Goal: Information Seeking & Learning: Learn about a topic

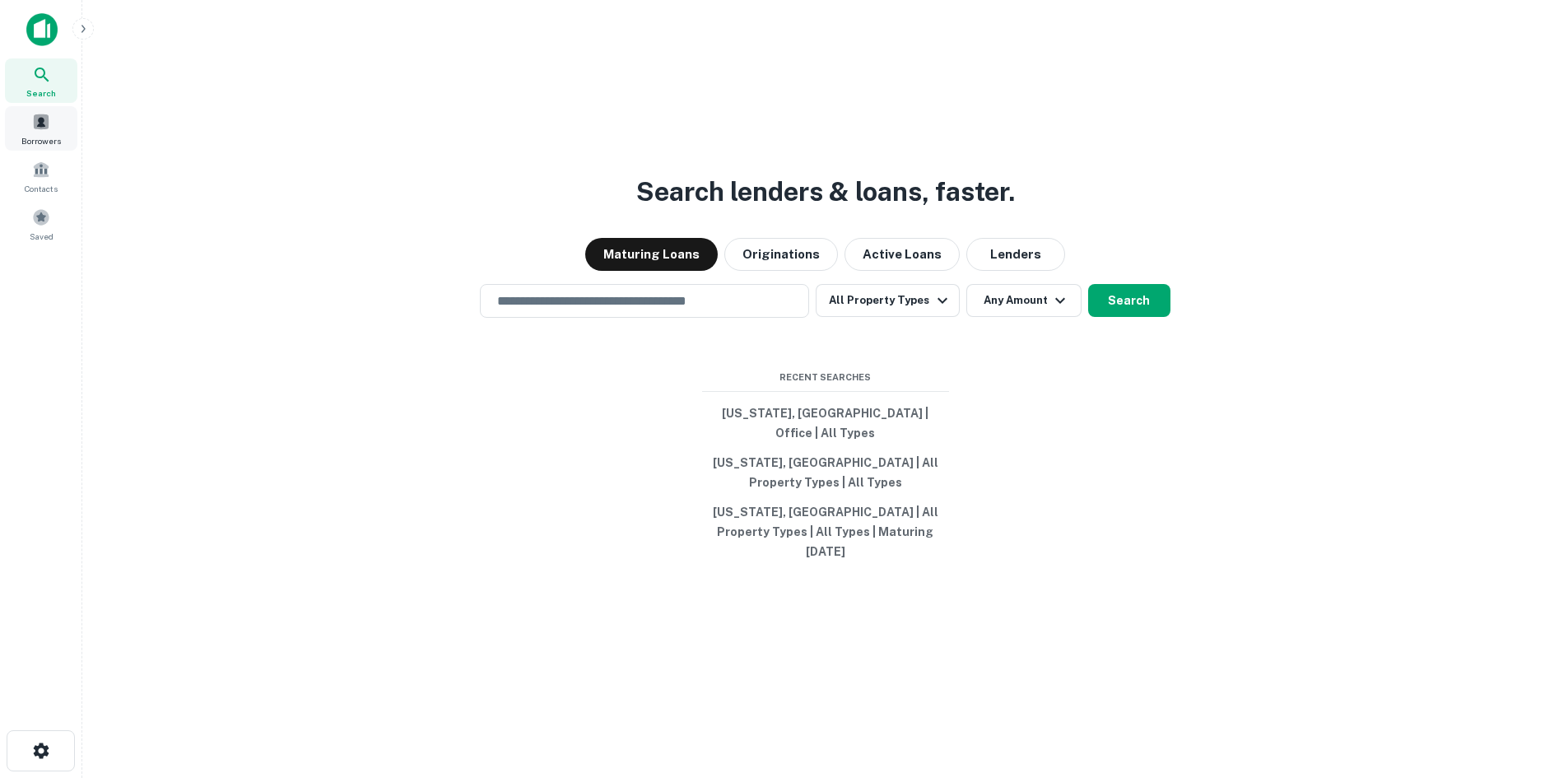
click at [42, 135] on span "Borrowers" at bounding box center [41, 140] width 40 height 13
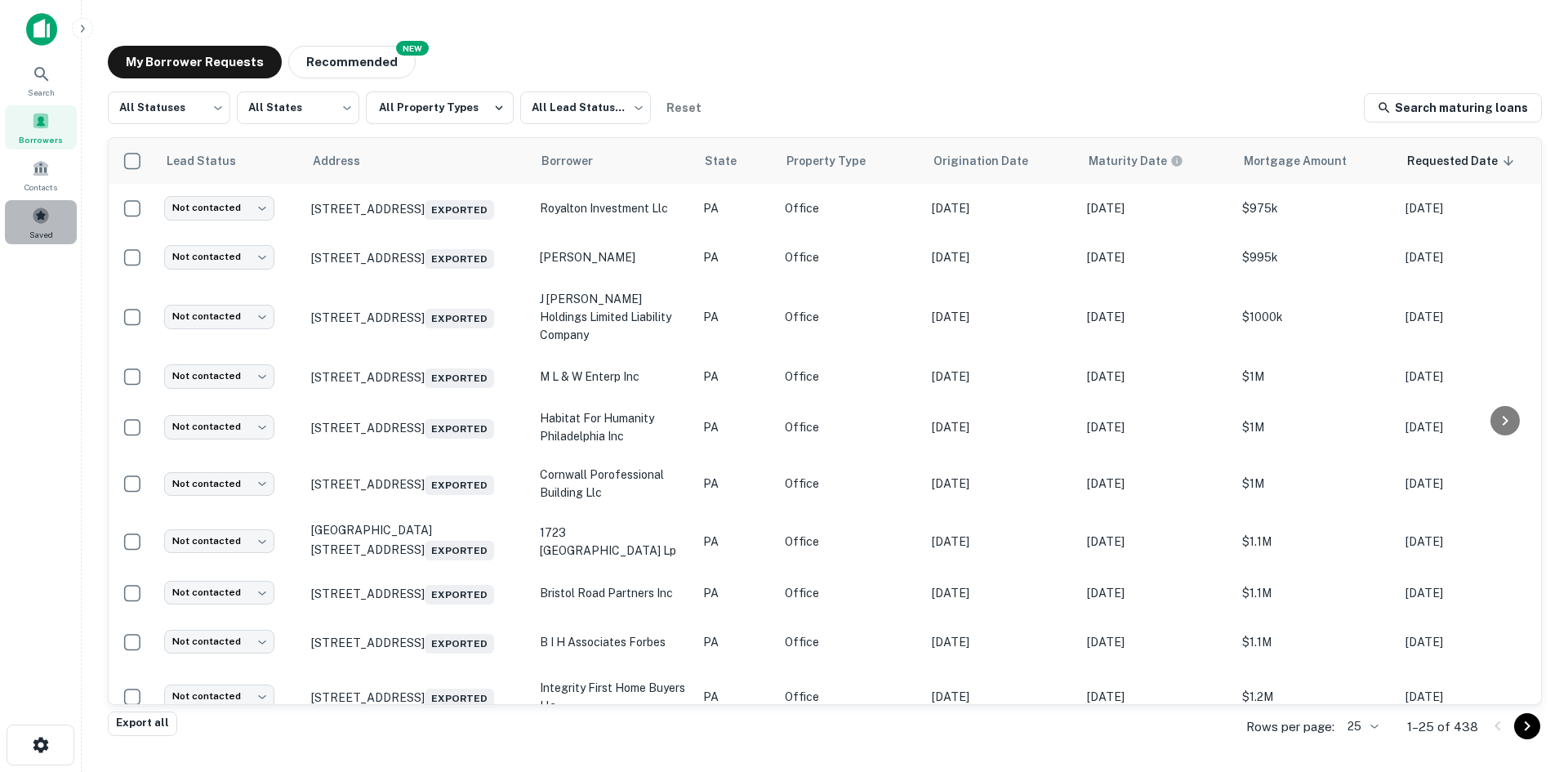
click at [43, 219] on span at bounding box center [40, 215] width 18 height 18
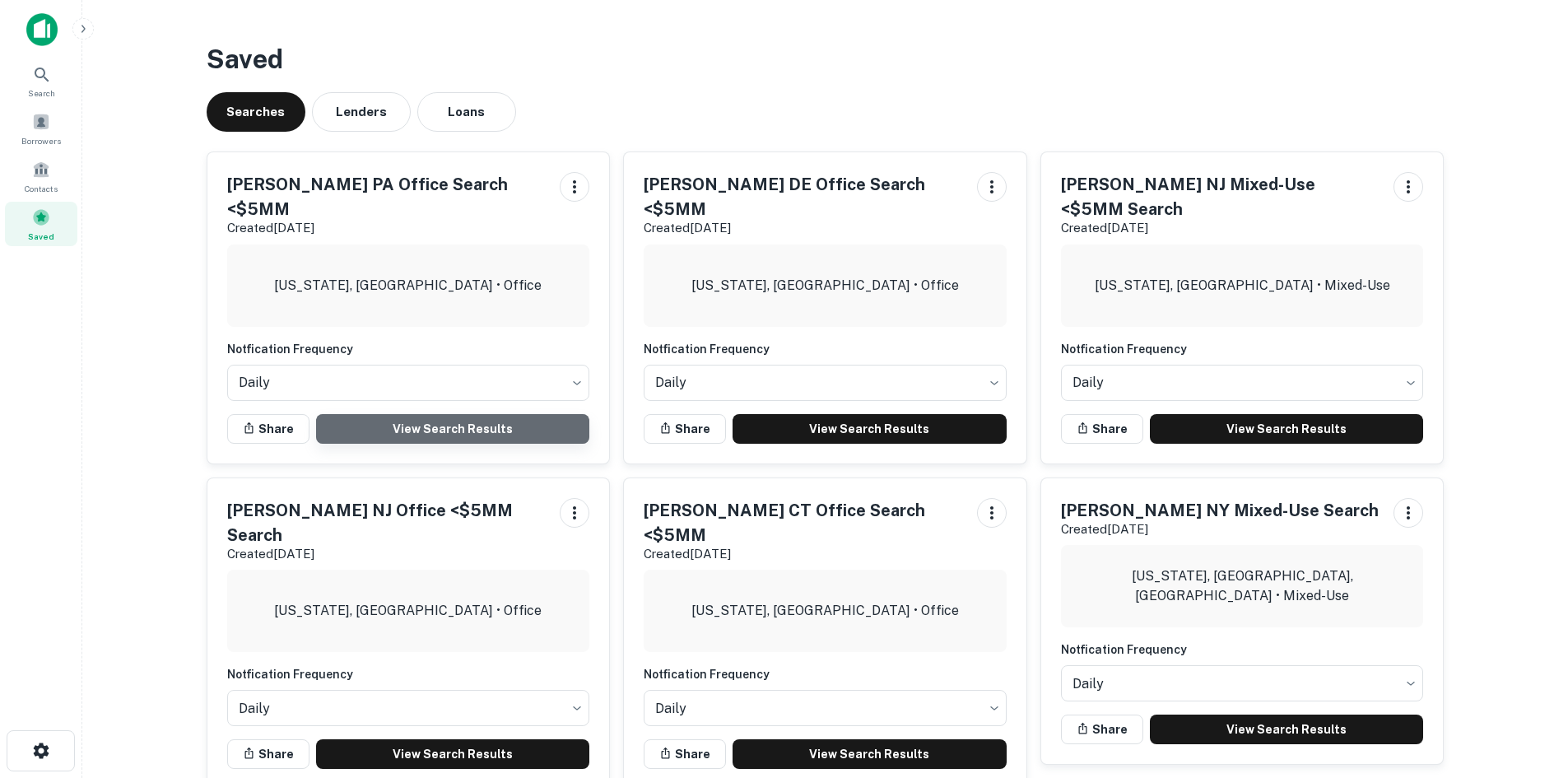
click at [442, 414] on link "View Search Results" at bounding box center [453, 429] width 274 height 29
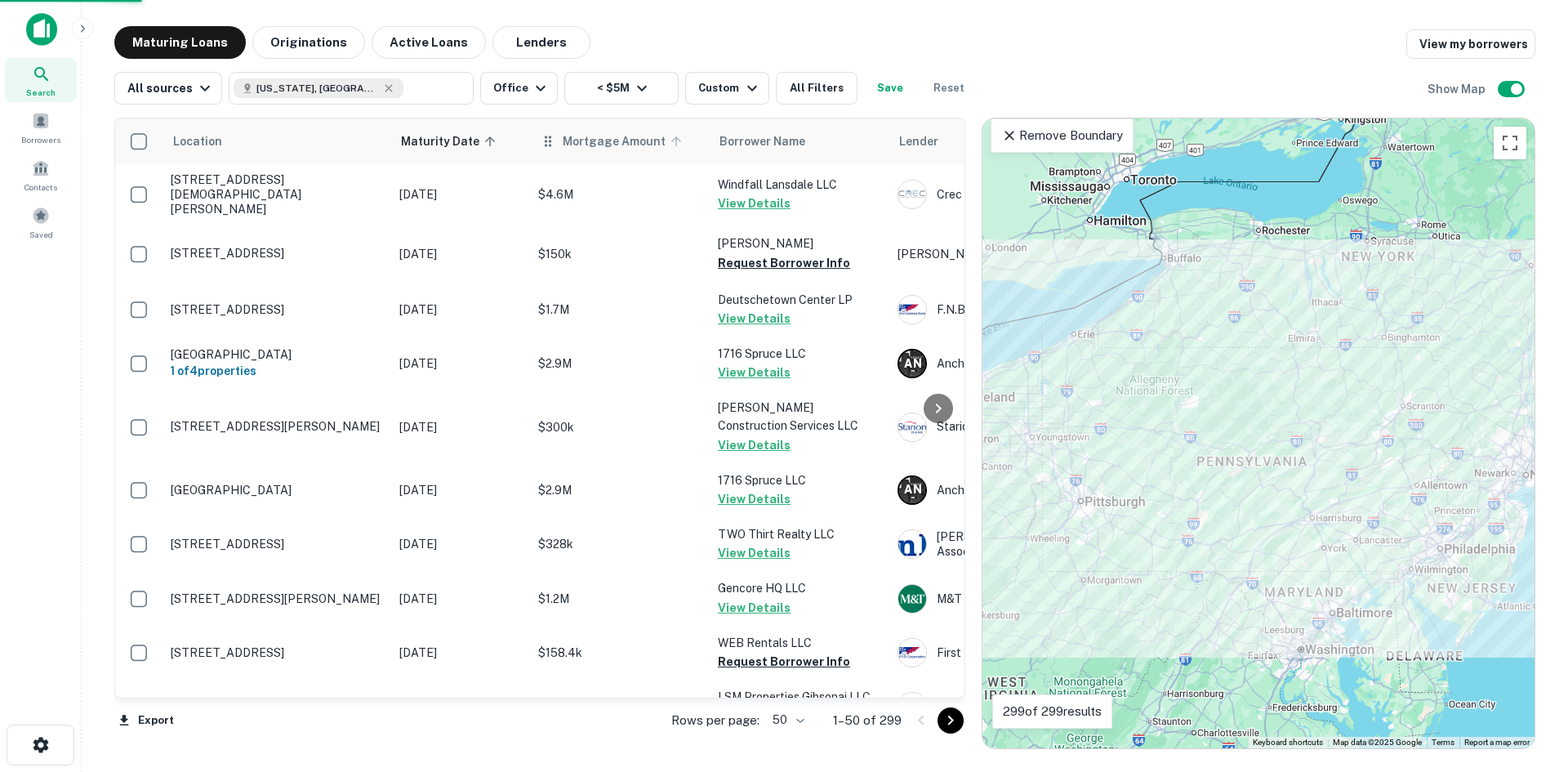
click at [601, 148] on span "Mortgage Amount" at bounding box center [624, 141] width 124 height 20
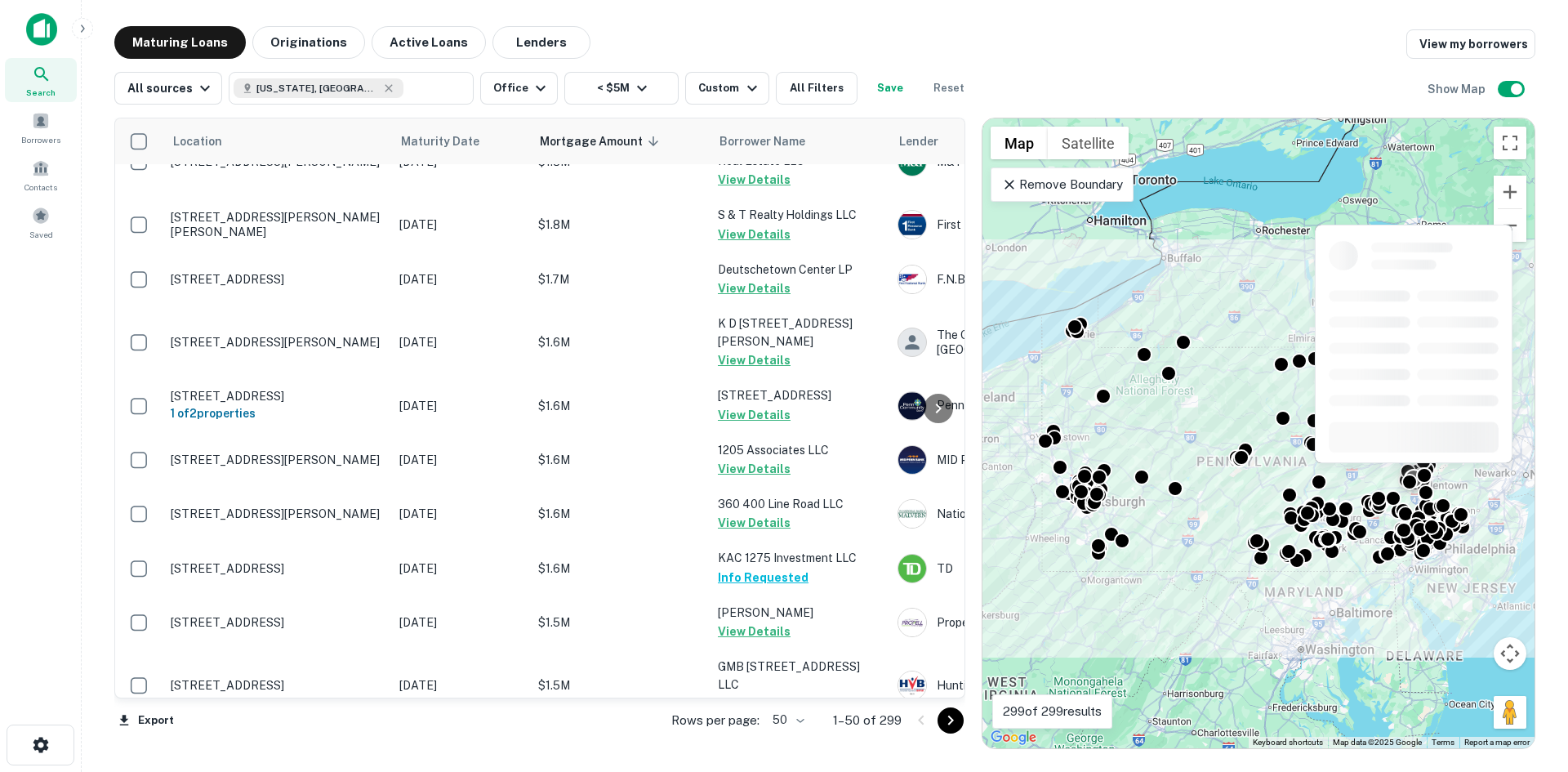
scroll to position [1783, 0]
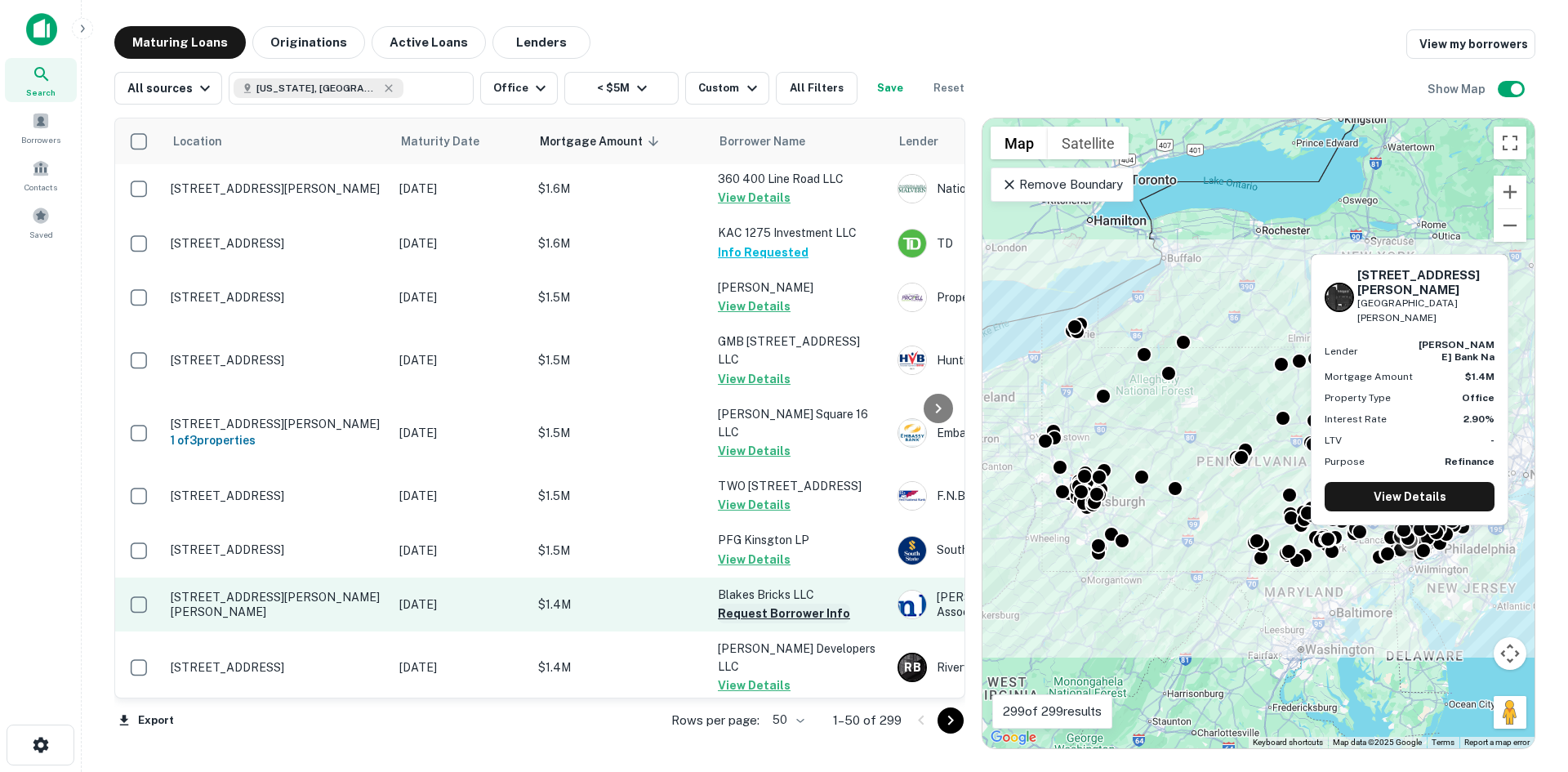
click at [767, 604] on button "Request Borrower Info" at bounding box center [784, 613] width 132 height 20
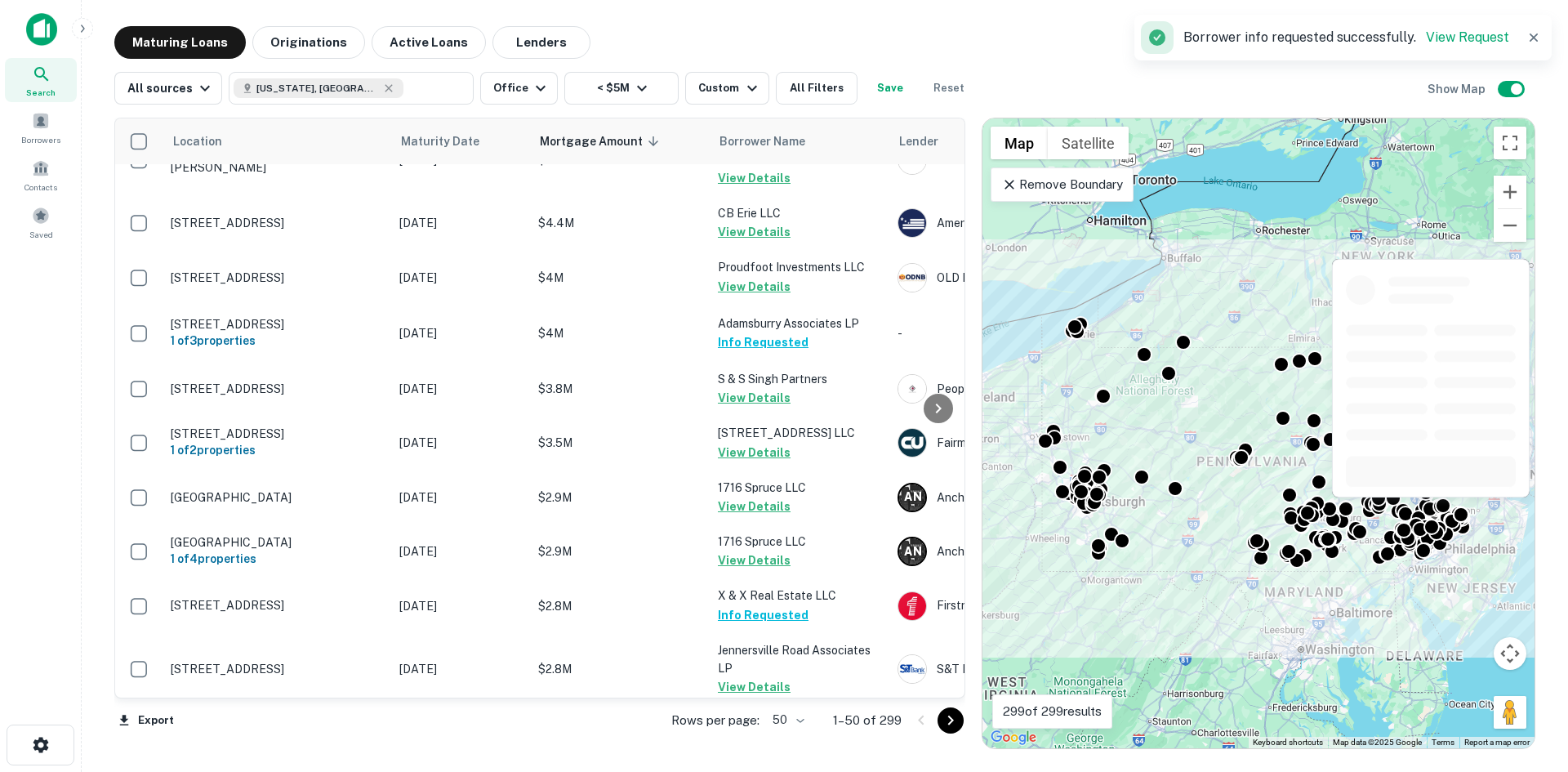
scroll to position [0, 0]
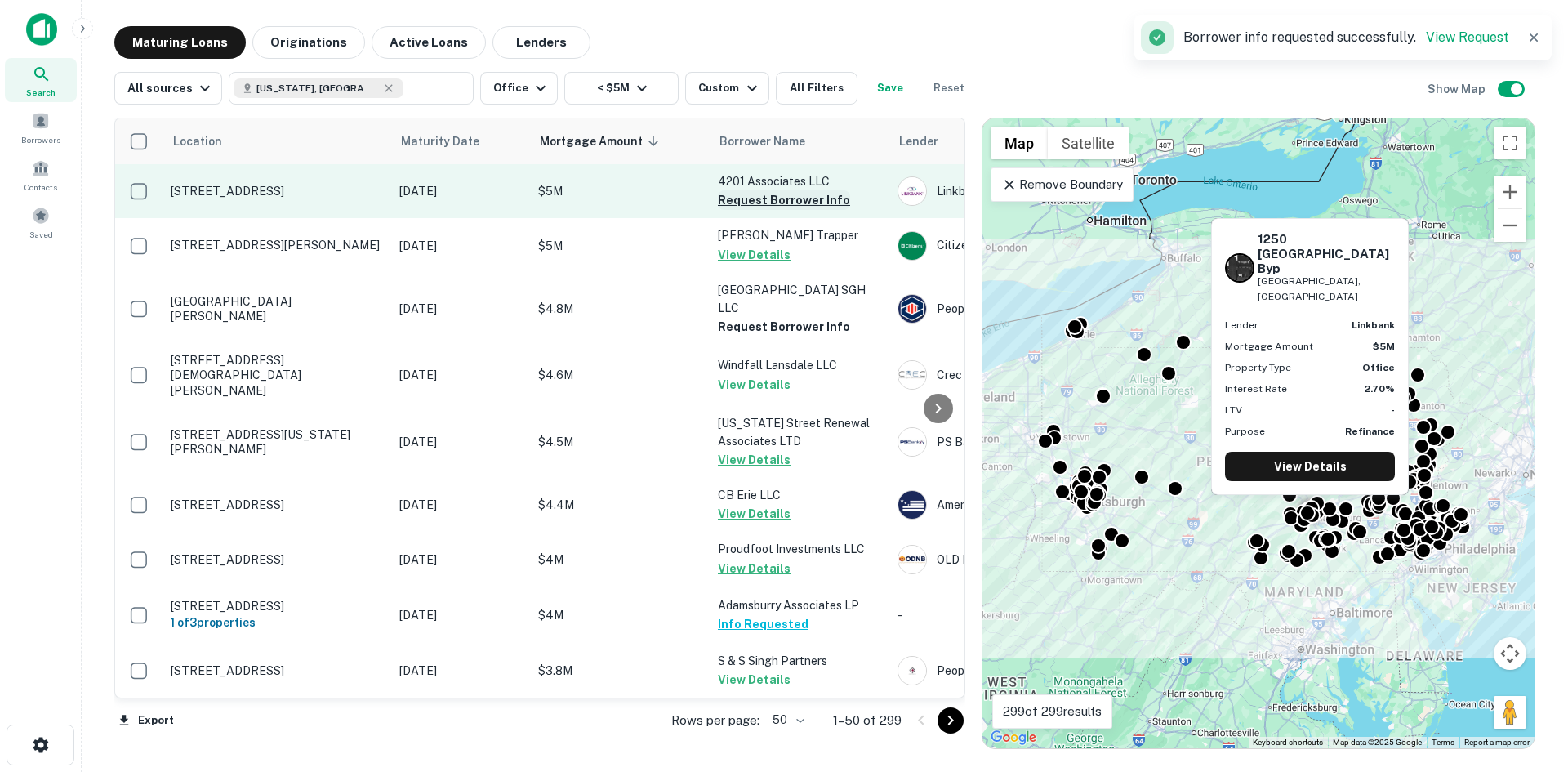
click at [777, 202] on button "Request Borrower Info" at bounding box center [784, 200] width 132 height 20
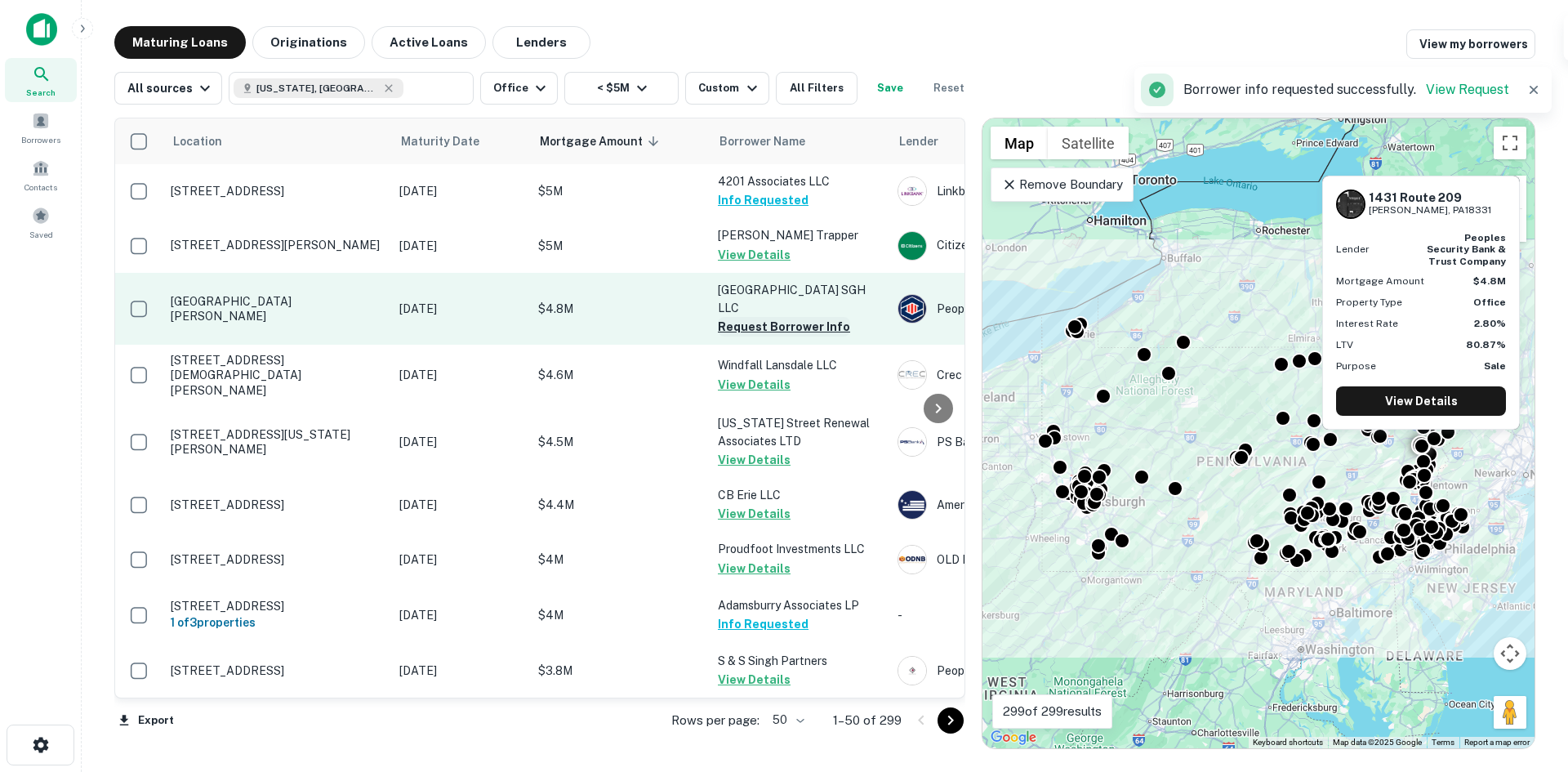
click at [772, 317] on button "Request Borrower Info" at bounding box center [784, 327] width 132 height 20
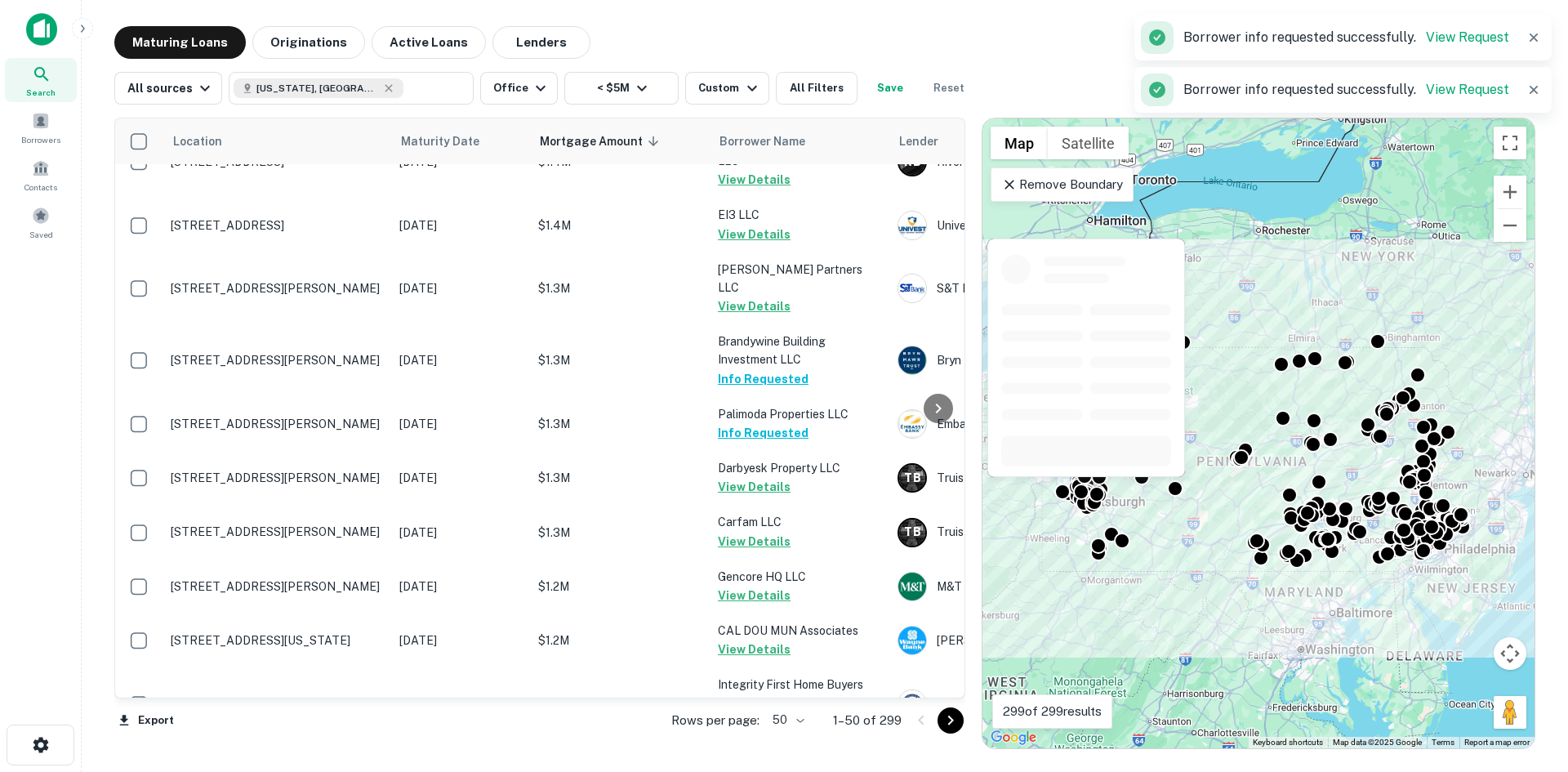
scroll to position [2355, 0]
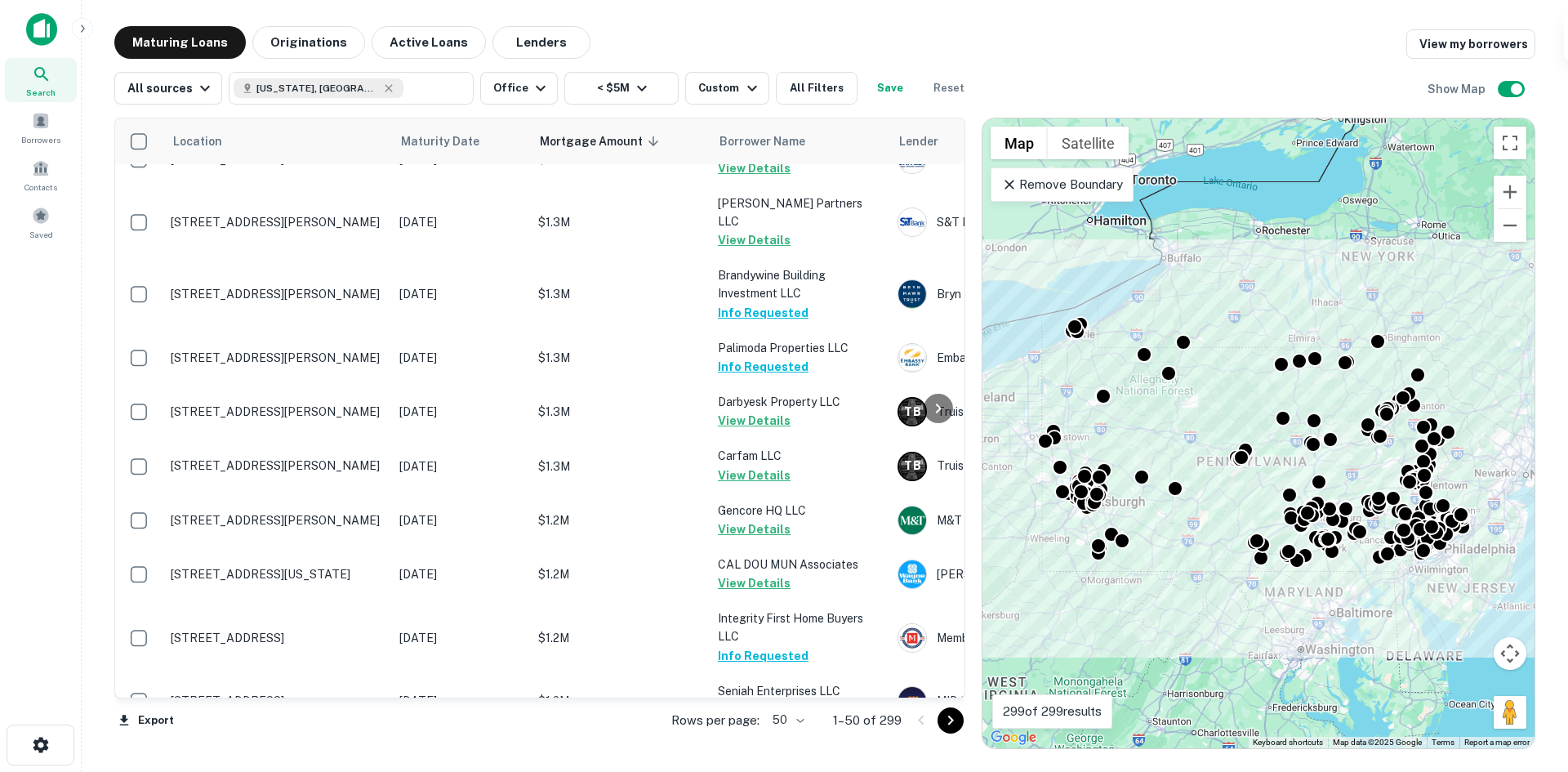
click at [941, 721] on button "Go to next page" at bounding box center [951, 721] width 26 height 26
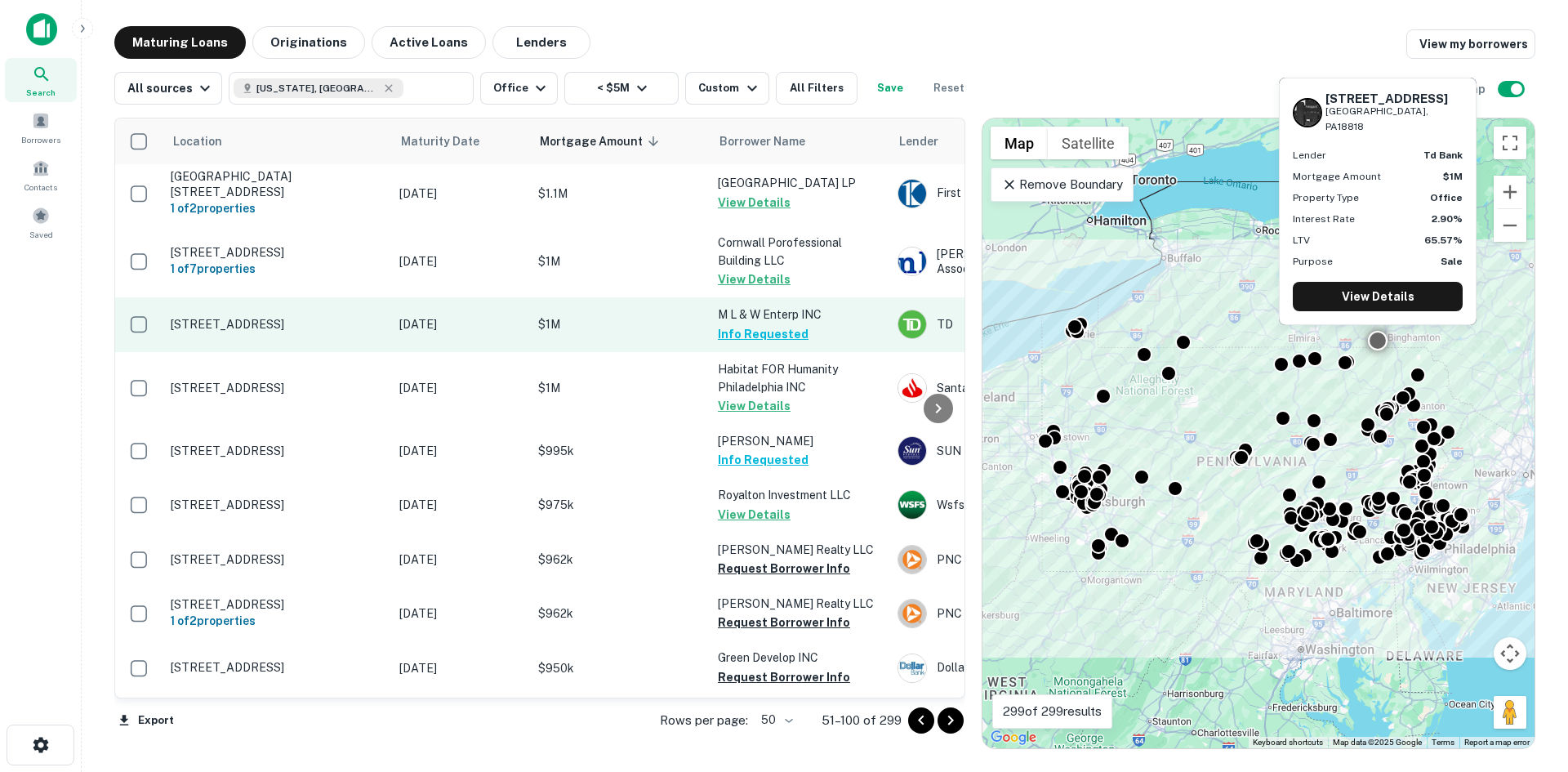
scroll to position [81, 0]
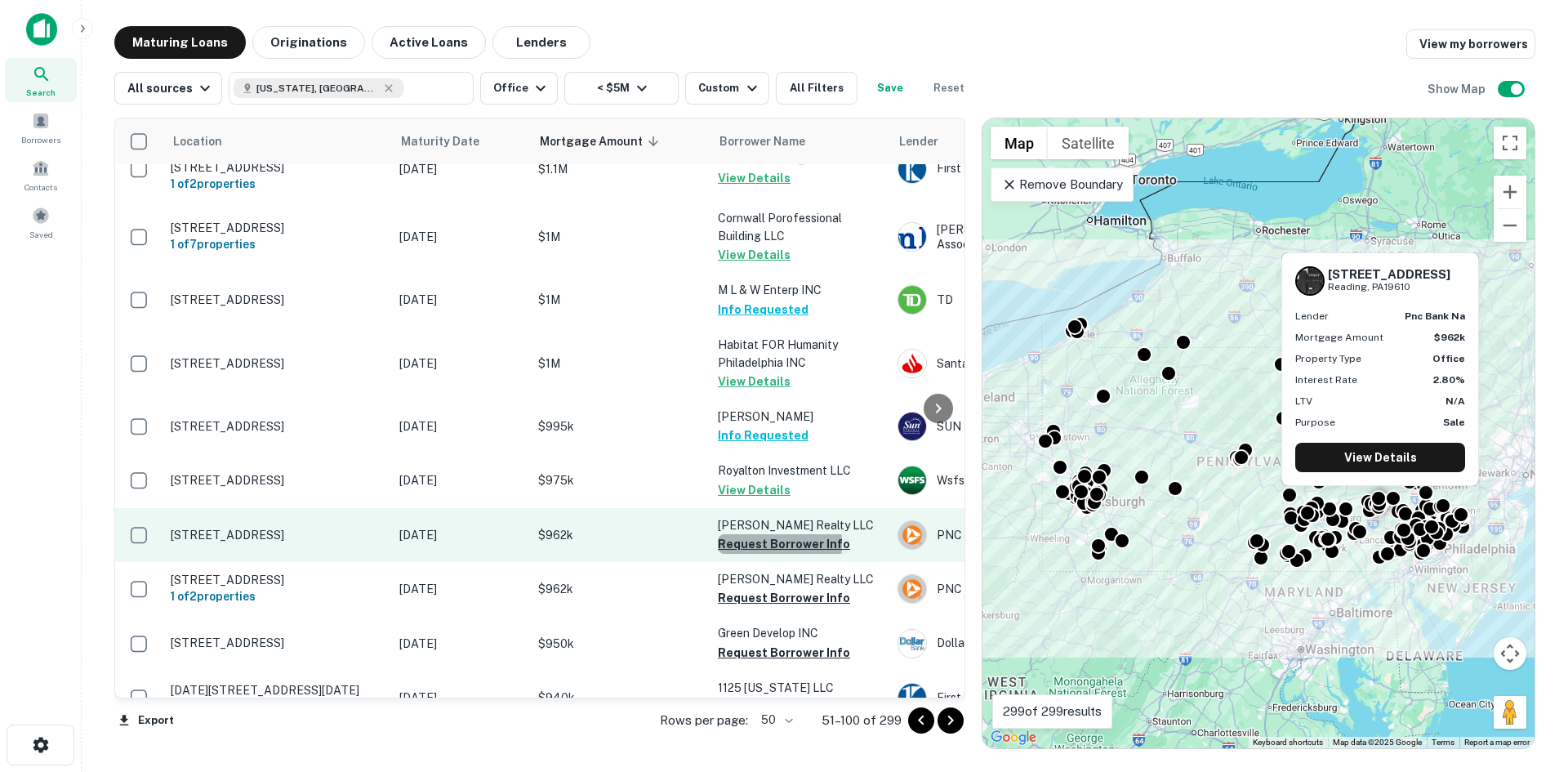
click at [743, 534] on button "Request Borrower Info" at bounding box center [784, 544] width 132 height 20
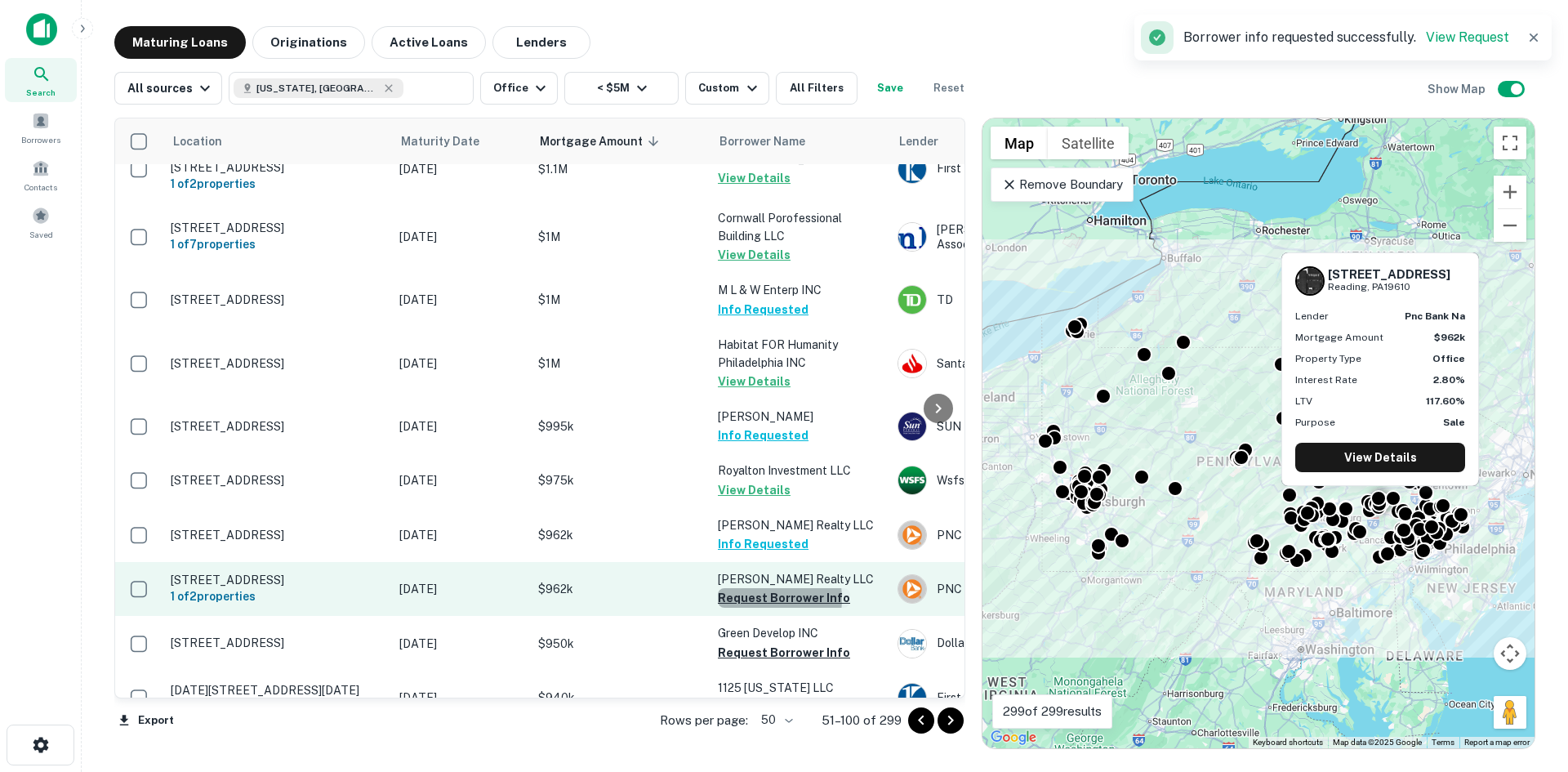
click at [754, 589] on button "Request Borrower Info" at bounding box center [784, 598] width 132 height 20
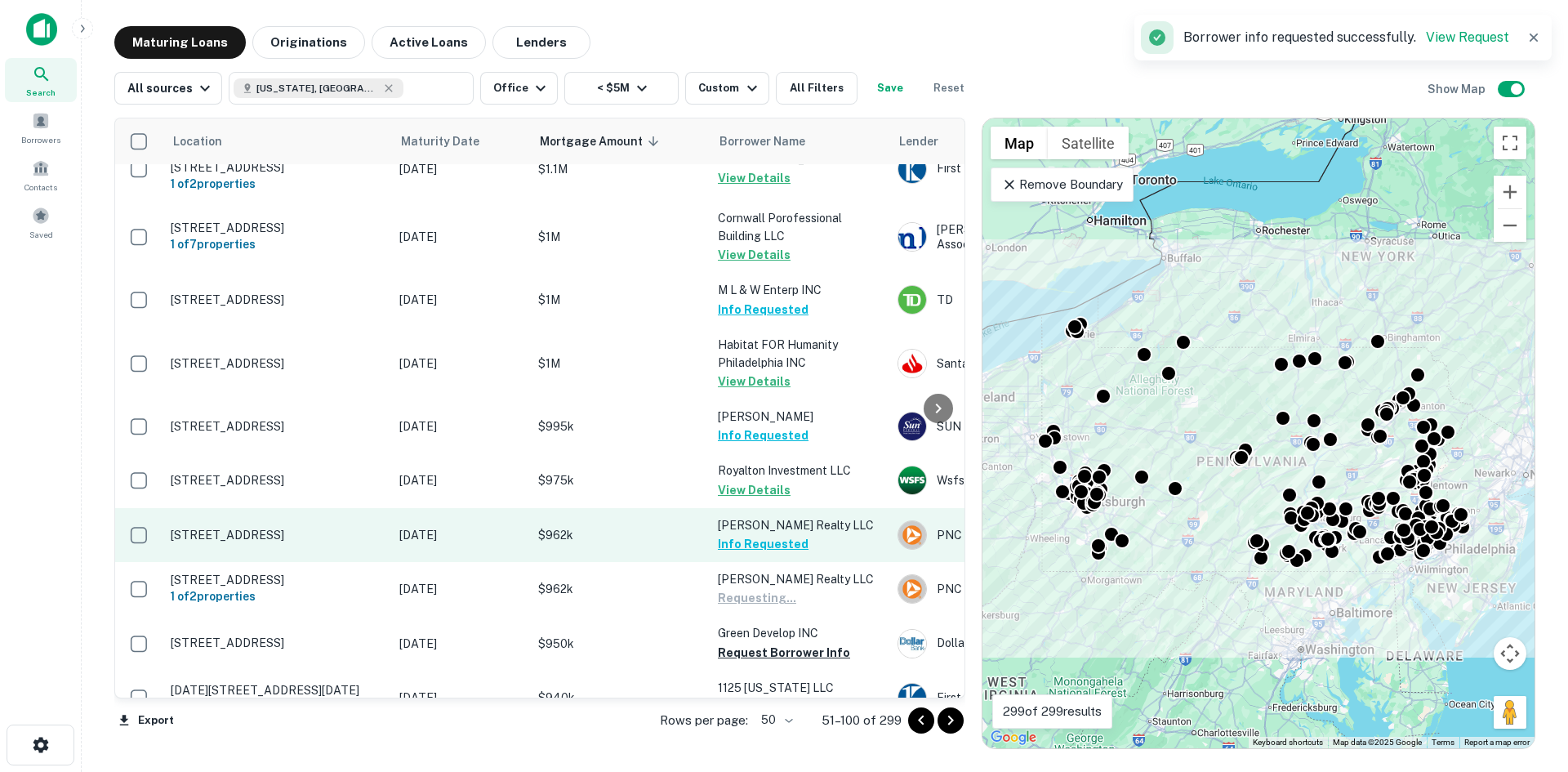
scroll to position [164, 0]
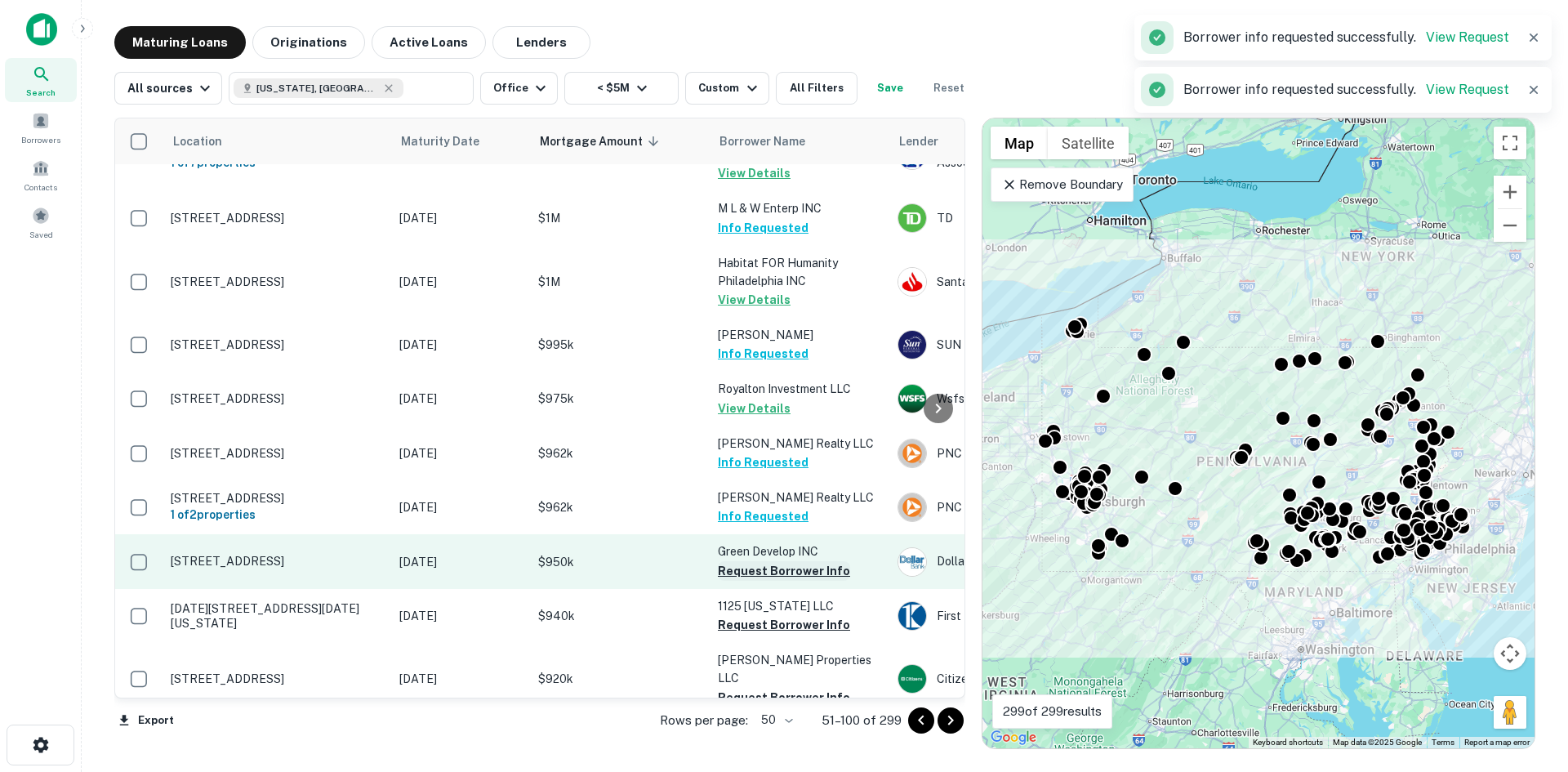
click at [760, 562] on button "Request Borrower Info" at bounding box center [784, 571] width 132 height 20
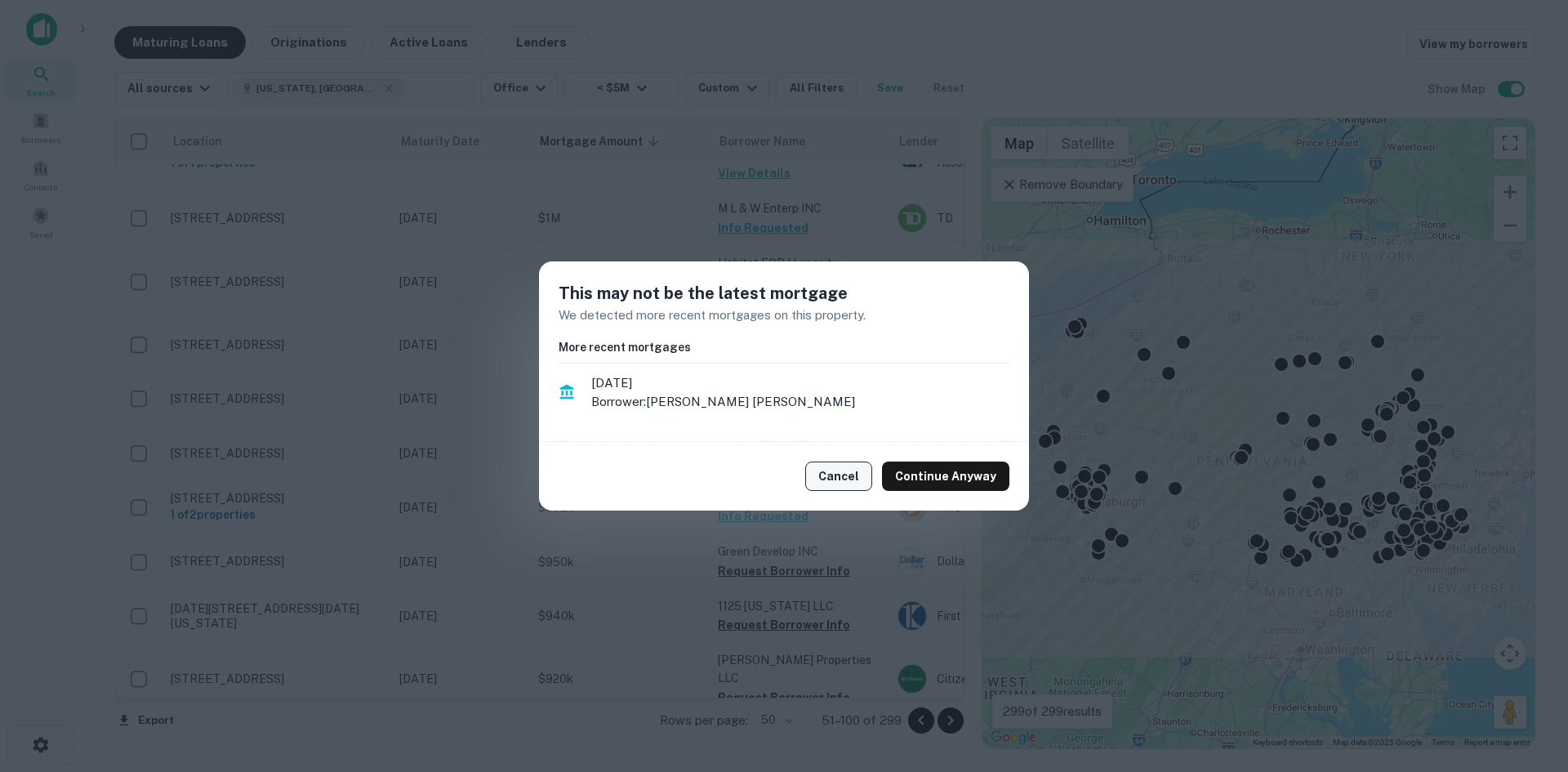
click at [857, 479] on button "Cancel" at bounding box center [838, 476] width 67 height 29
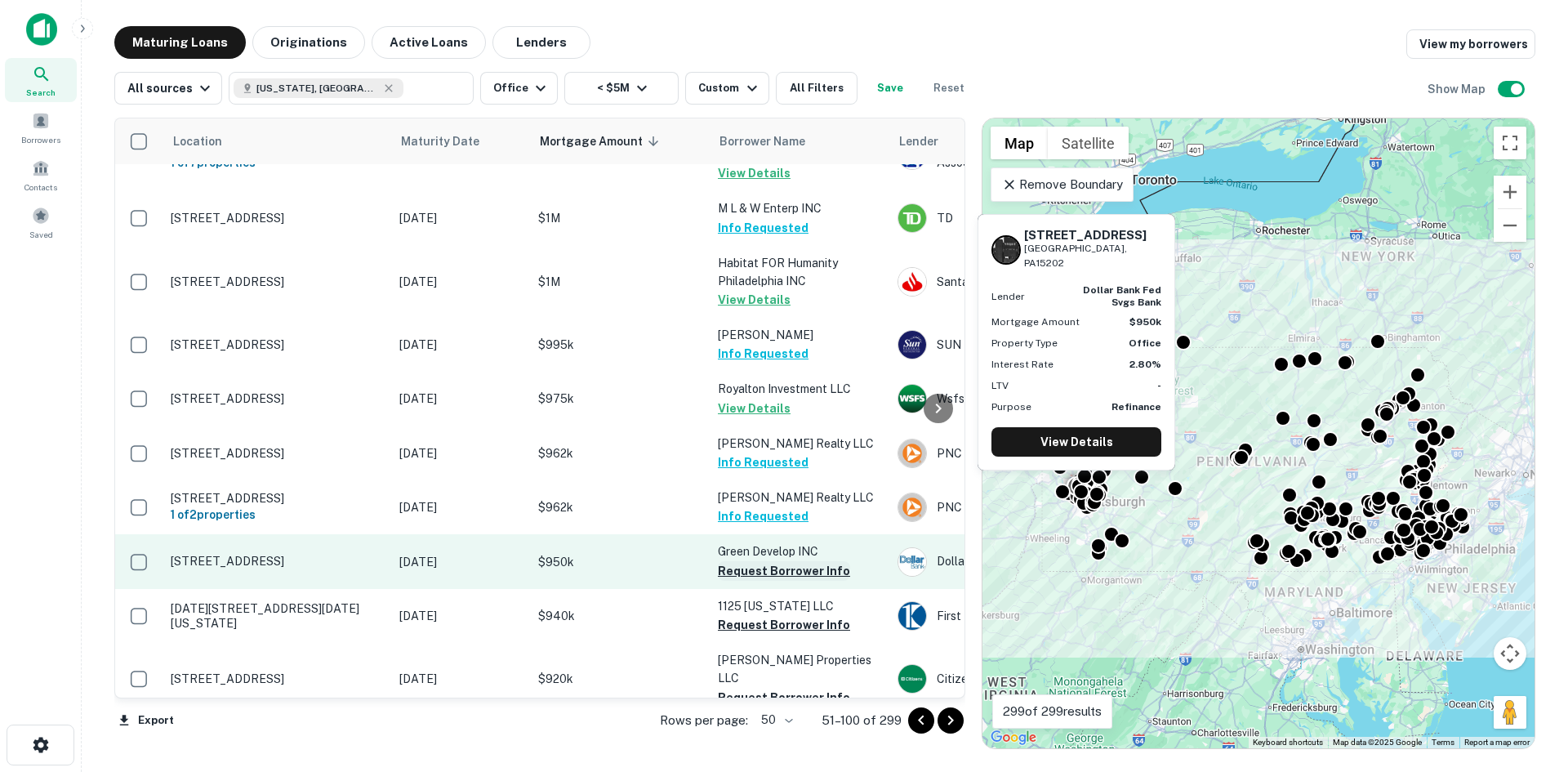
click at [760, 565] on button "Request Borrower Info" at bounding box center [784, 571] width 132 height 20
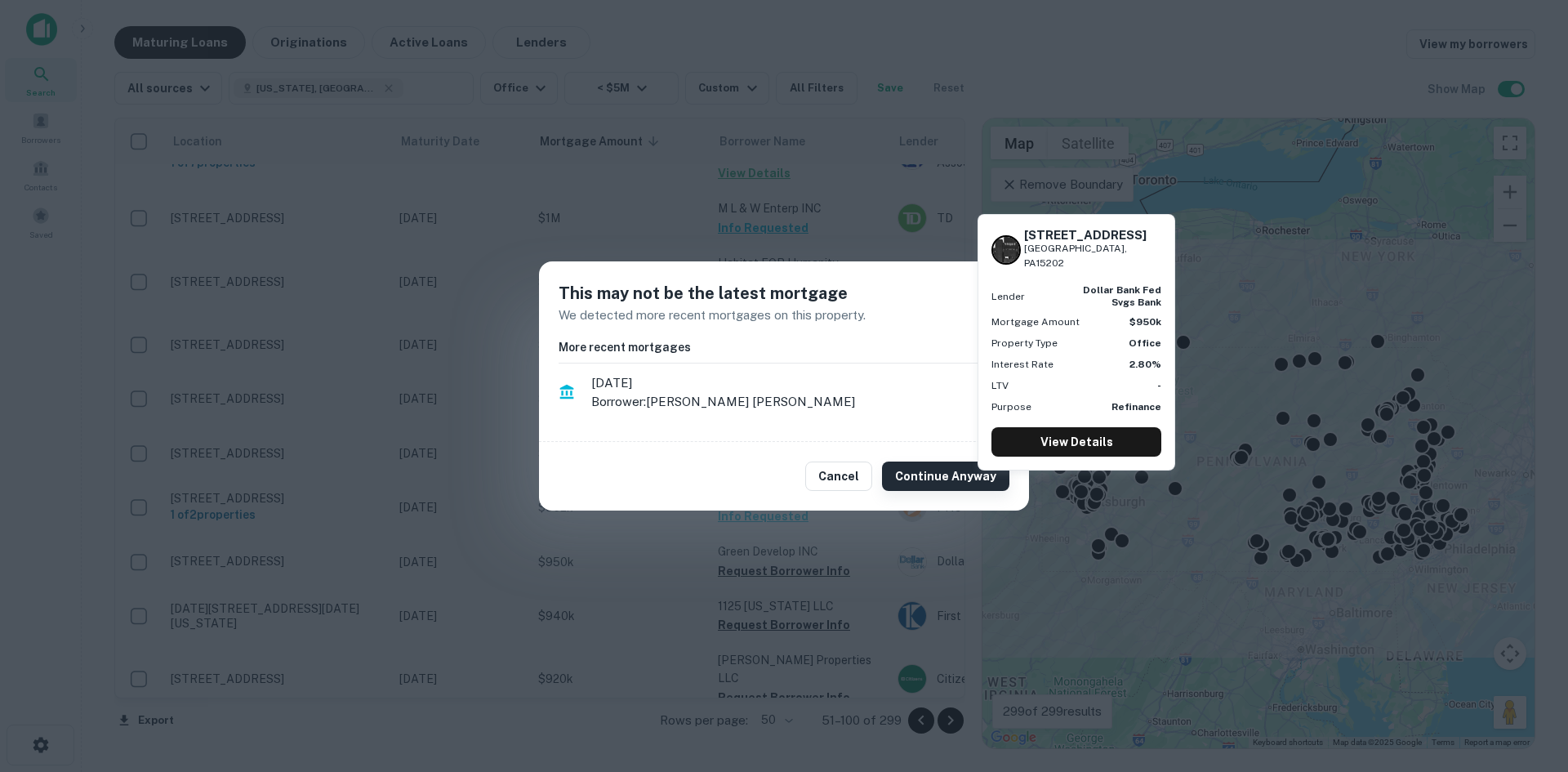
click at [915, 485] on button "Continue Anyway" at bounding box center [946, 476] width 128 height 29
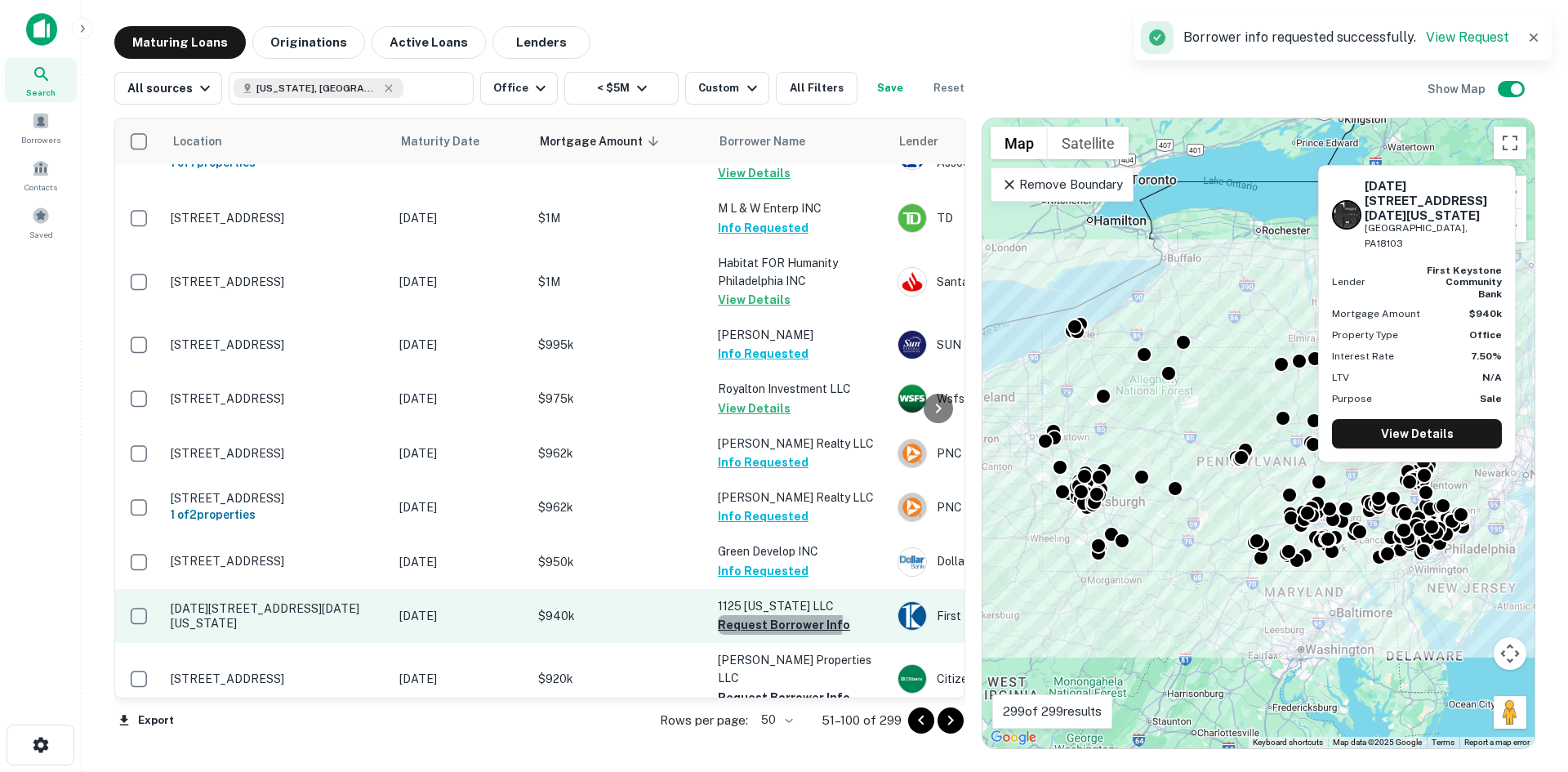
click at [769, 615] on button "Request Borrower Info" at bounding box center [784, 624] width 132 height 20
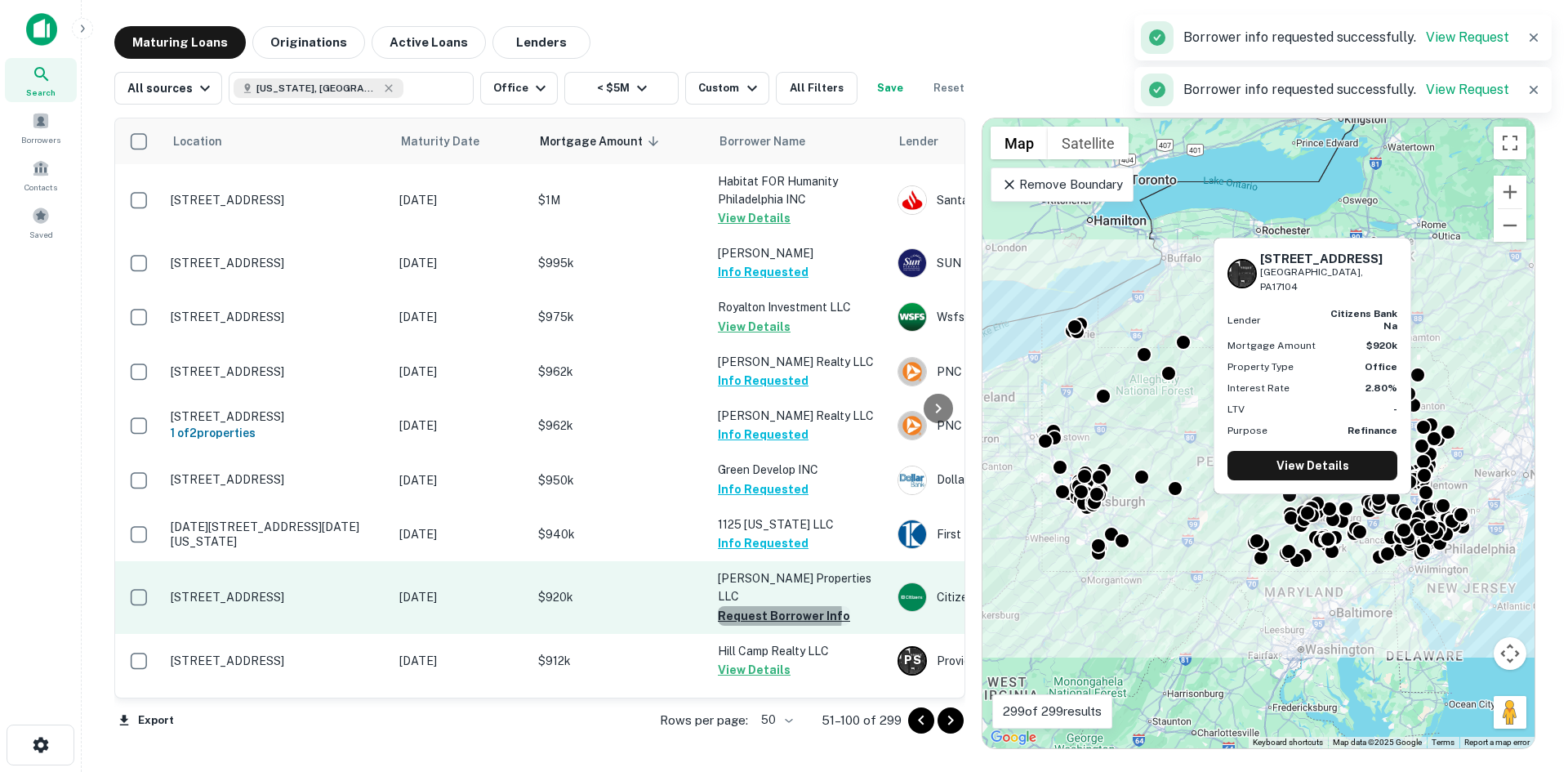
click at [752, 606] on button "Request Borrower Info" at bounding box center [784, 616] width 132 height 20
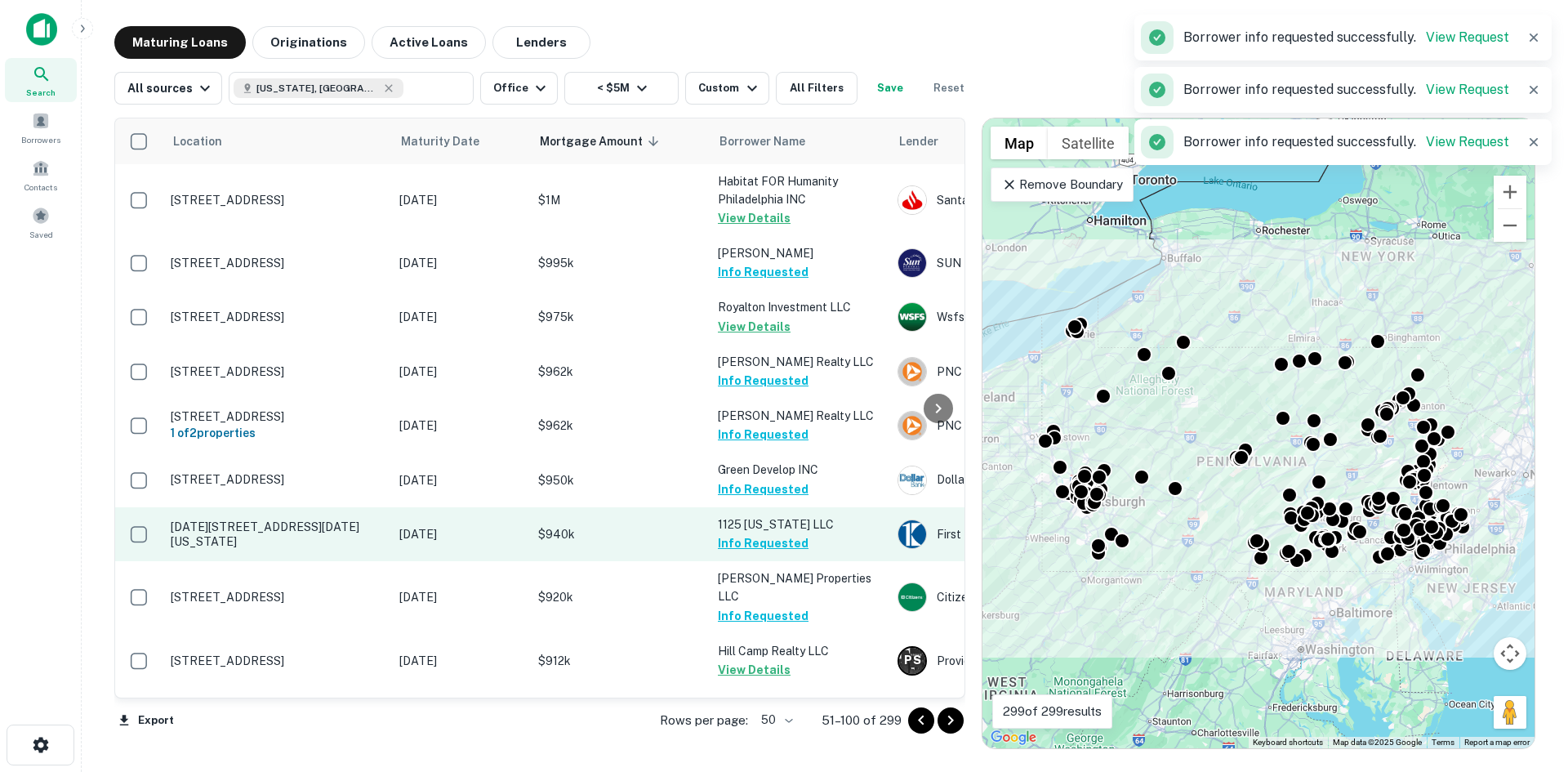
scroll to position [327, 0]
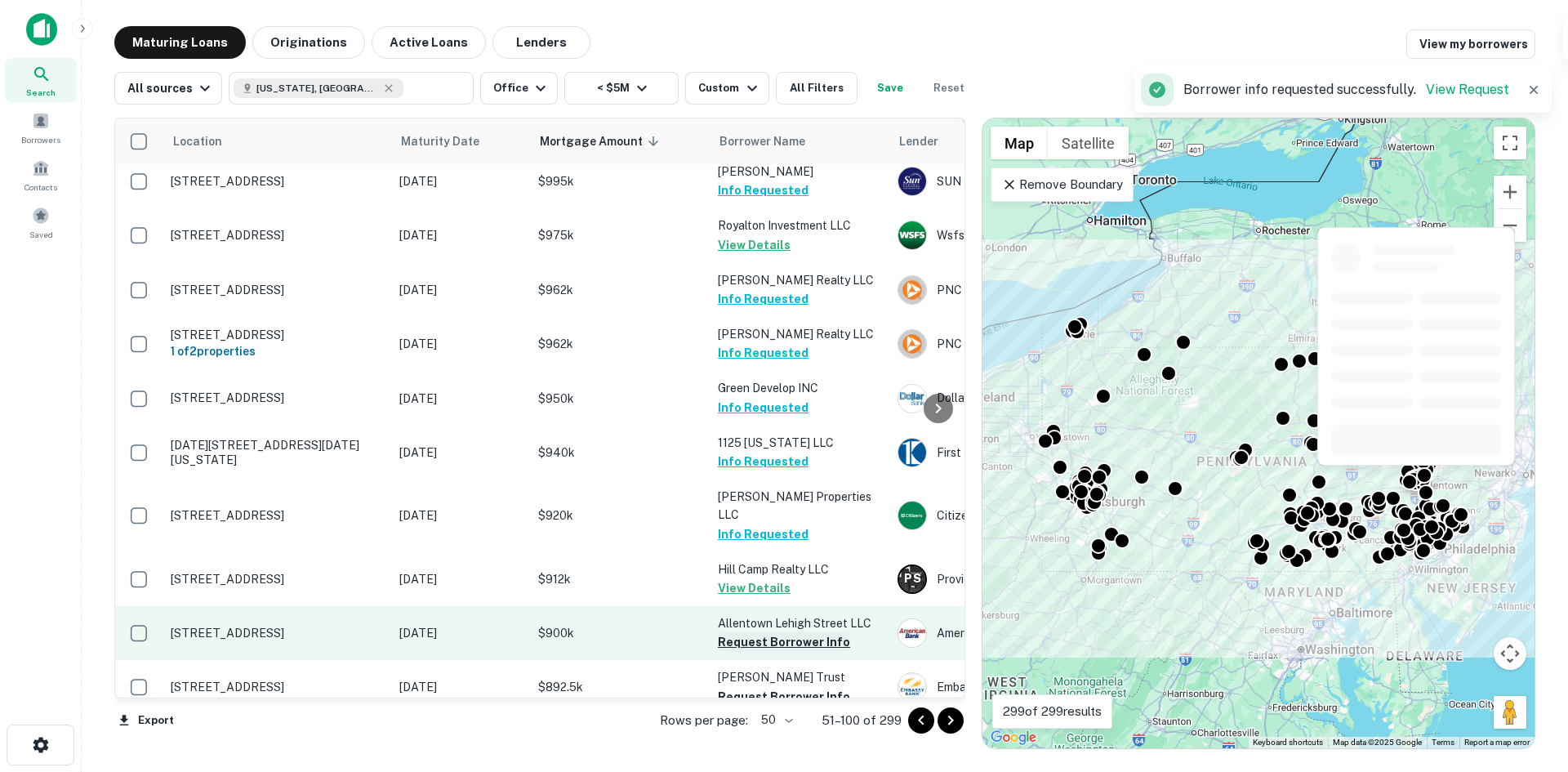
click at [772, 632] on button "Request Borrower Info" at bounding box center [784, 642] width 132 height 20
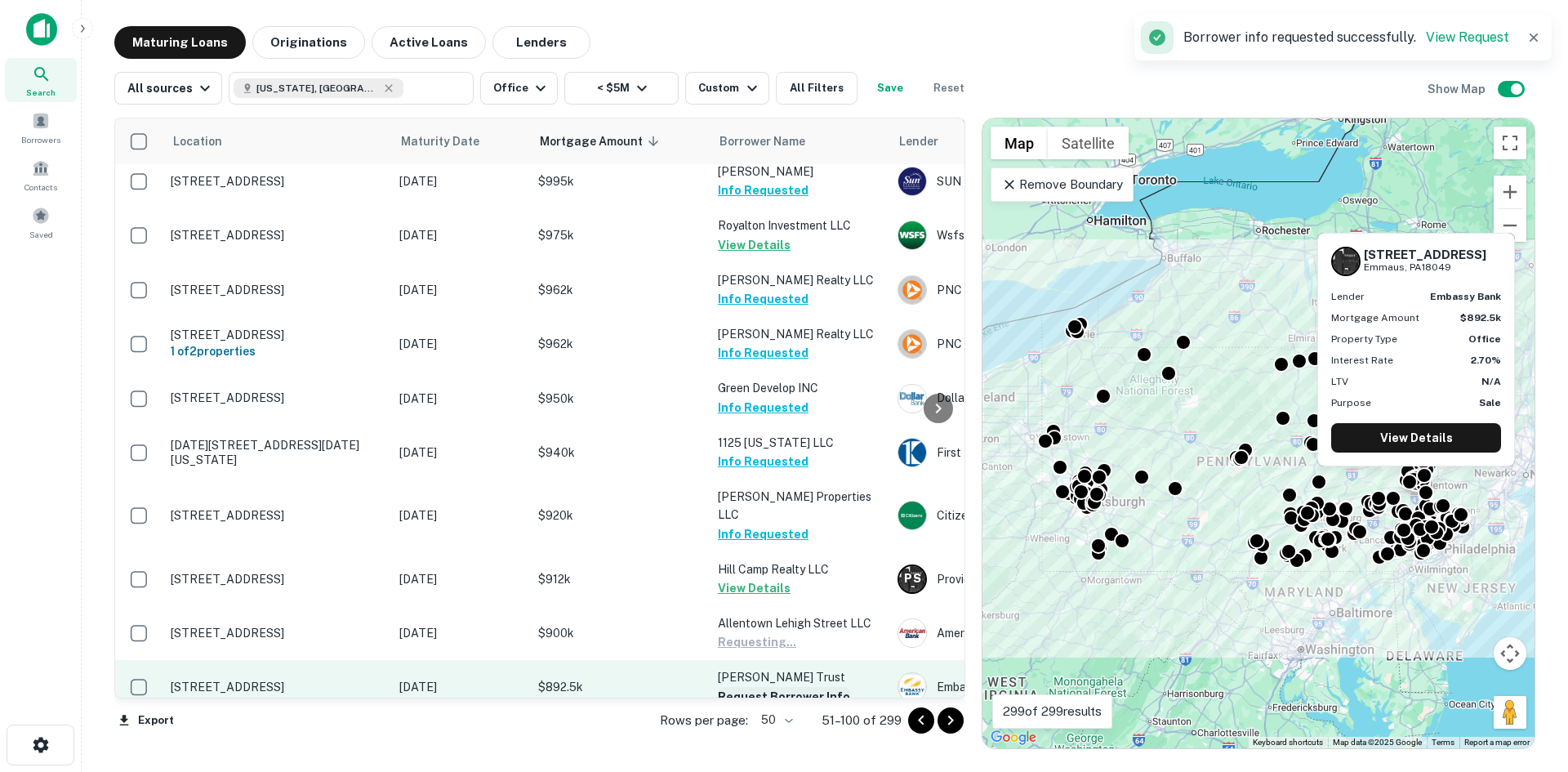
click at [764, 687] on button "Request Borrower Info" at bounding box center [784, 697] width 132 height 20
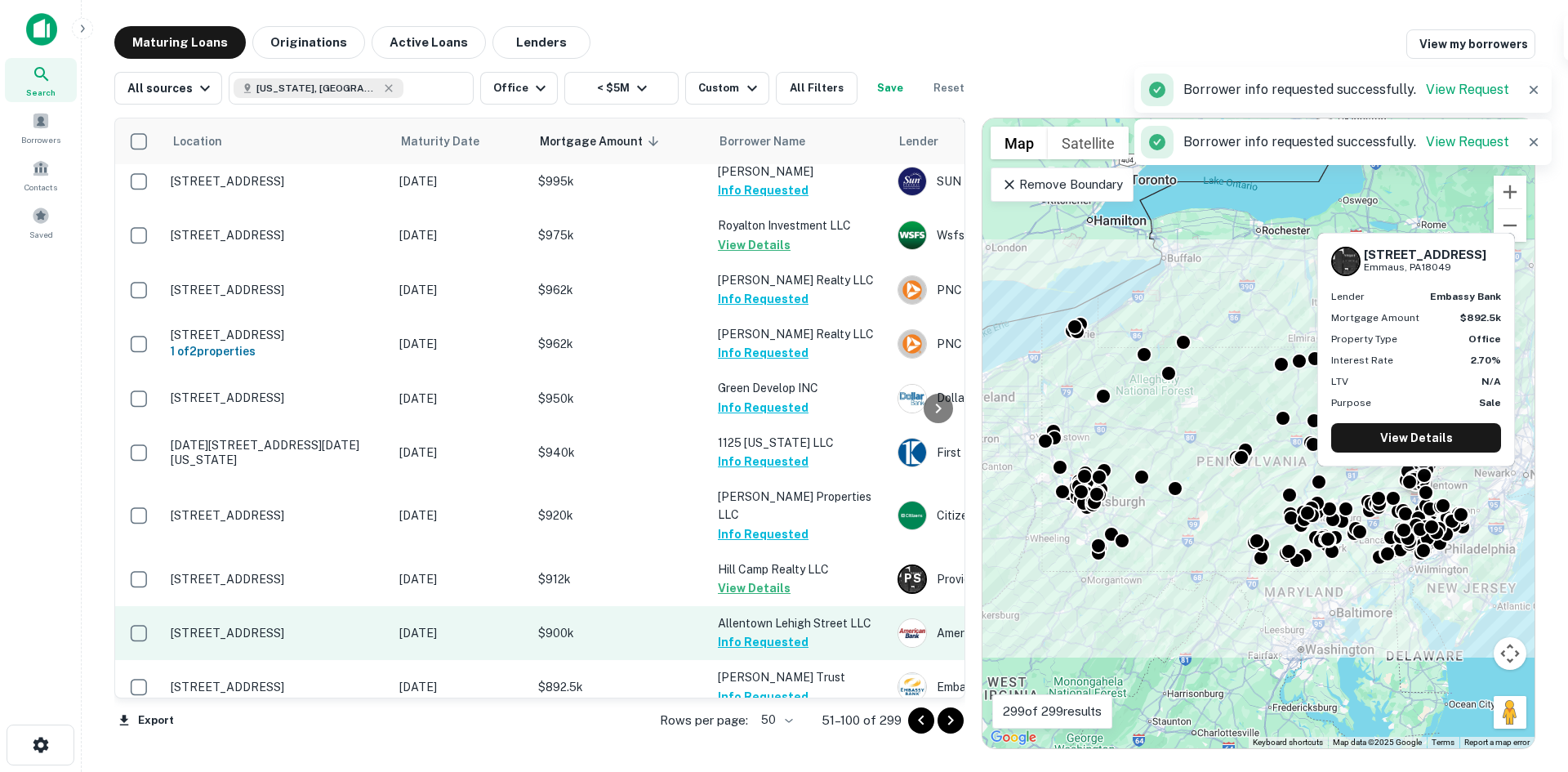
scroll to position [491, 0]
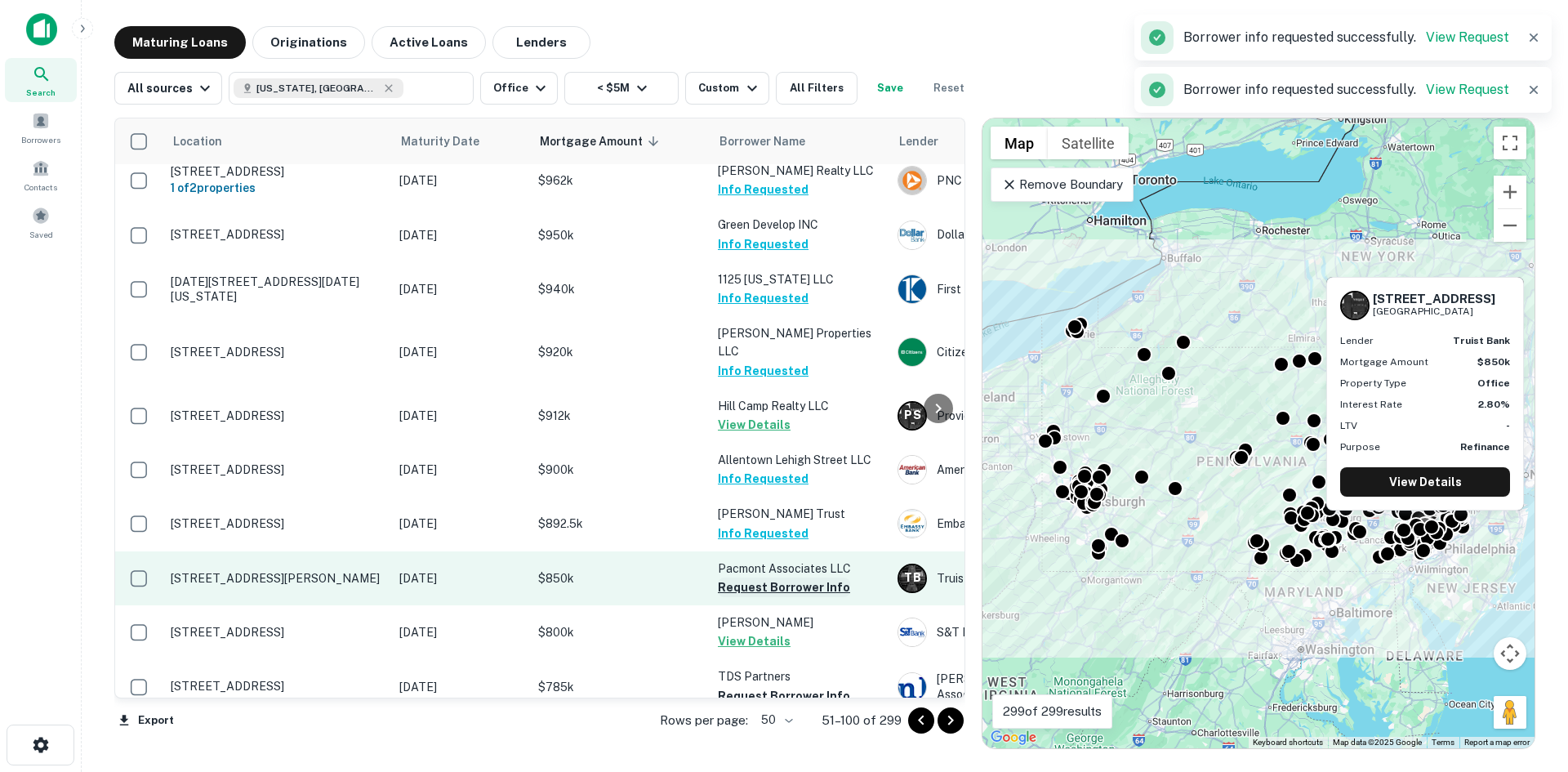
click at [754, 578] on button "Request Borrower Info" at bounding box center [784, 588] width 132 height 20
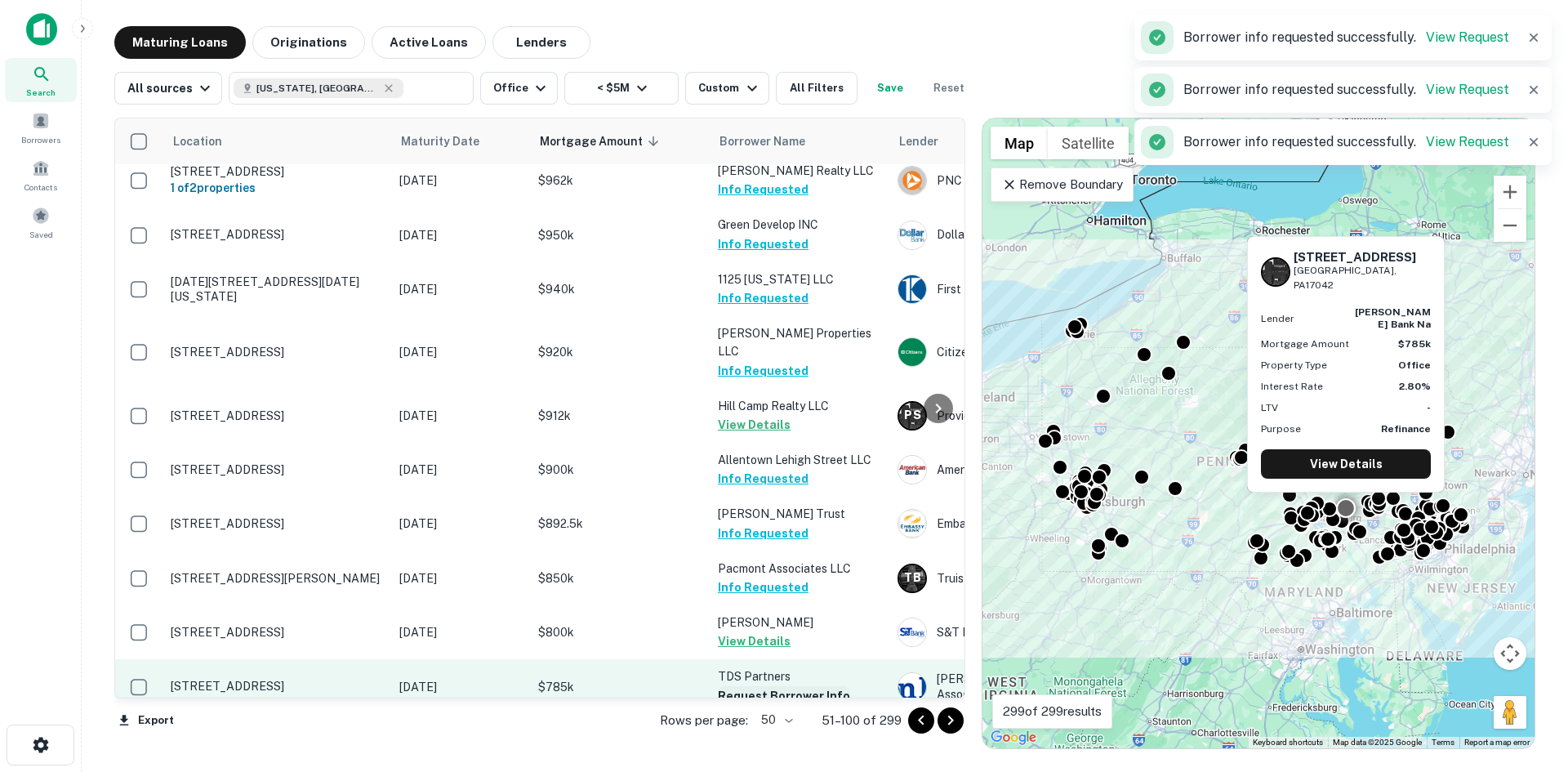
click at [749, 686] on button "Request Borrower Info" at bounding box center [784, 696] width 132 height 20
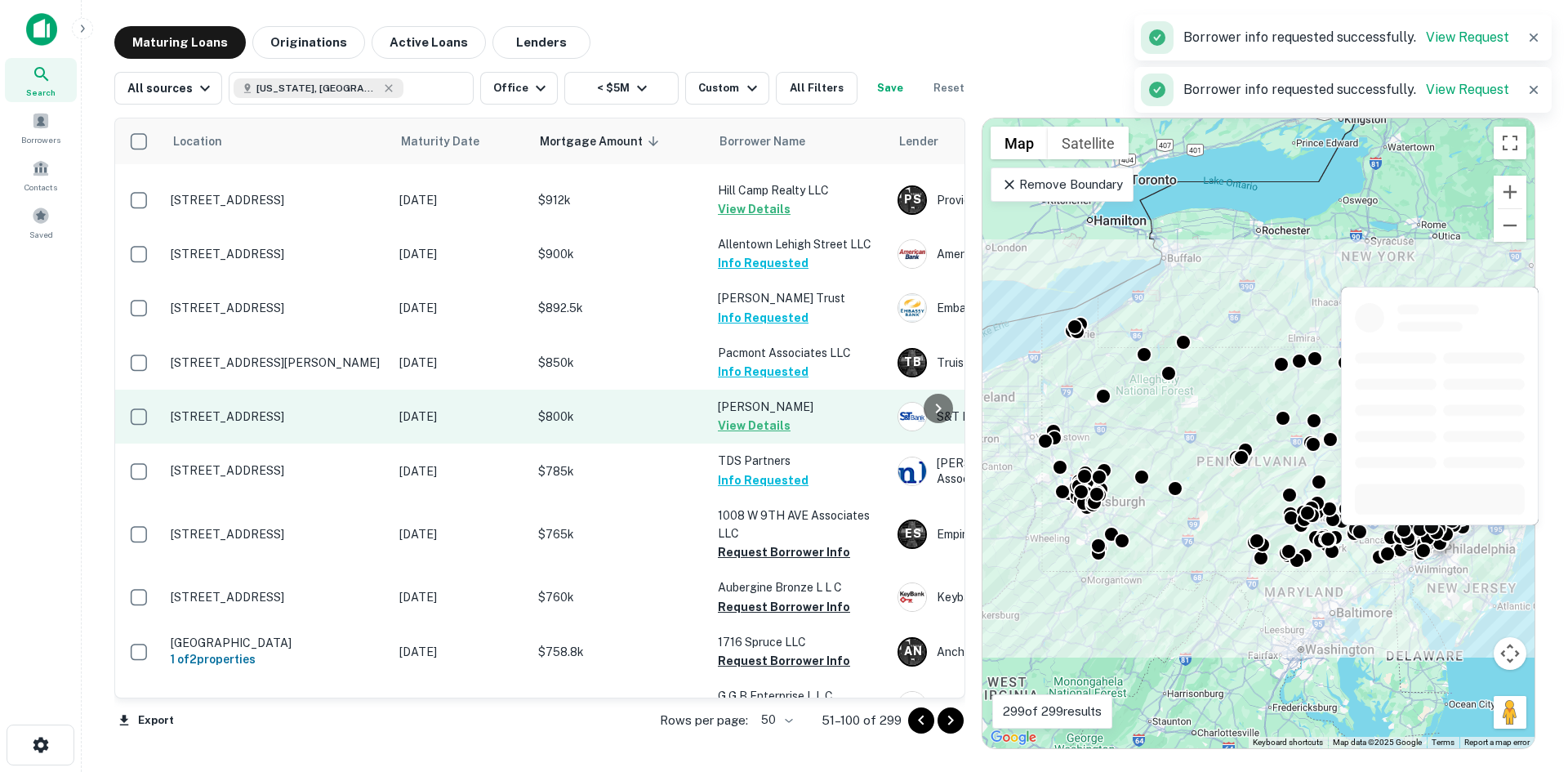
scroll to position [735, 0]
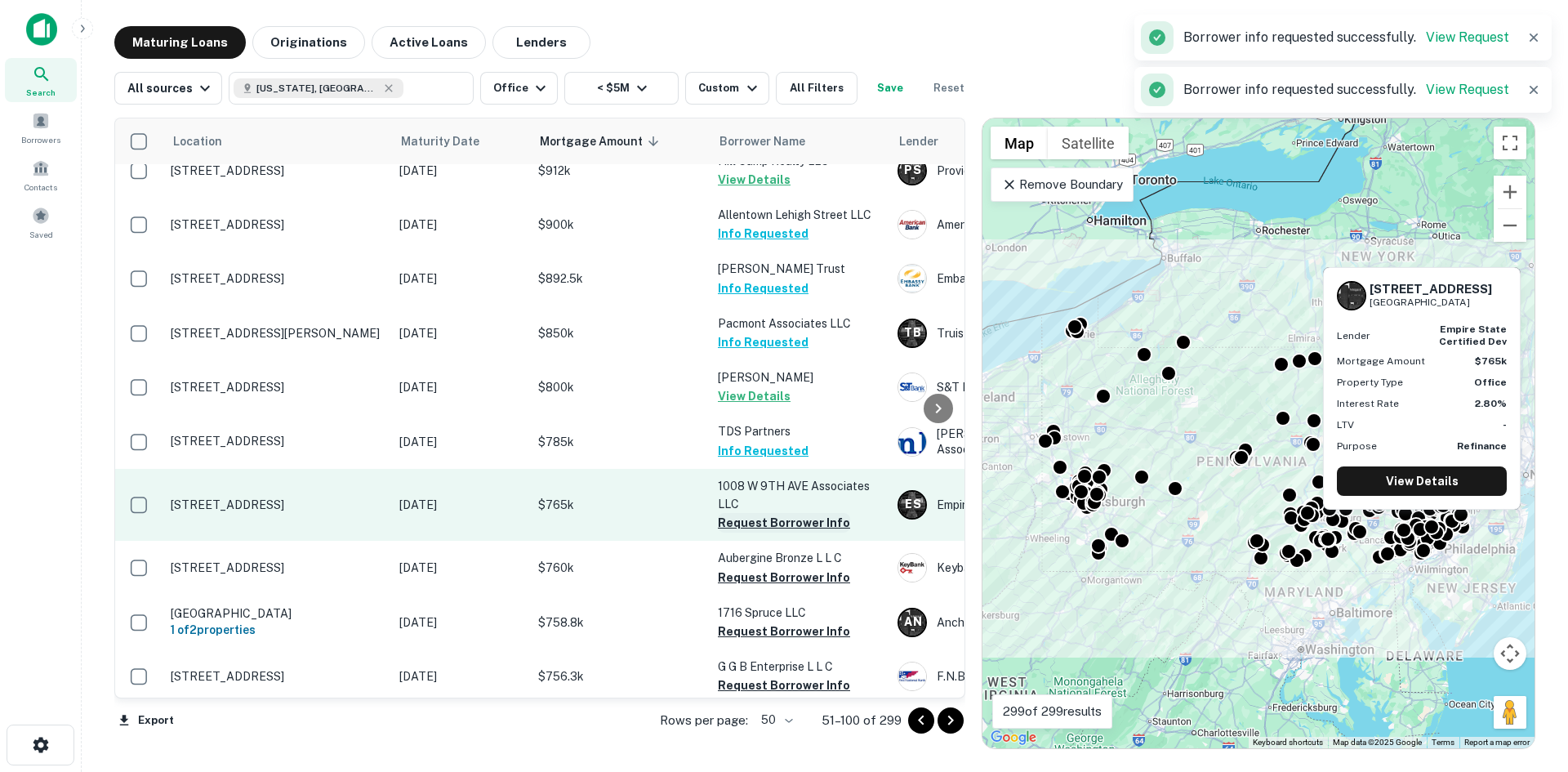
click at [754, 513] on button "Request Borrower Info" at bounding box center [784, 522] width 132 height 20
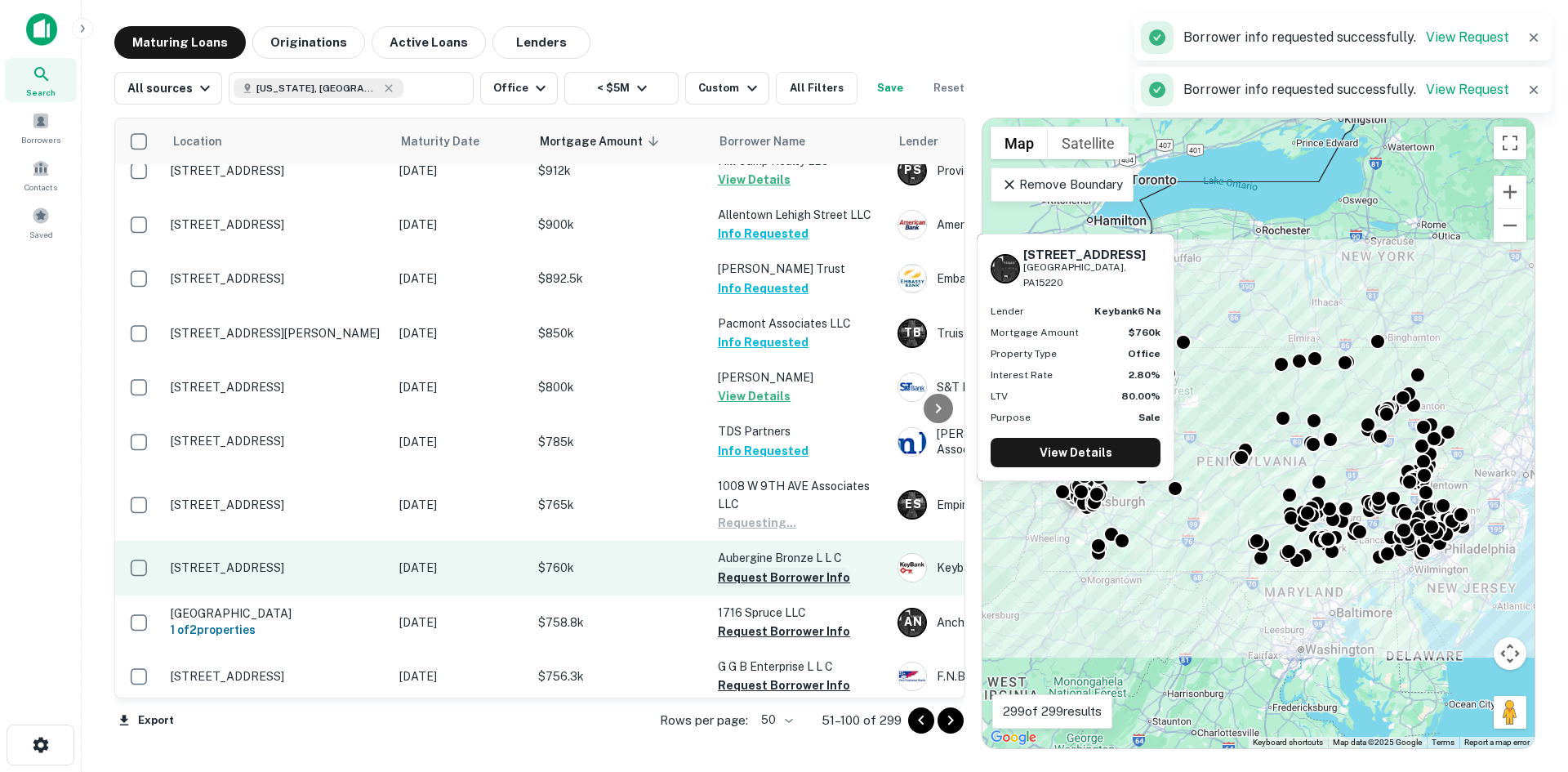
click at [756, 568] on button "Request Borrower Info" at bounding box center [784, 577] width 132 height 20
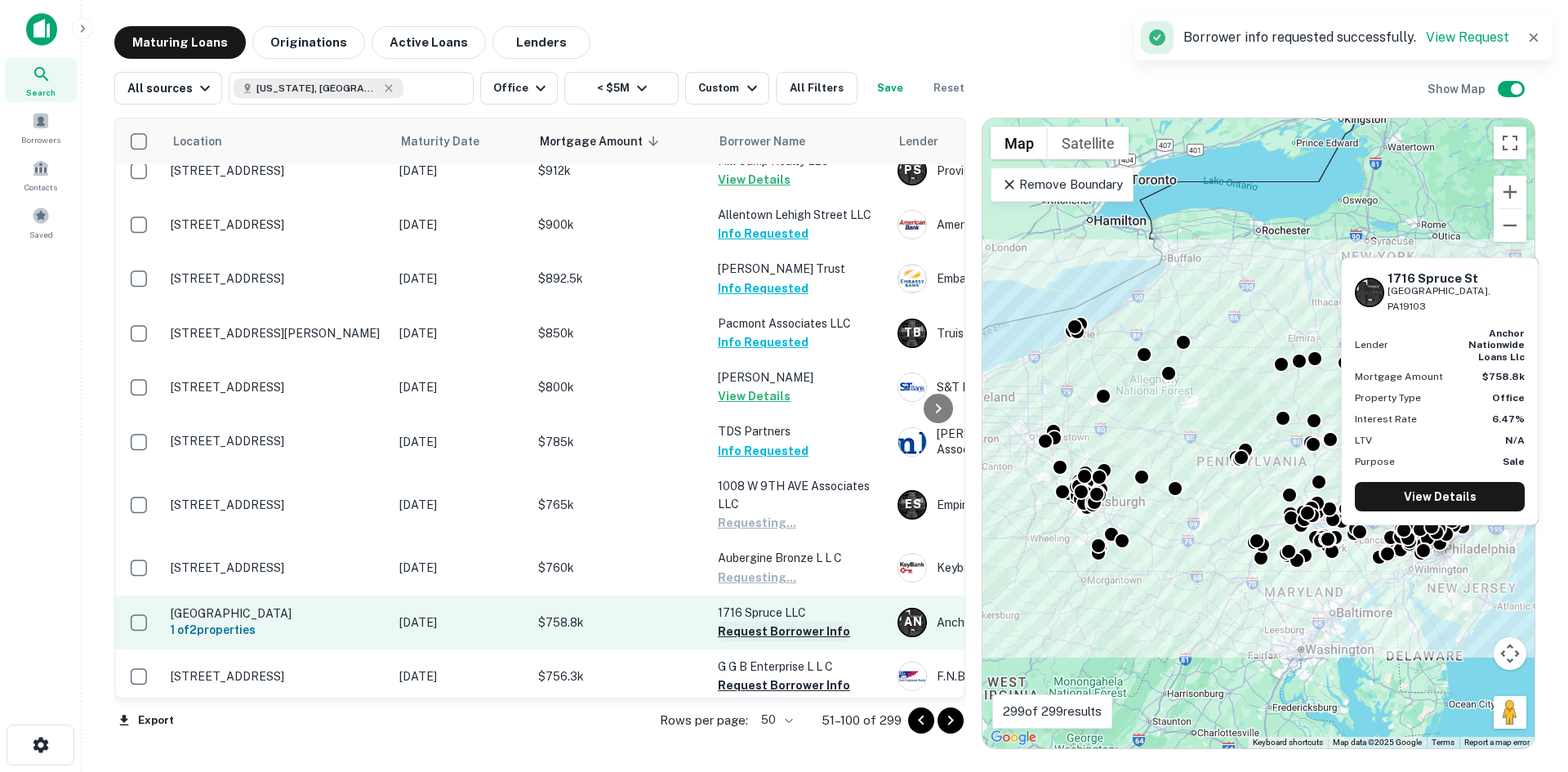
click at [755, 622] on button "Request Borrower Info" at bounding box center [784, 631] width 132 height 20
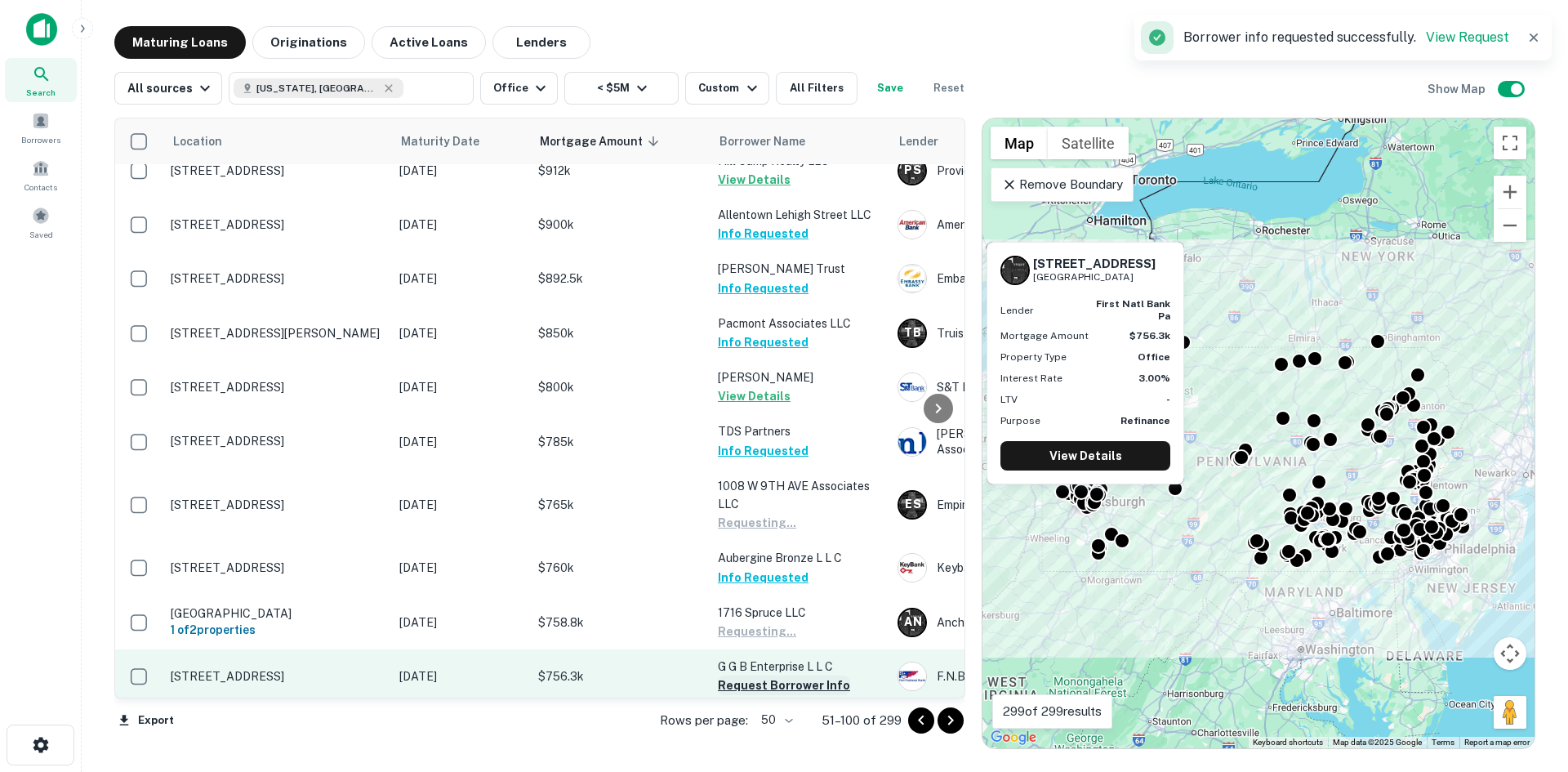
click at [744, 676] on button "Request Borrower Info" at bounding box center [784, 685] width 132 height 20
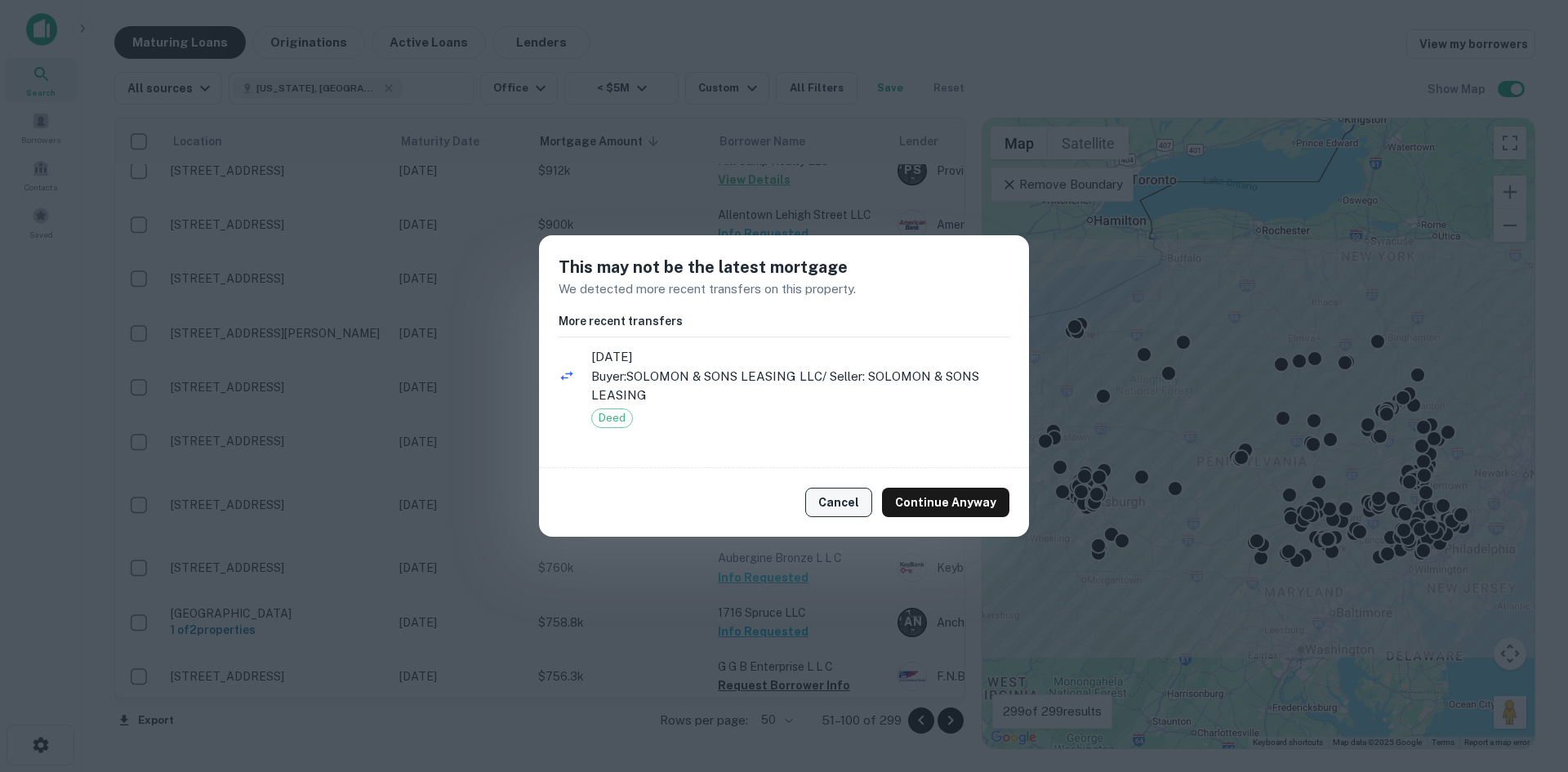
click at [859, 504] on button "Cancel" at bounding box center [838, 503] width 67 height 29
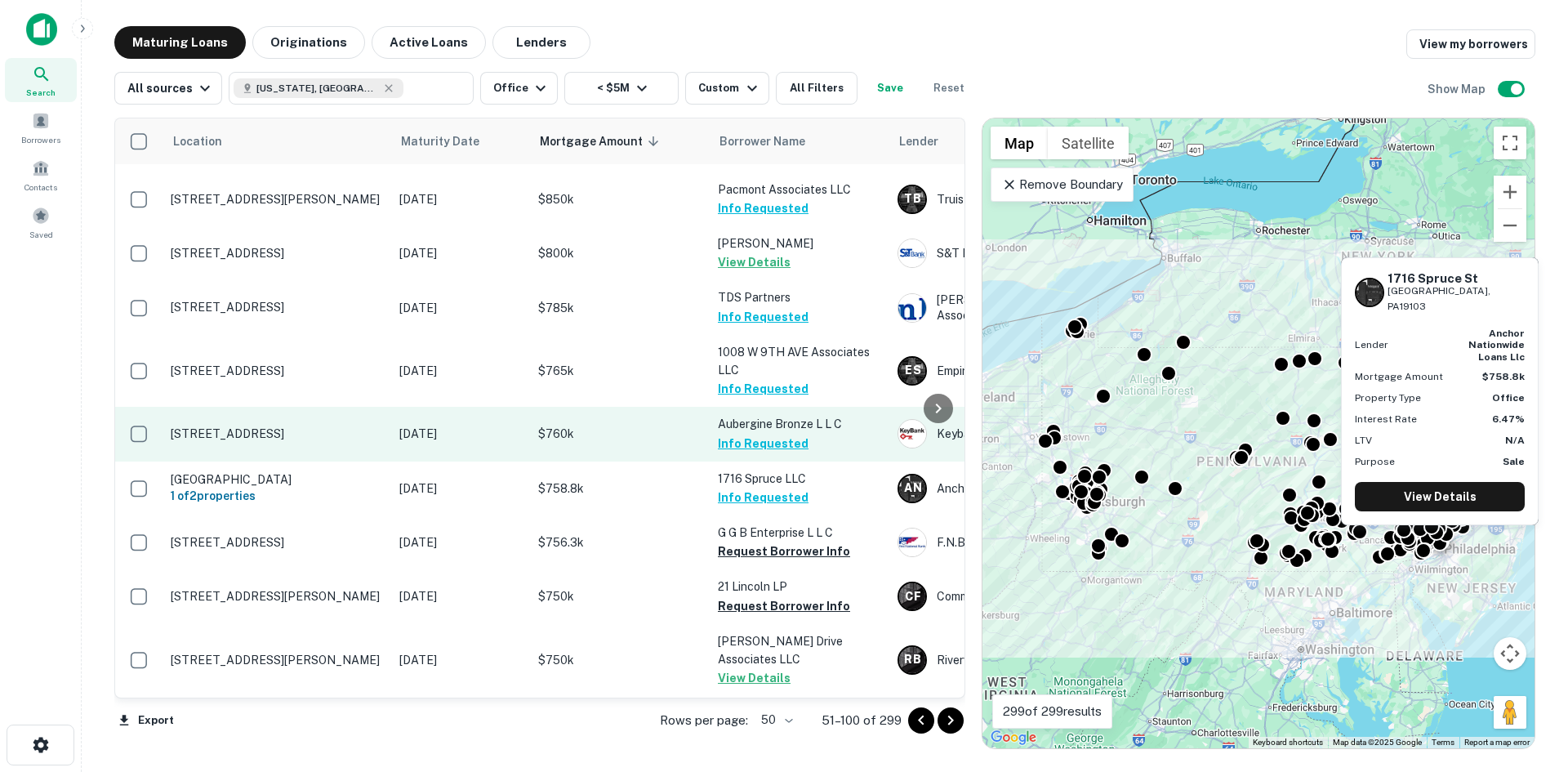
scroll to position [899, 0]
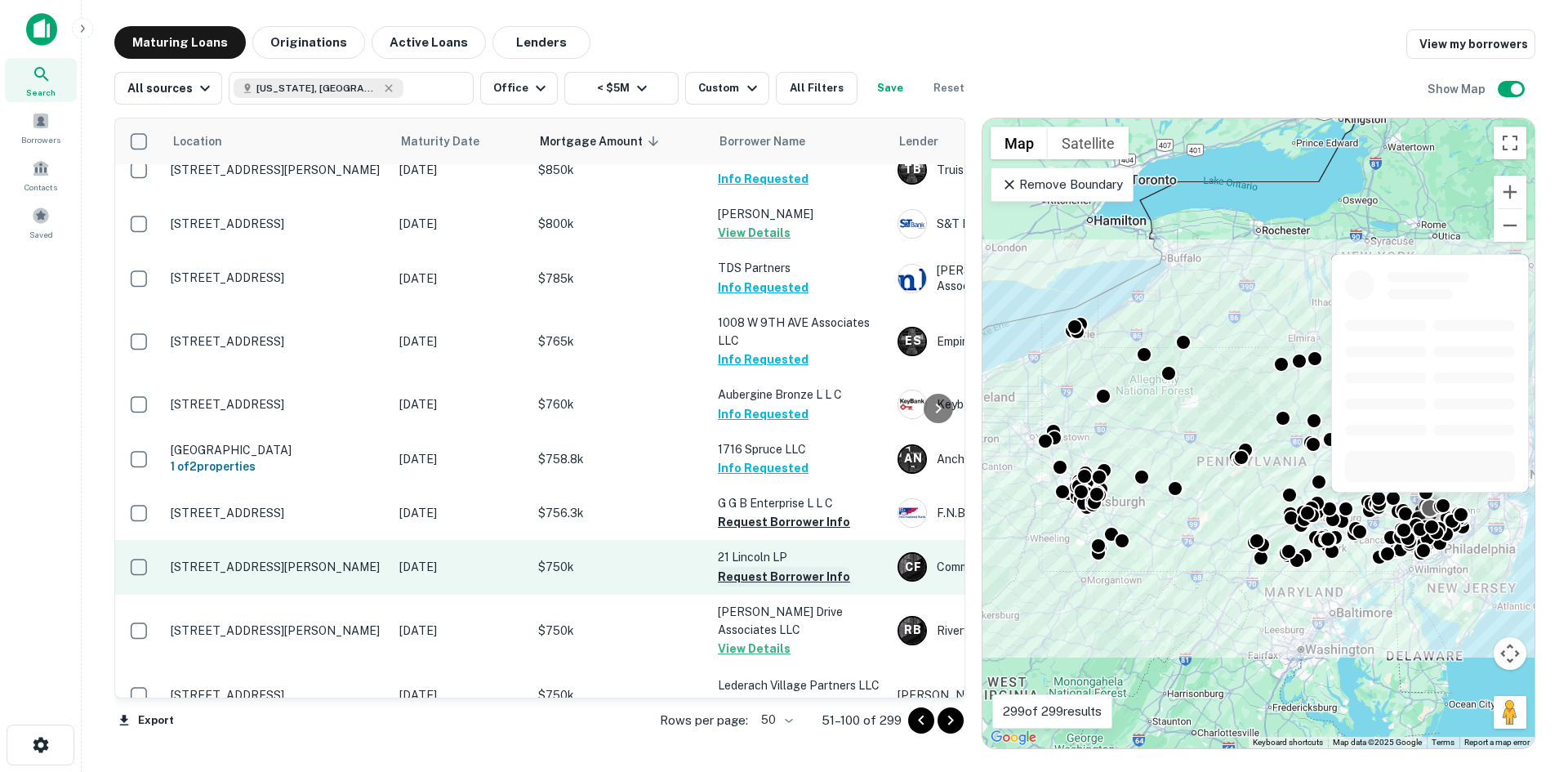
click at [735, 567] on button "Request Borrower Info" at bounding box center [784, 576] width 132 height 20
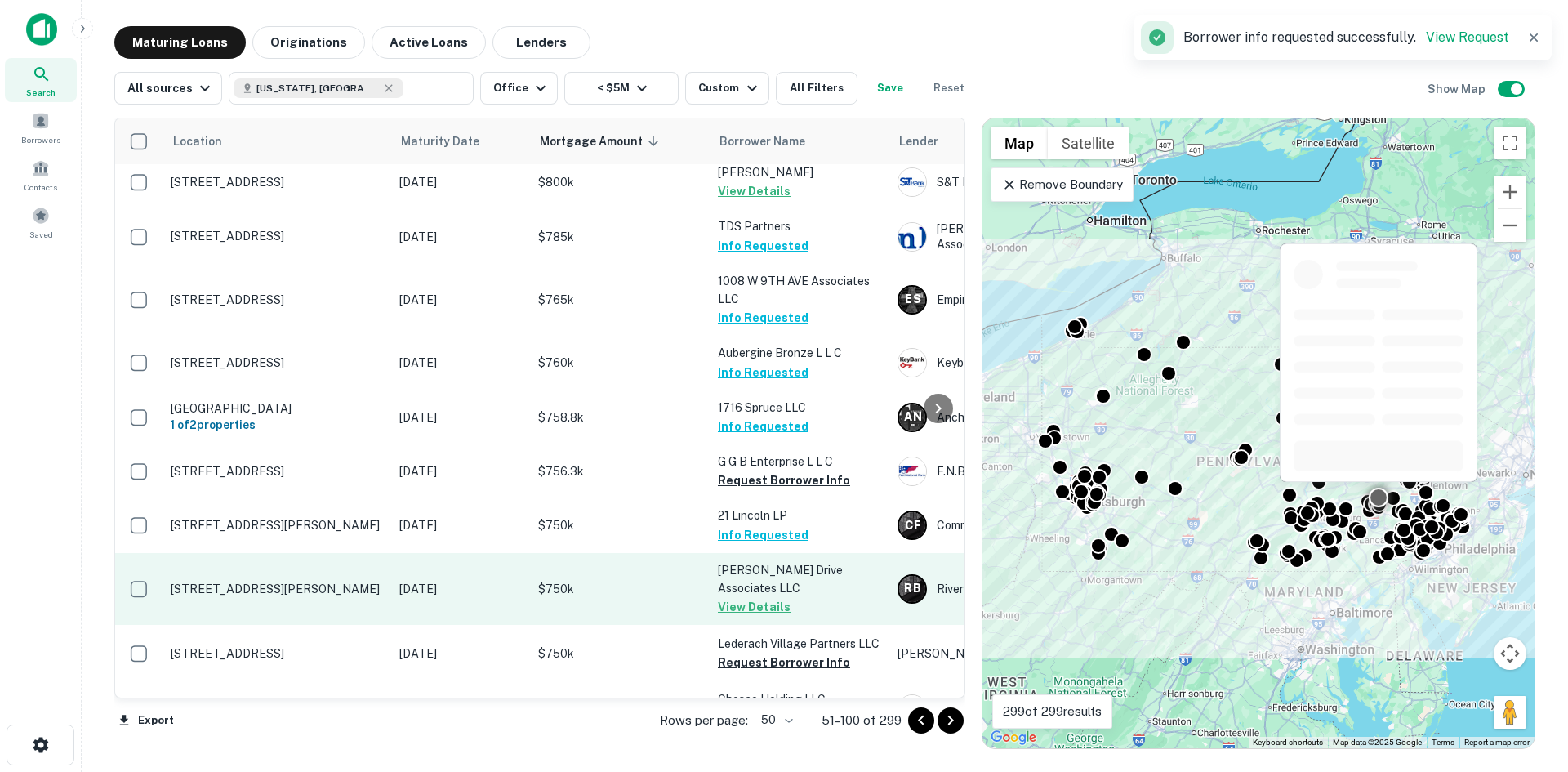
scroll to position [1063, 0]
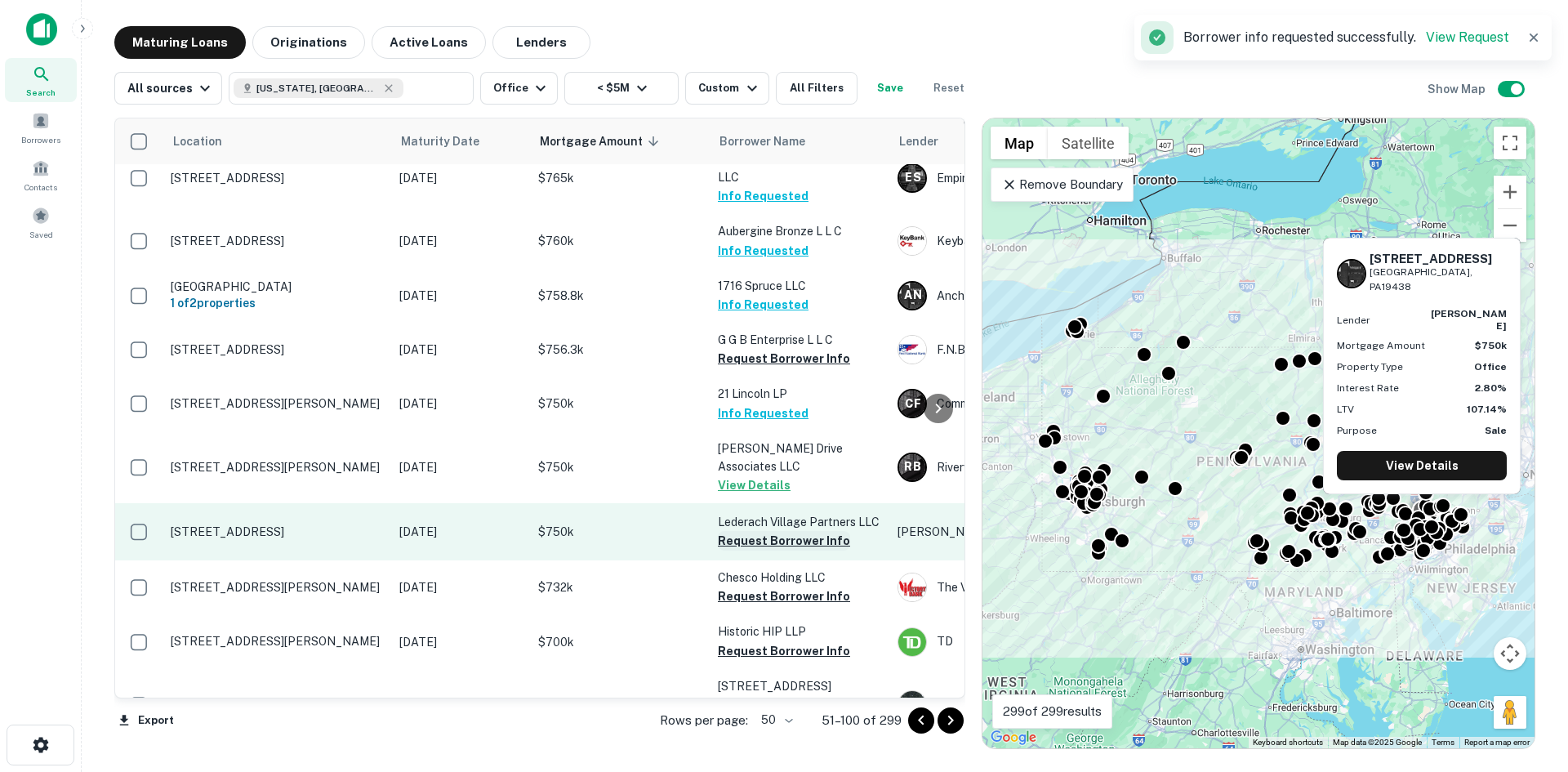
click at [739, 531] on button "Request Borrower Info" at bounding box center [784, 540] width 132 height 20
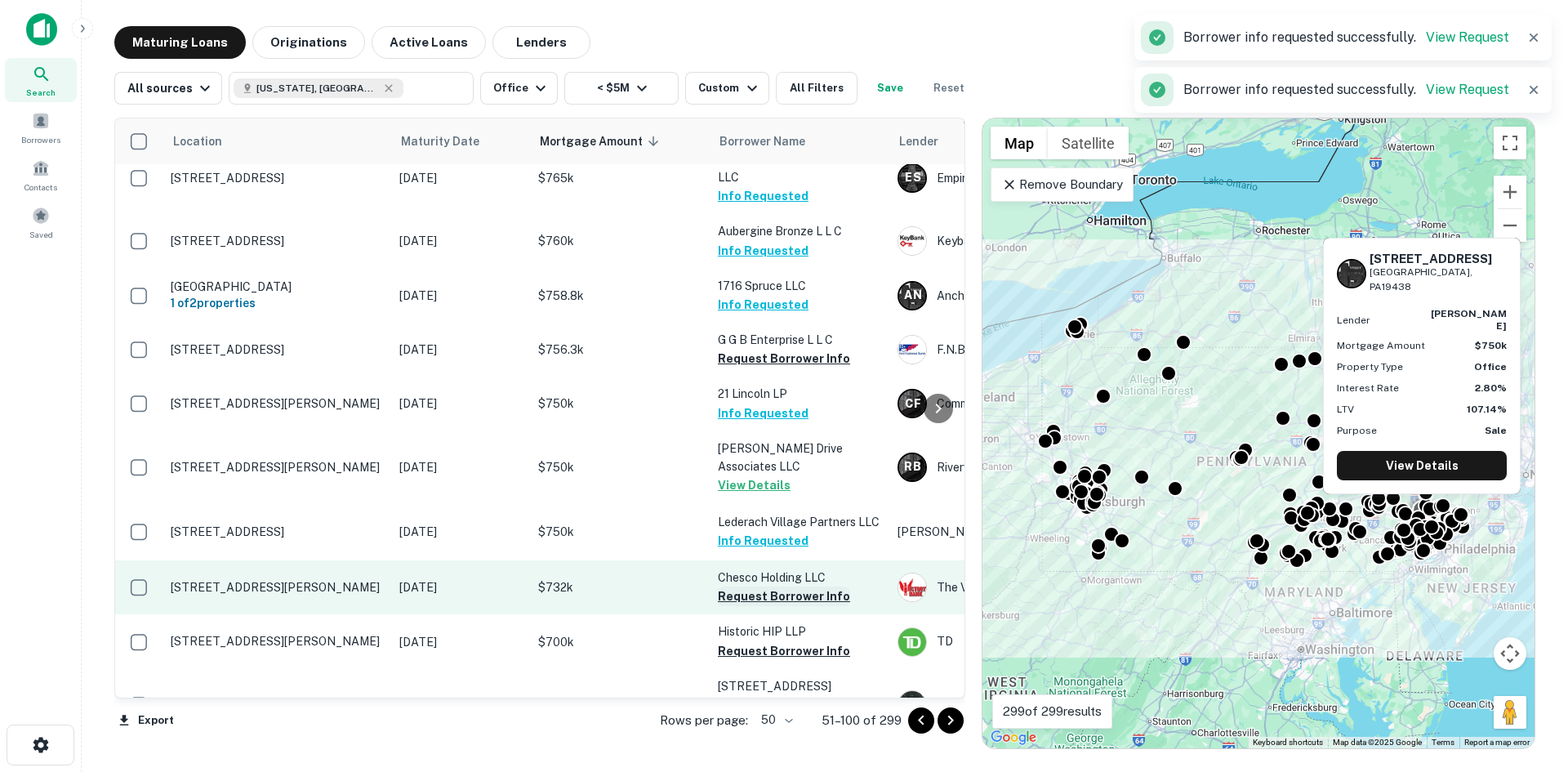
click at [742, 587] on button "Request Borrower Info" at bounding box center [784, 596] width 132 height 20
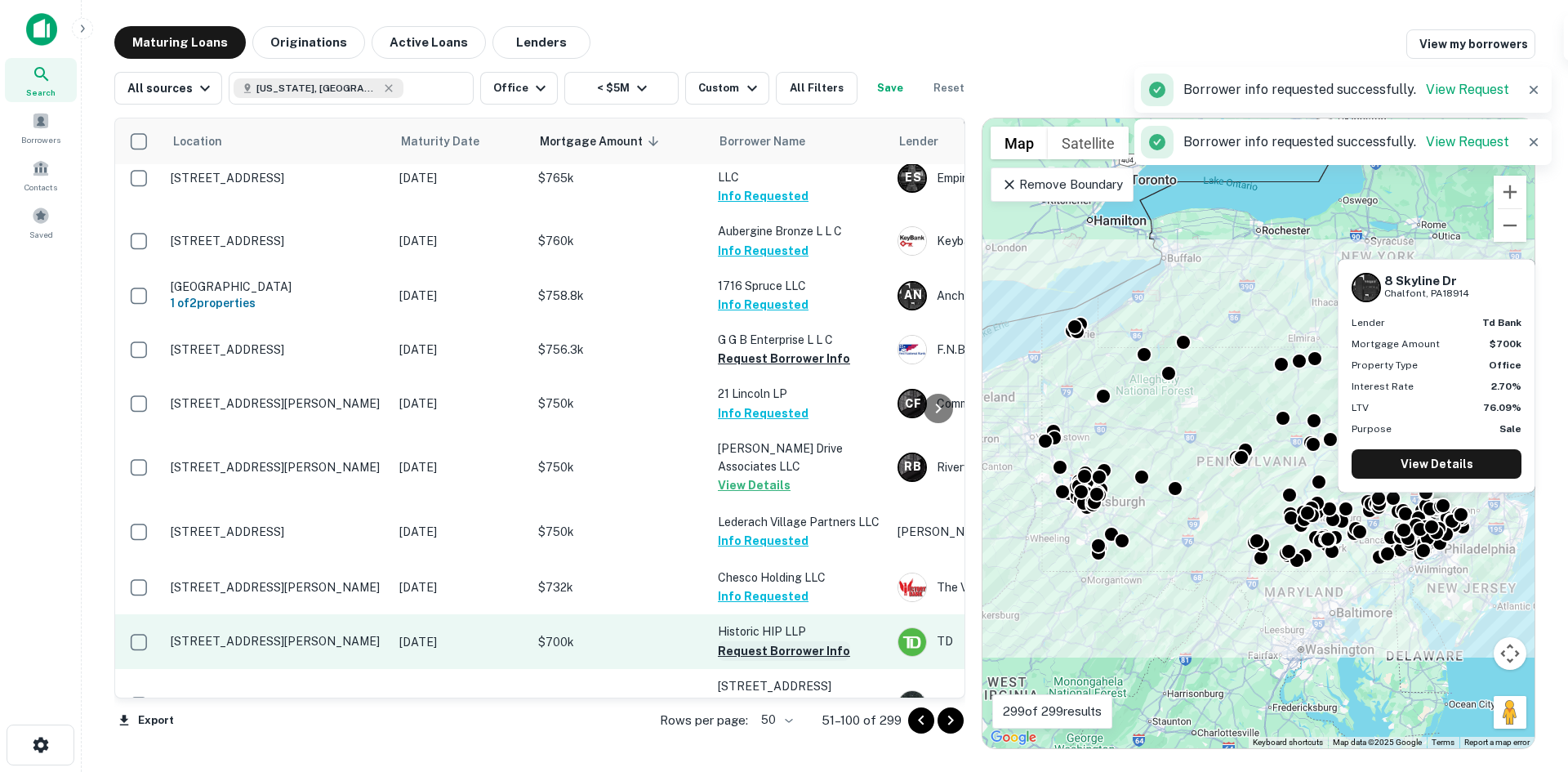
click at [743, 642] on button "Request Borrower Info" at bounding box center [784, 651] width 132 height 20
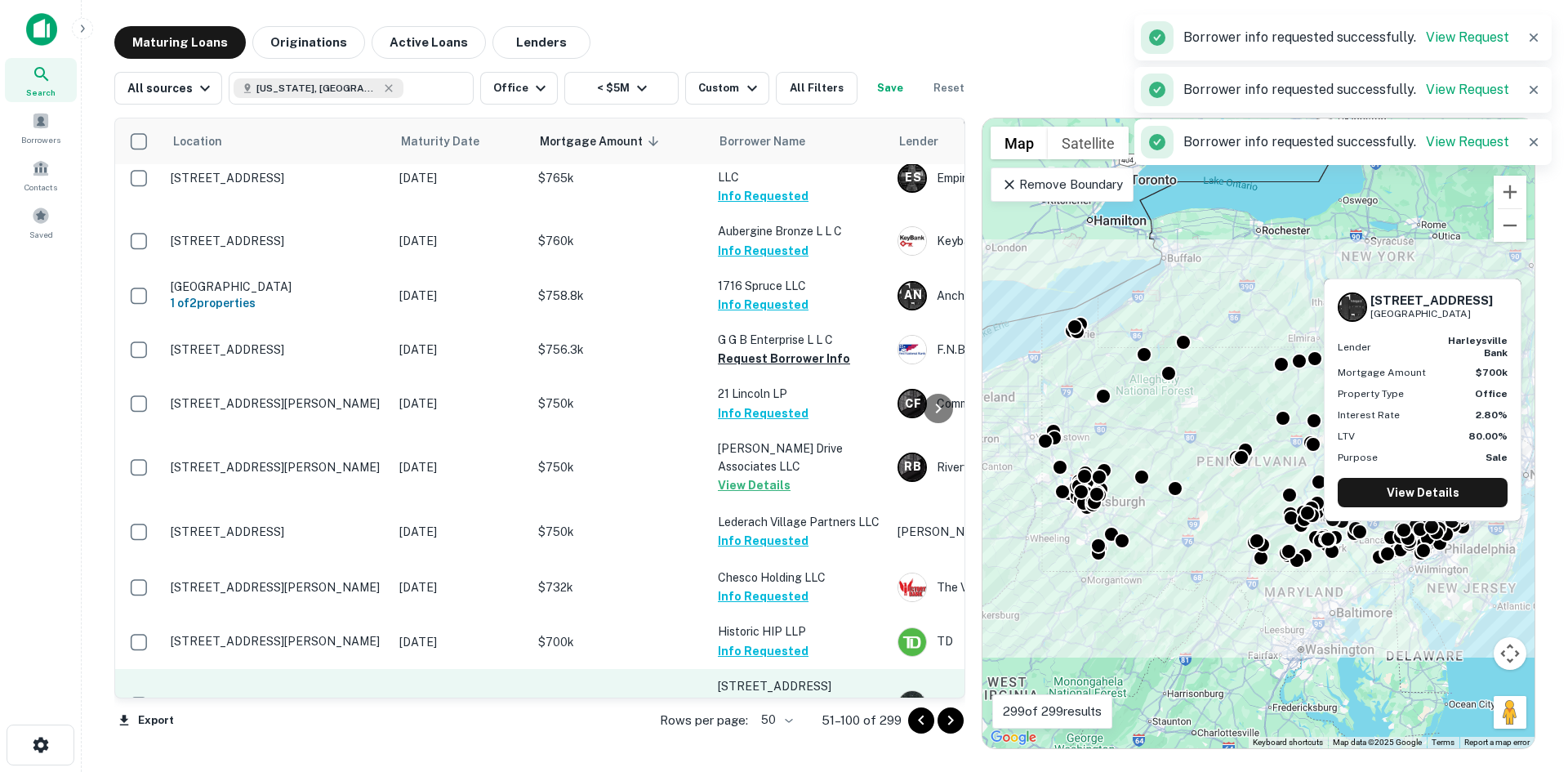
click at [744, 714] on button "Request Borrower Info" at bounding box center [784, 723] width 132 height 20
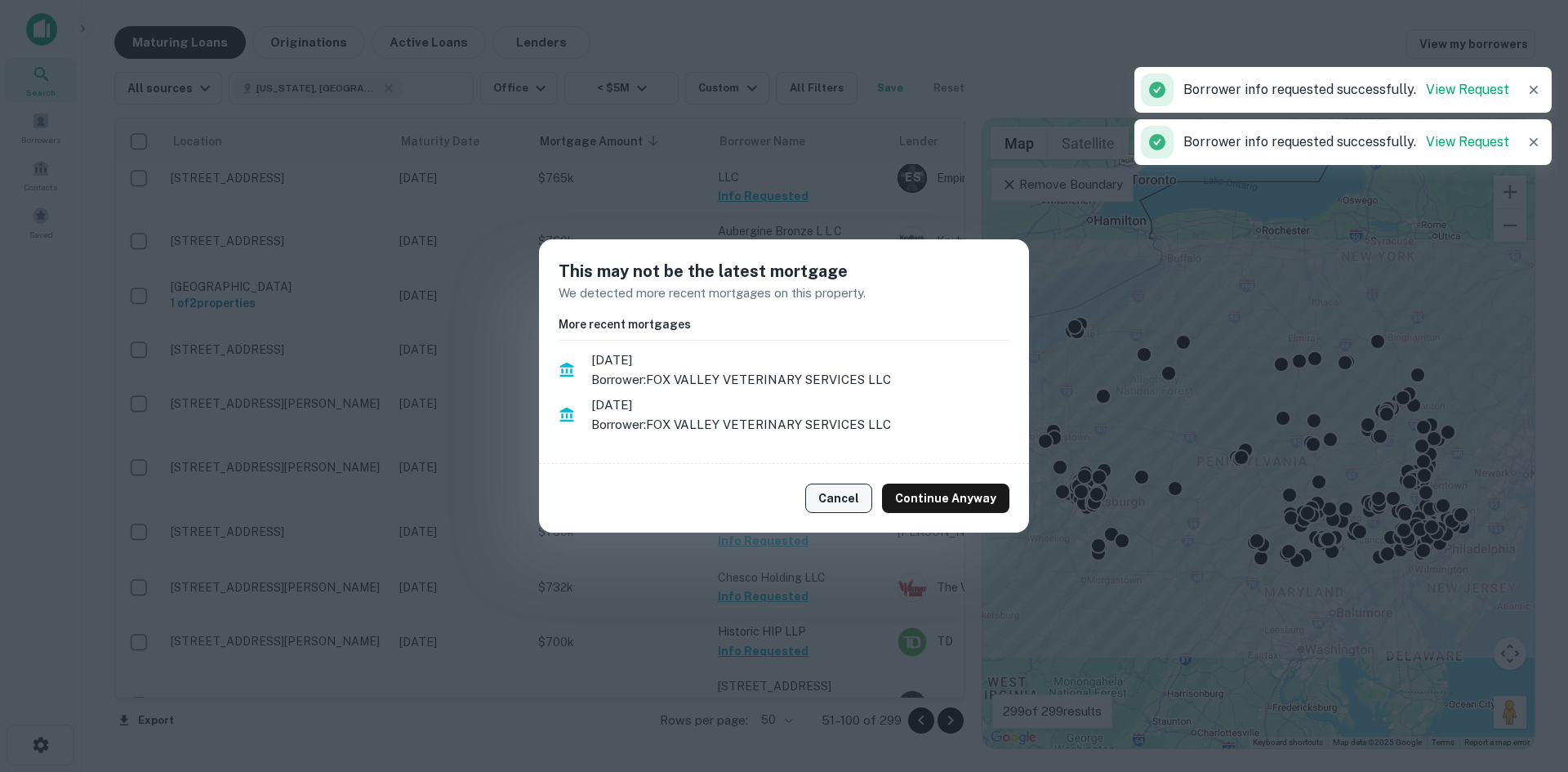
click at [832, 500] on button "Cancel" at bounding box center [838, 498] width 67 height 29
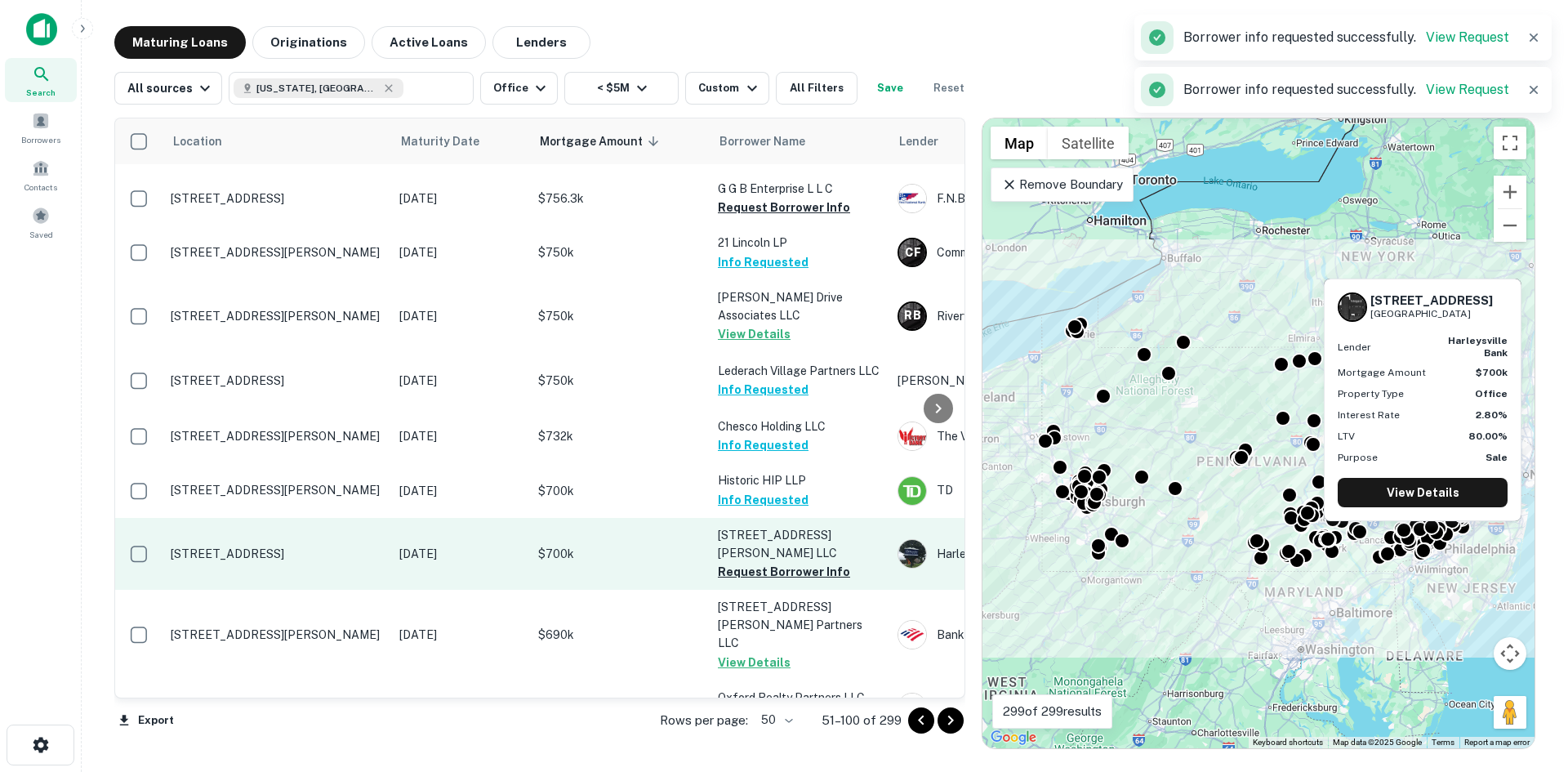
scroll to position [1226, 0]
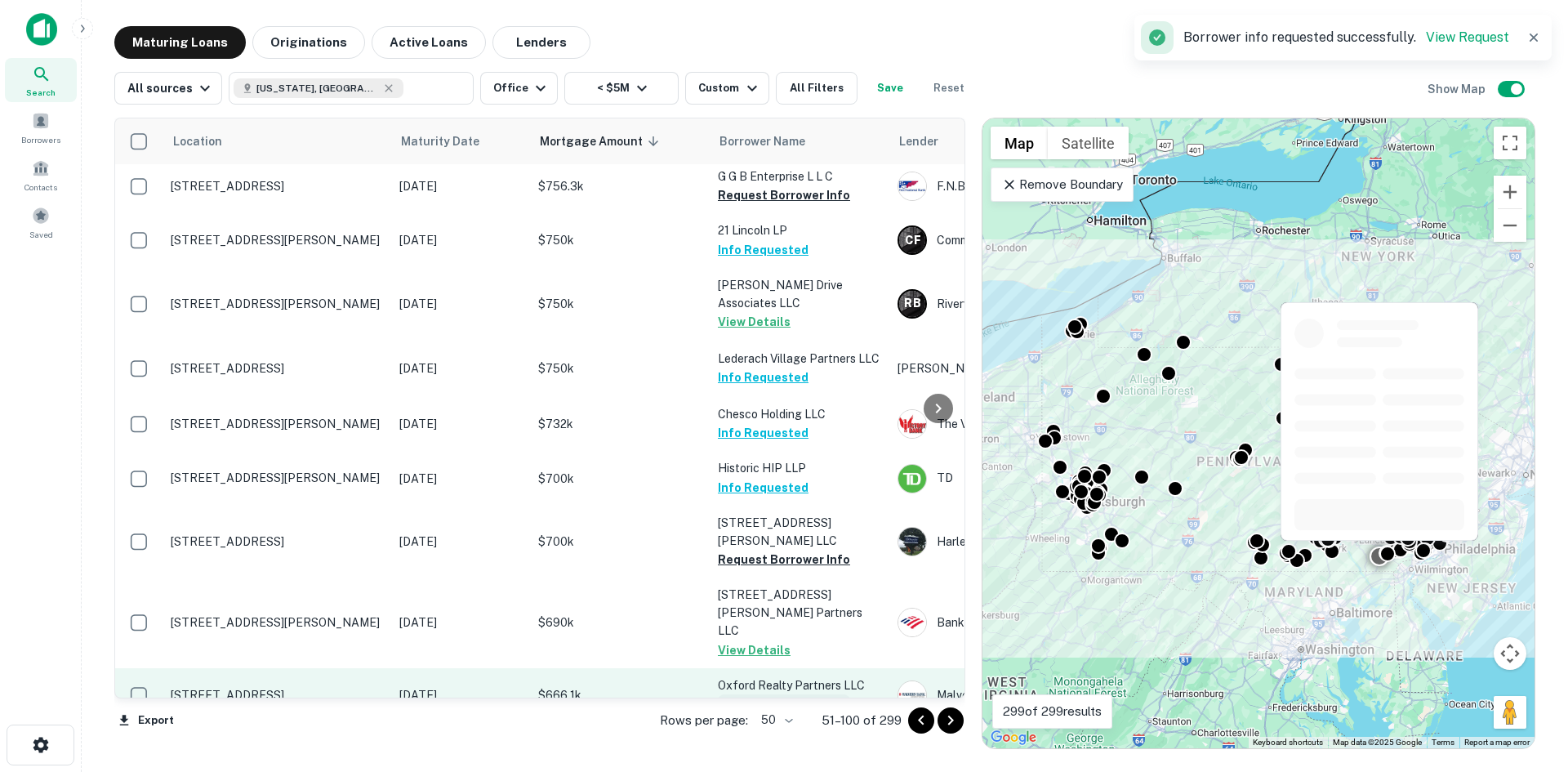
click at [757, 695] on button "Request Borrower Info" at bounding box center [784, 704] width 132 height 20
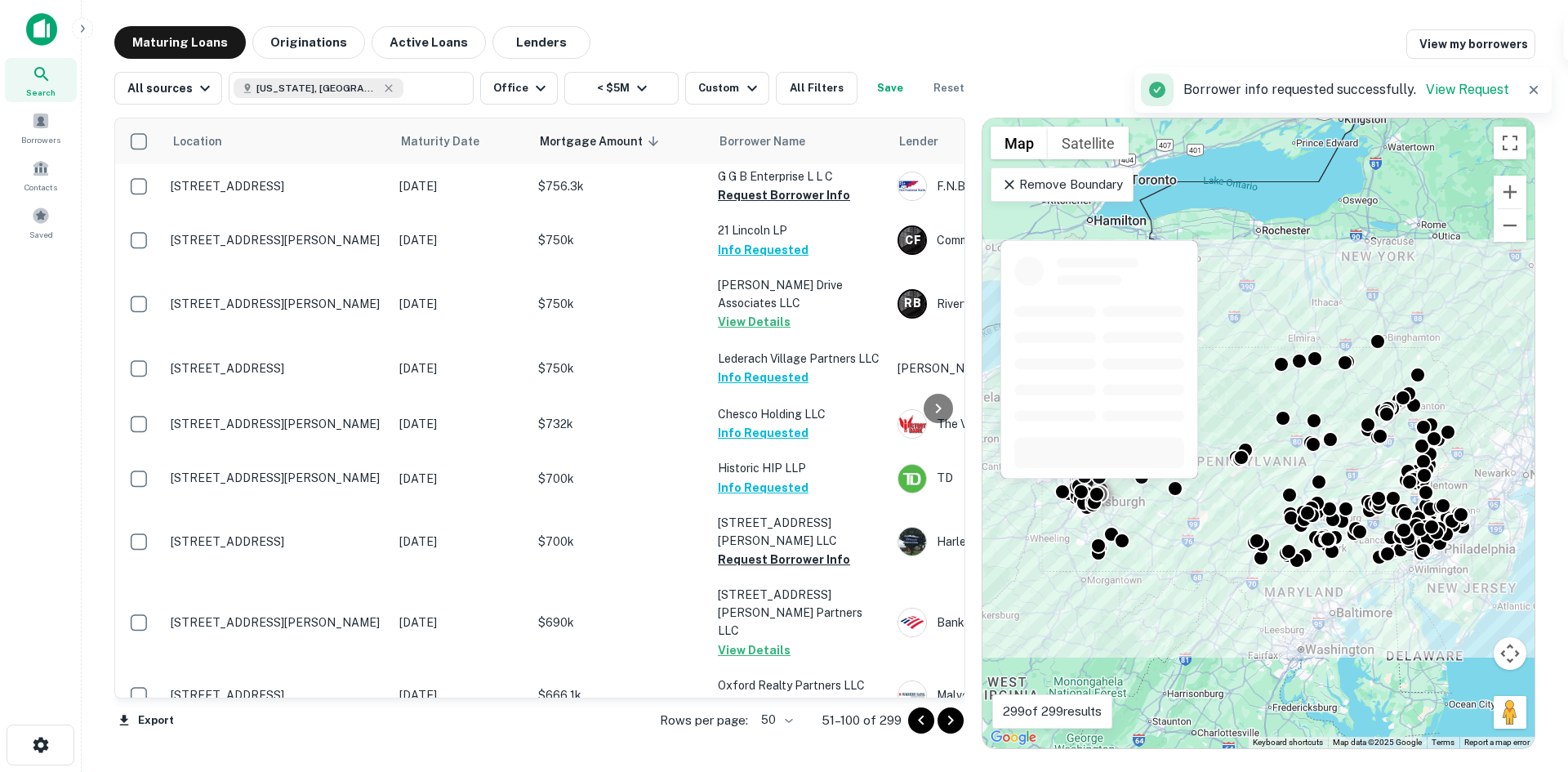
scroll to position [1307, 0]
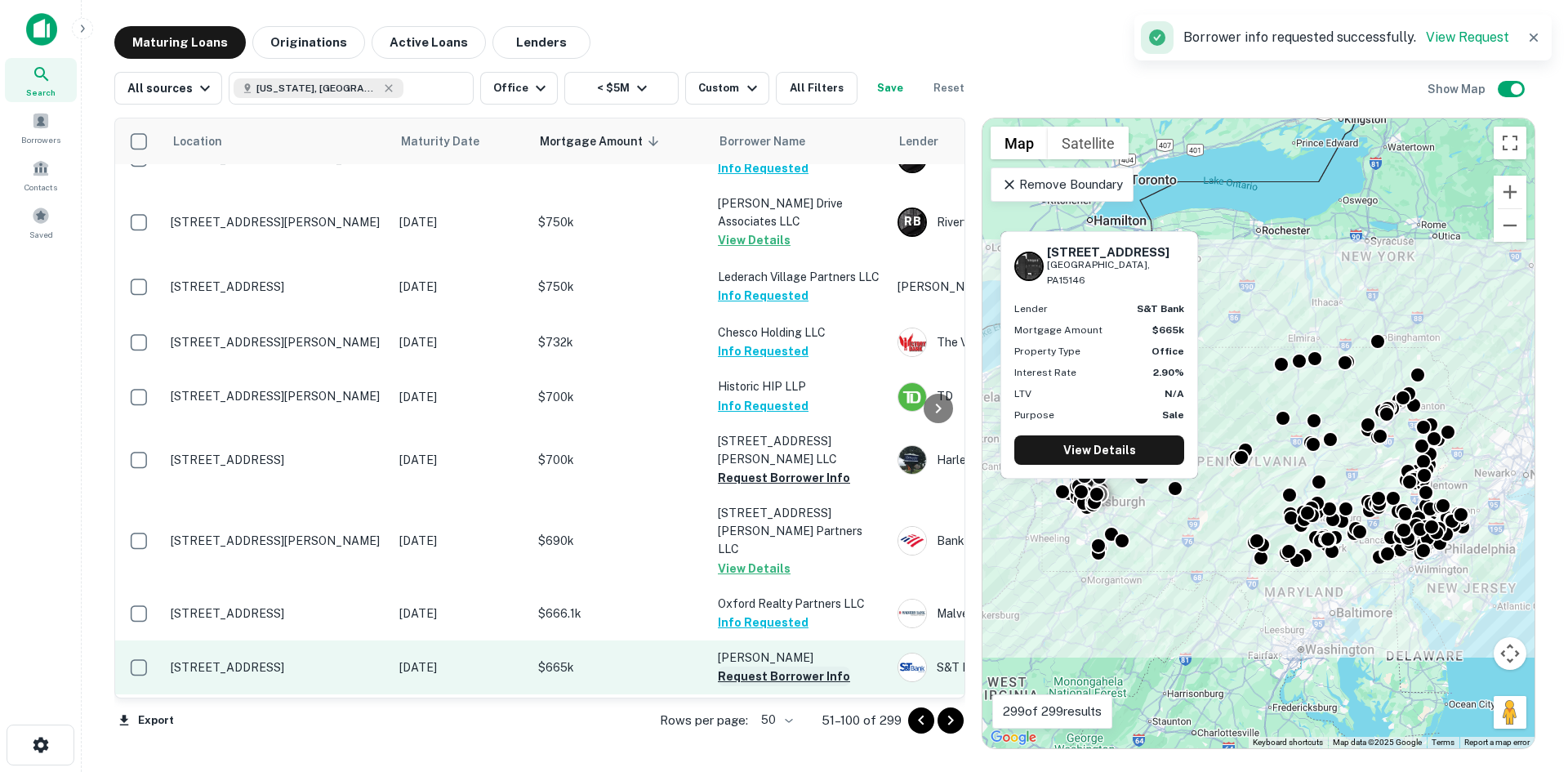
click at [765, 666] on button "Request Borrower Info" at bounding box center [784, 676] width 132 height 20
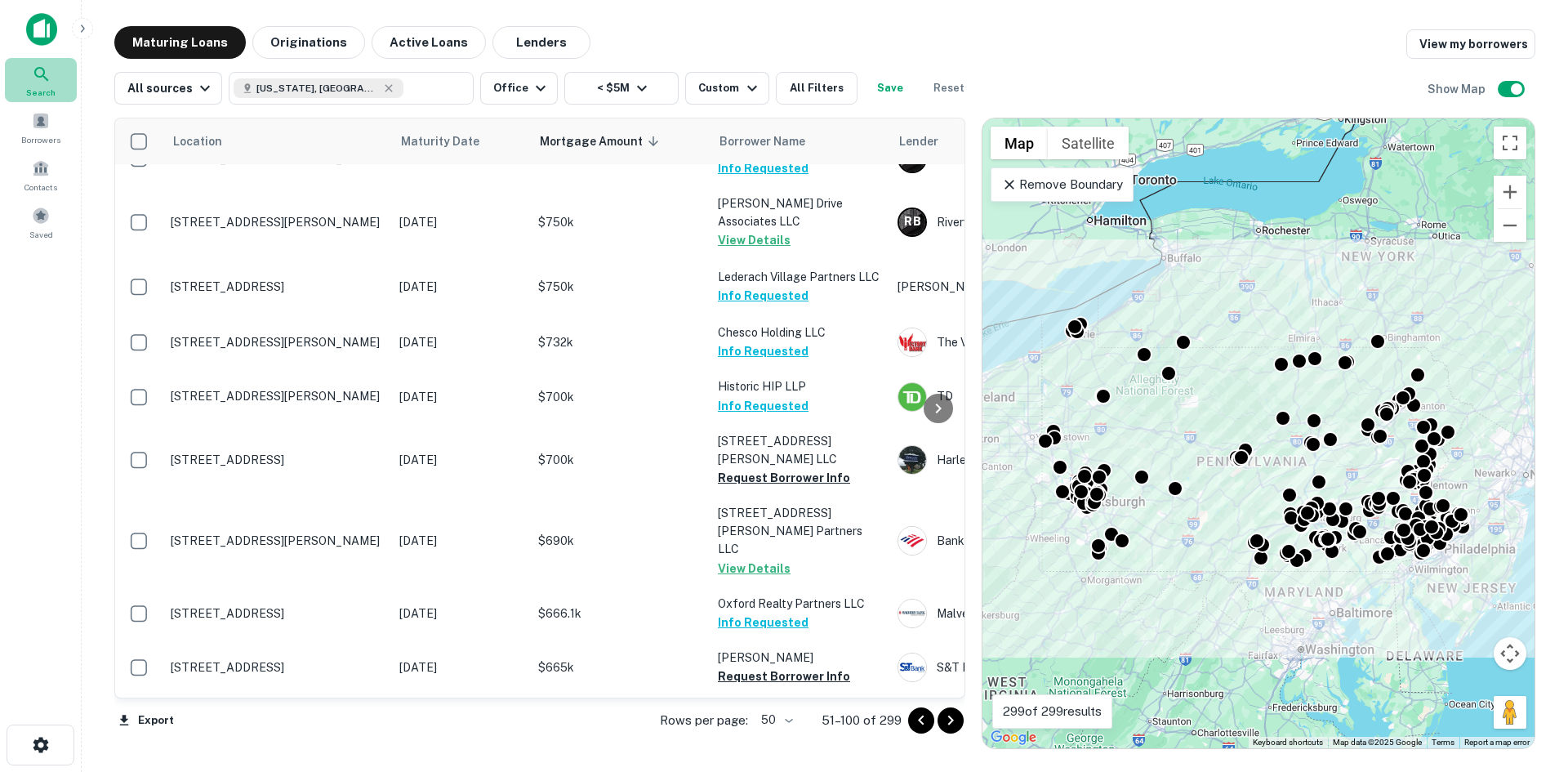
click at [43, 89] on span "Search" at bounding box center [40, 92] width 29 height 13
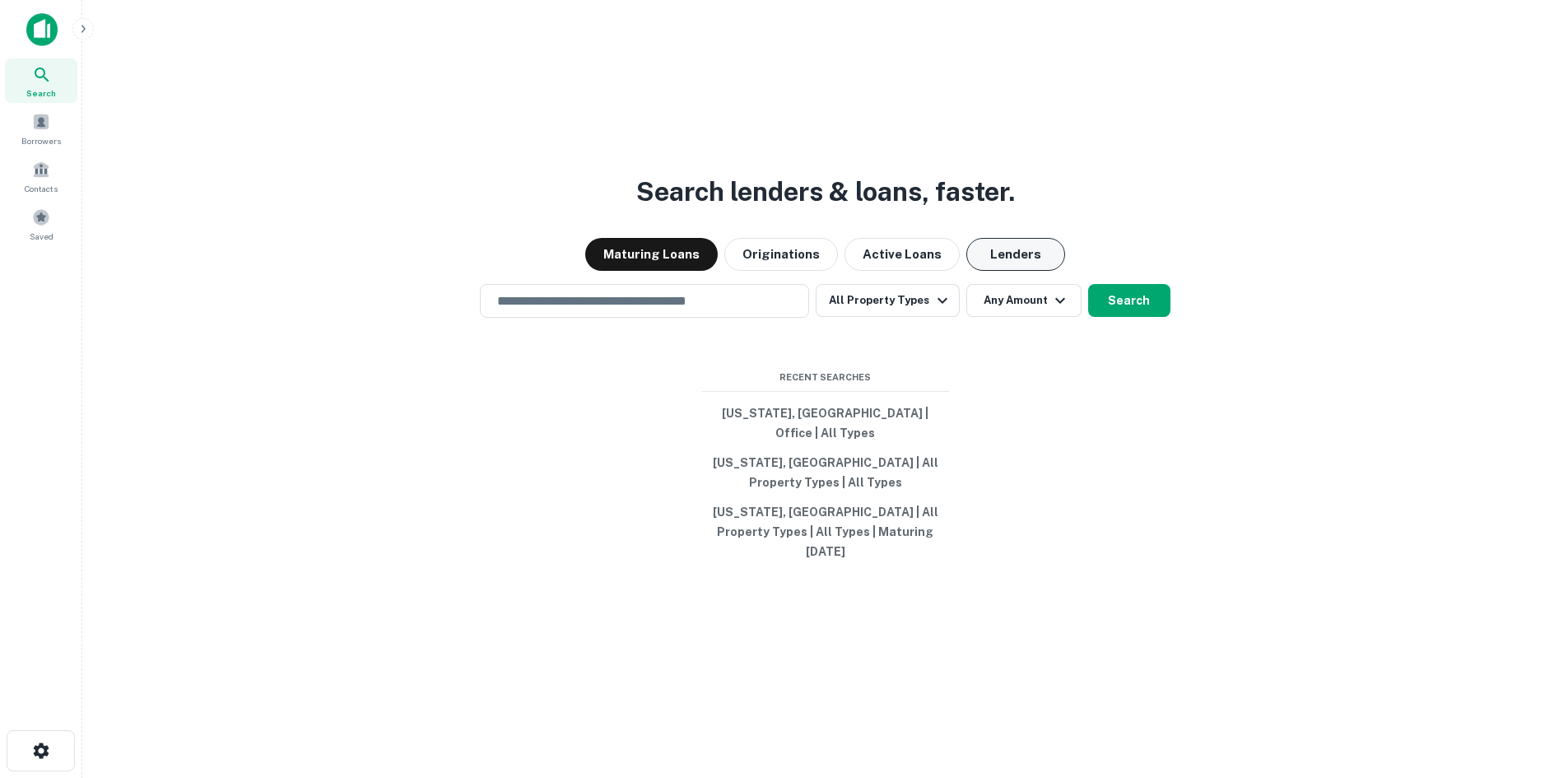
click at [993, 271] on button "Lenders" at bounding box center [1016, 254] width 98 height 33
click at [729, 310] on input "text" at bounding box center [644, 301] width 314 height 19
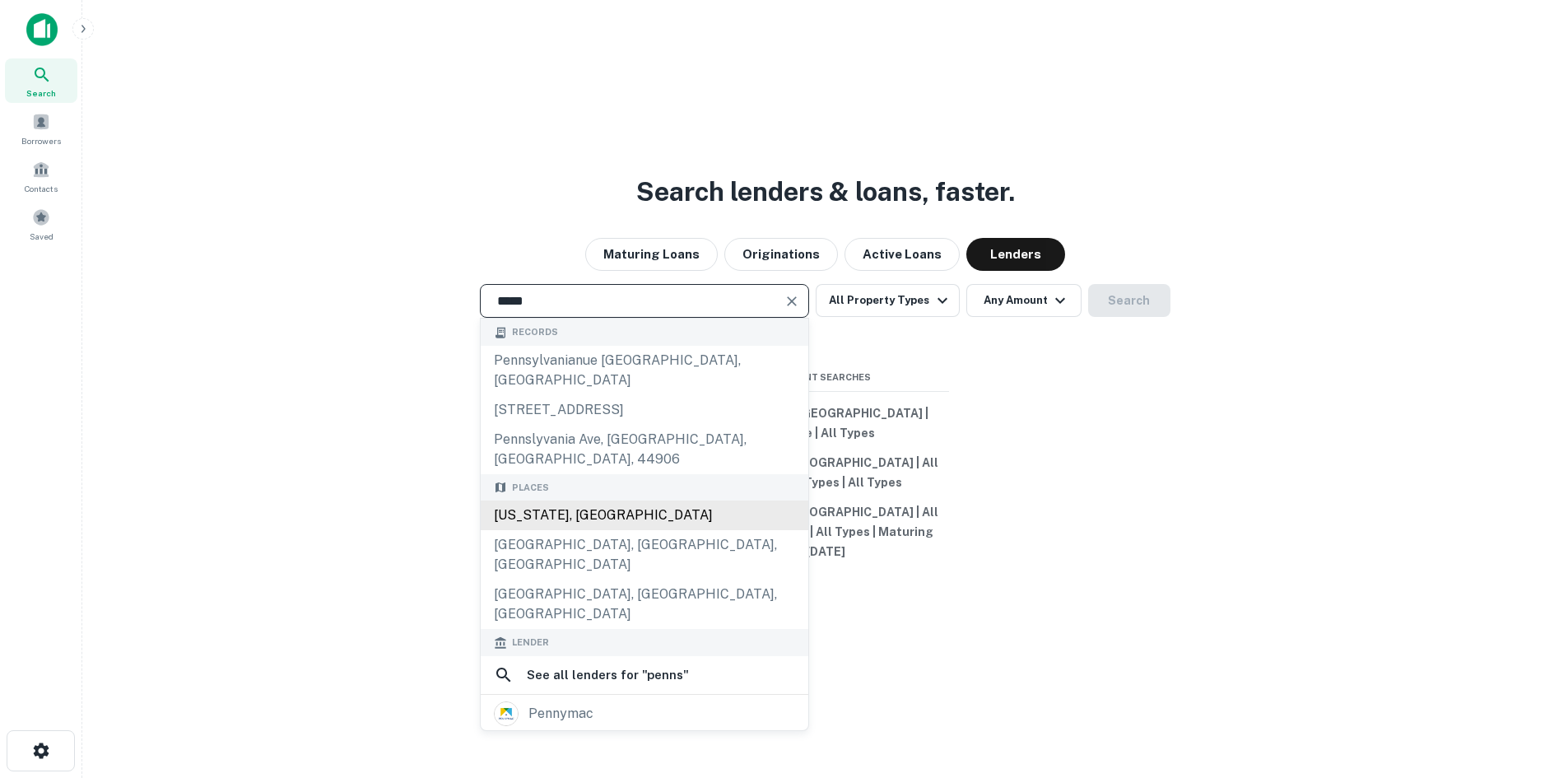
click at [623, 501] on div "[US_STATE], [GEOGRAPHIC_DATA]" at bounding box center [644, 515] width 327 height 29
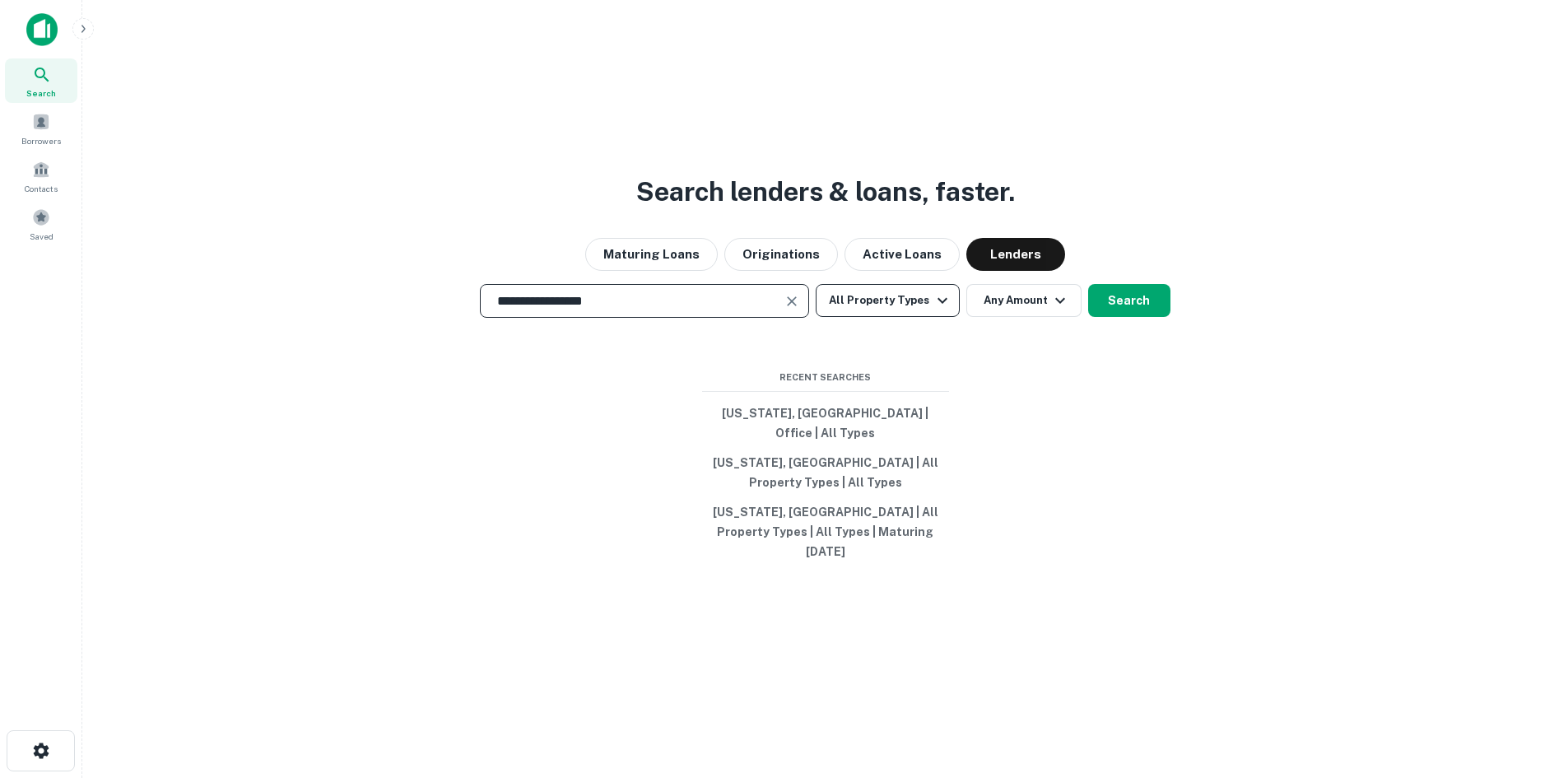
type input "**********"
click at [902, 317] on button "All Property Types" at bounding box center [887, 301] width 143 height 33
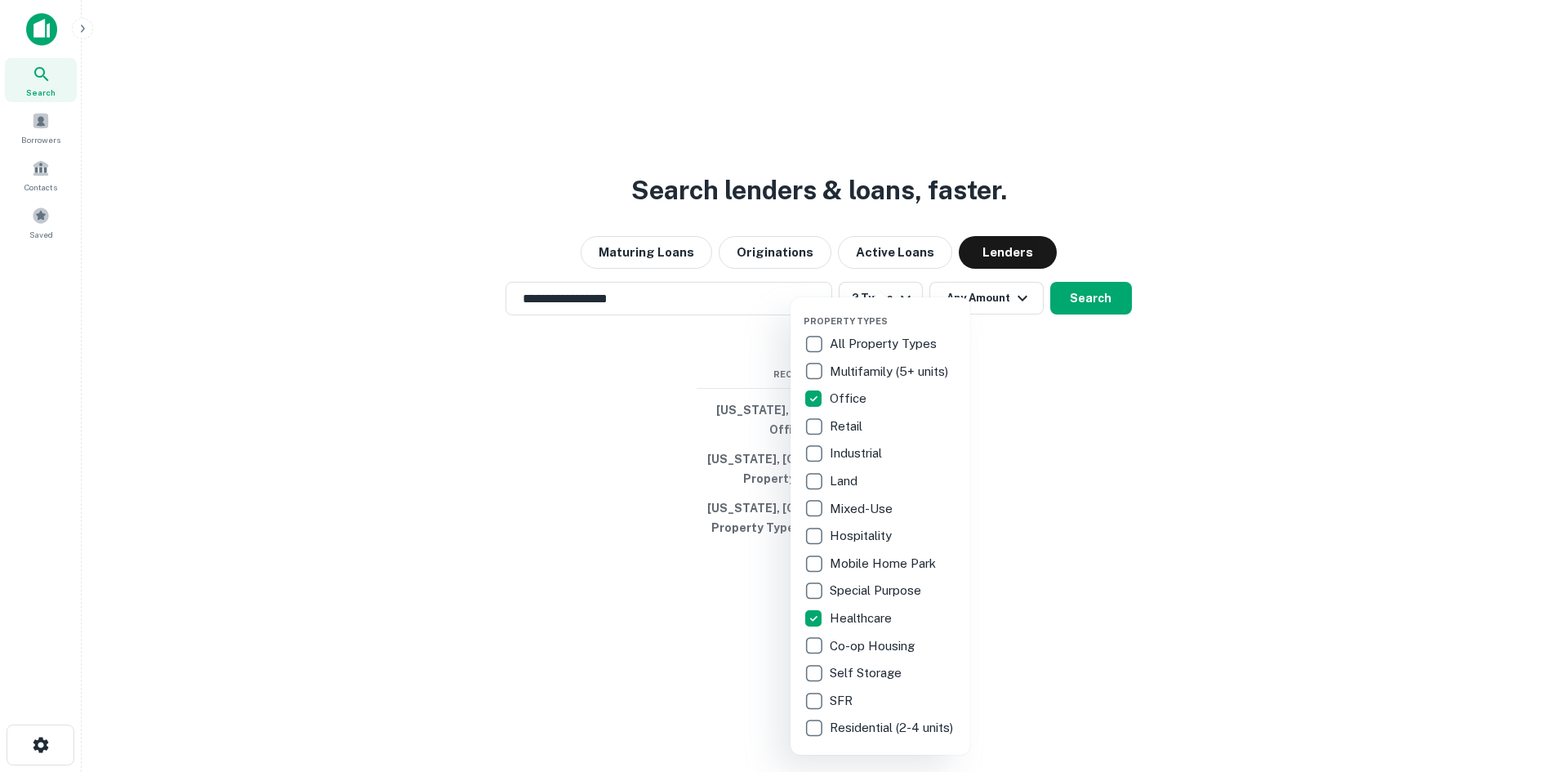
click at [1029, 365] on div at bounding box center [784, 386] width 1568 height 772
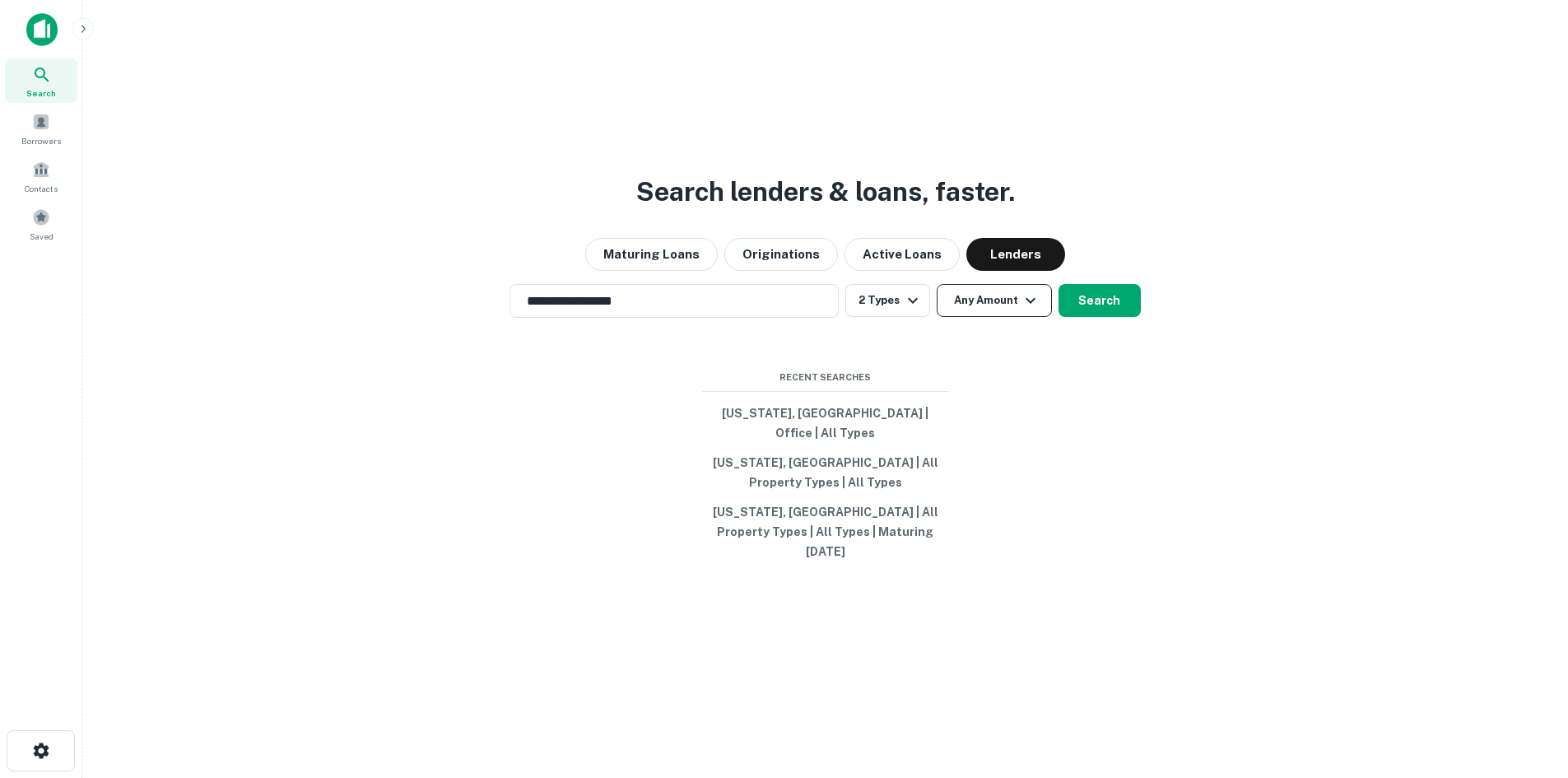
click at [1014, 317] on button "Any Amount" at bounding box center [993, 301] width 115 height 33
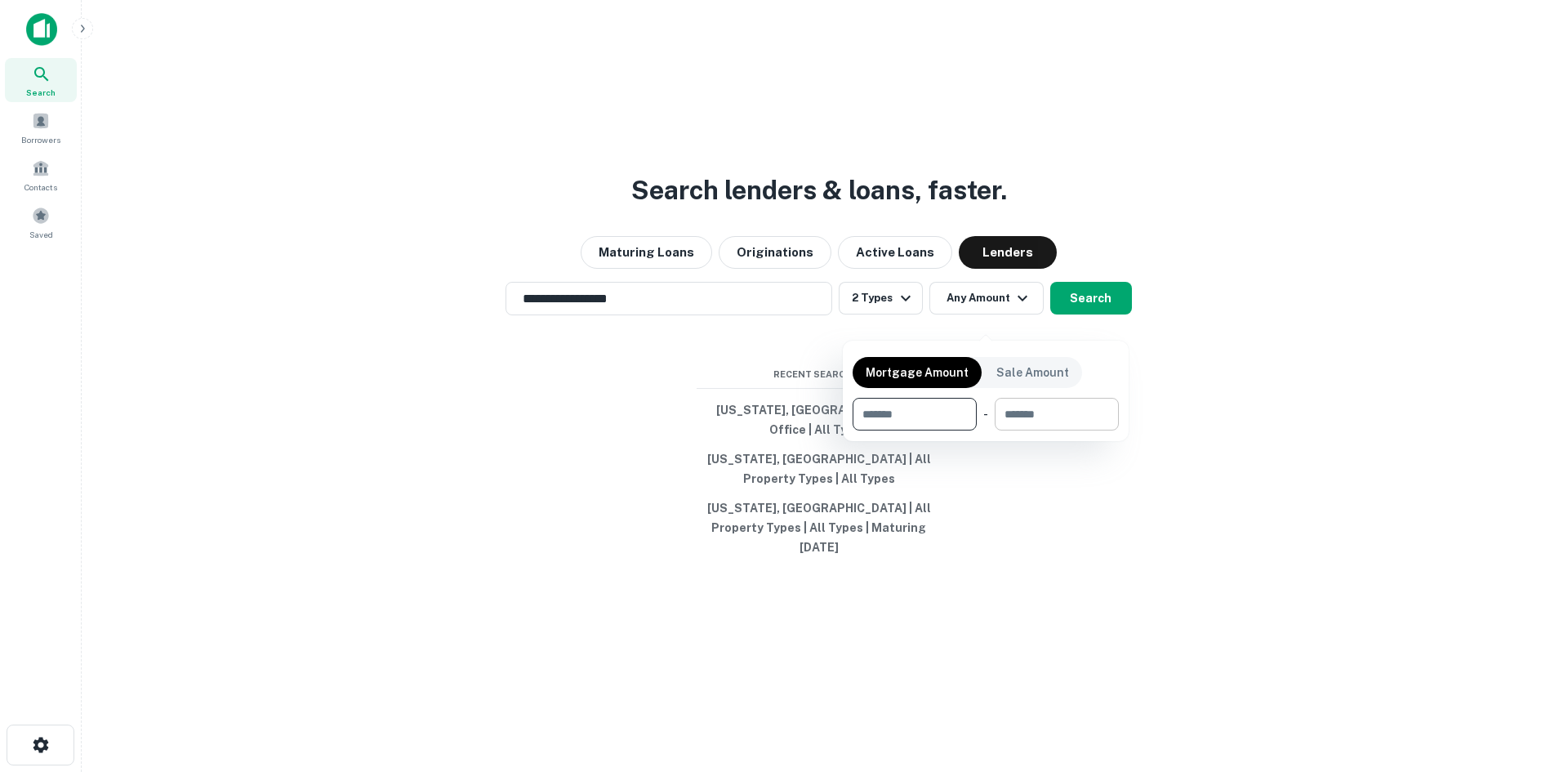
click at [1061, 419] on input "number" at bounding box center [1050, 414] width 112 height 33
type input "*******"
click at [1094, 320] on div at bounding box center [784, 386] width 1568 height 772
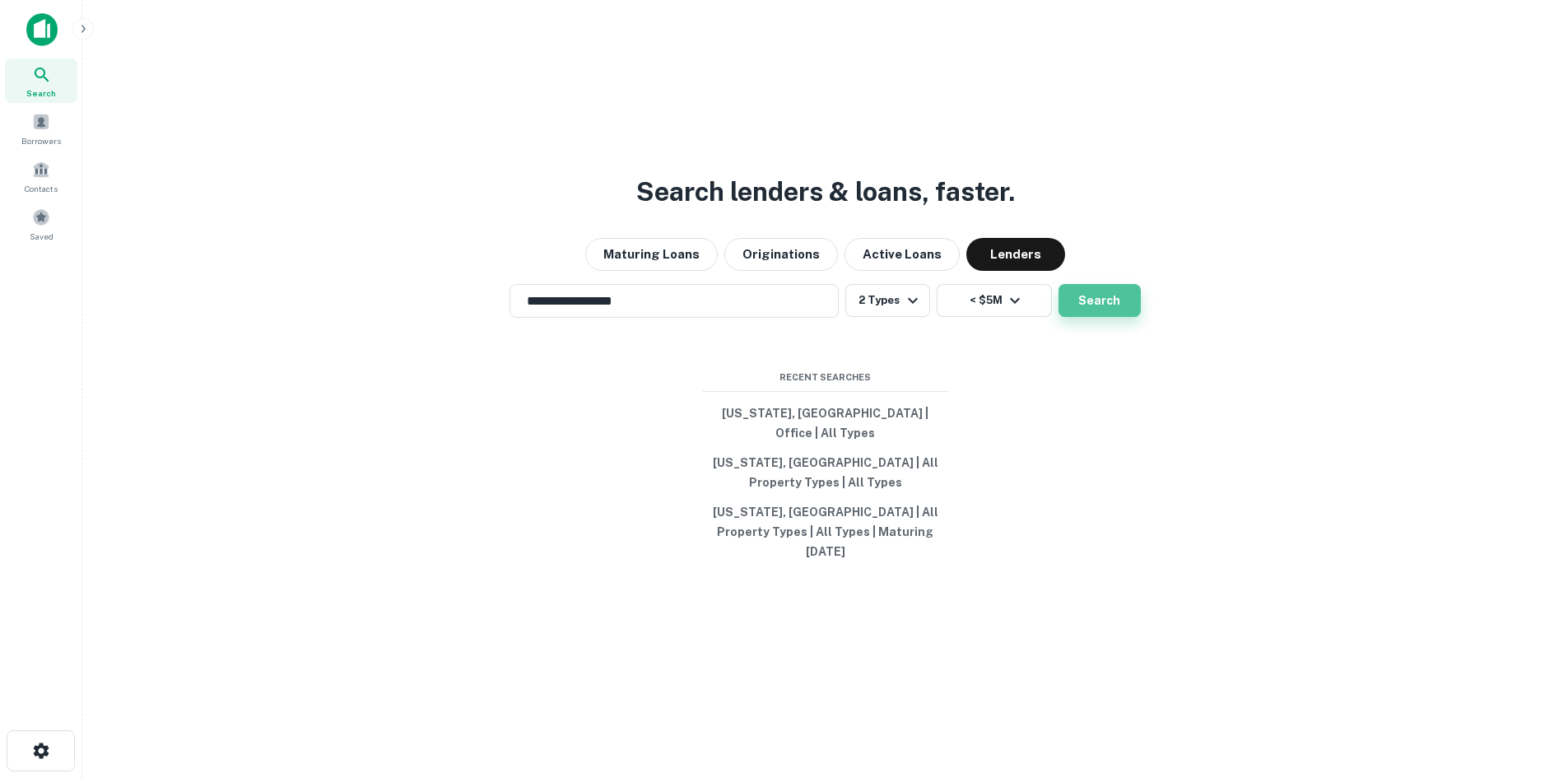
click at [1104, 317] on button "Search" at bounding box center [1099, 301] width 82 height 33
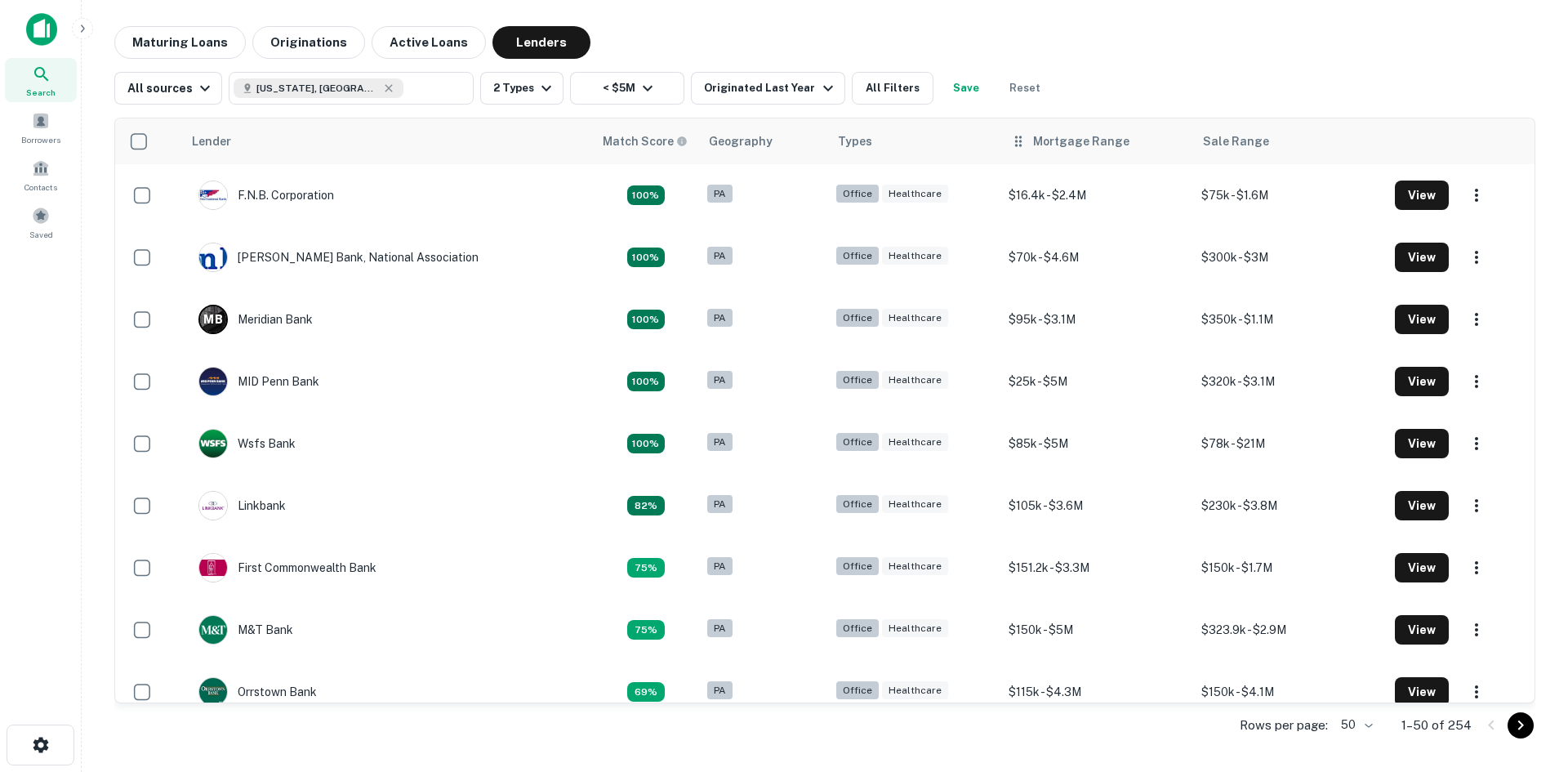
click at [1036, 156] on th "Mortgage Range" at bounding box center [1096, 141] width 193 height 45
click at [1045, 148] on div "Mortgage Range" at bounding box center [1081, 141] width 96 height 20
click at [1226, 143] on div "Sale Range" at bounding box center [1259, 141] width 66 height 20
click at [1208, 145] on icon at bounding box center [1211, 141] width 7 height 10
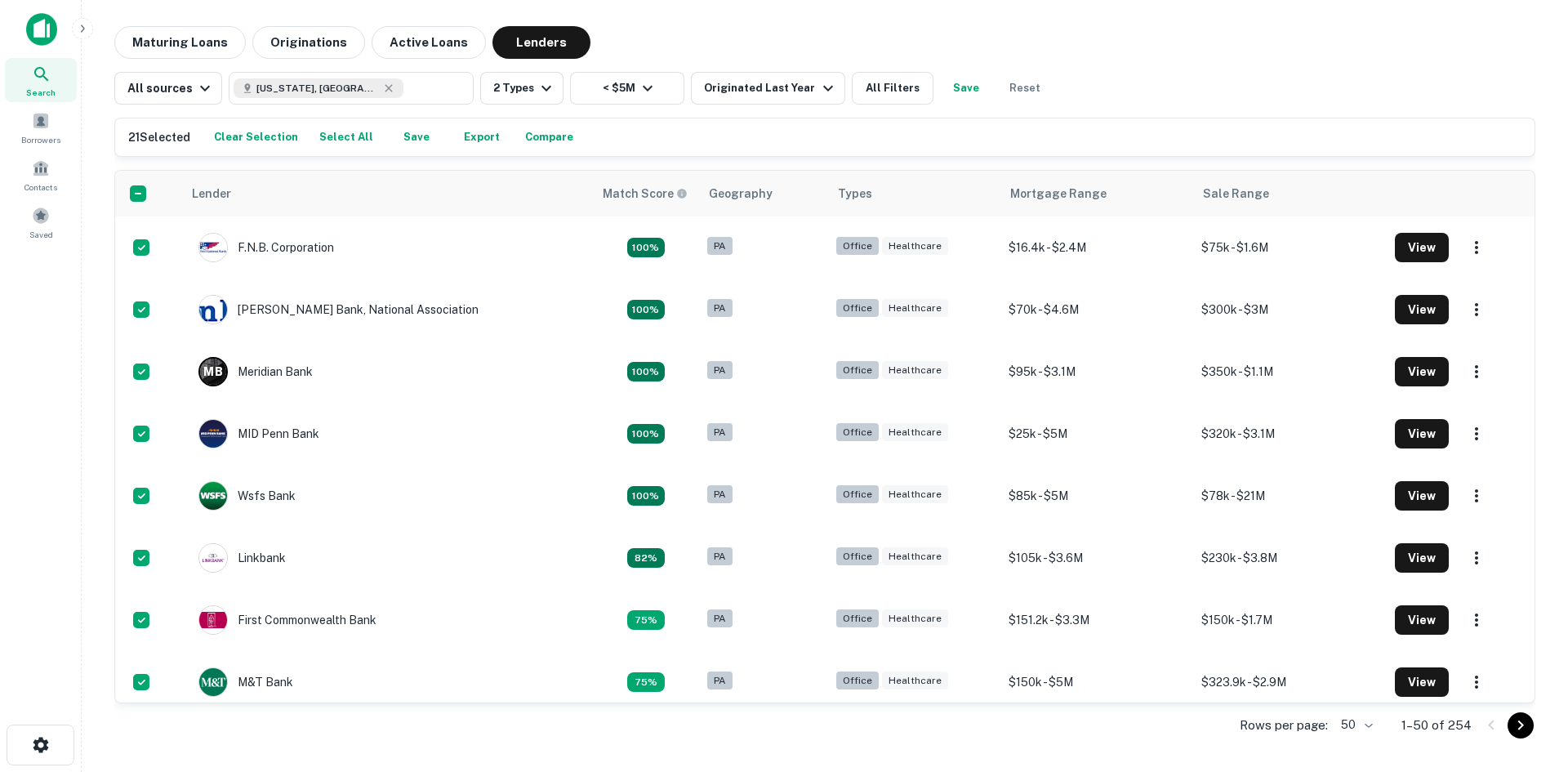
click at [478, 136] on button "Export" at bounding box center [482, 137] width 52 height 25
drag, startPoint x: 1278, startPoint y: 195, endPoint x: 1186, endPoint y: 190, distance: 92.1
click at [1203, 190] on icon at bounding box center [1211, 193] width 16 height 20
click at [1203, 192] on icon at bounding box center [1211, 193] width 16 height 20
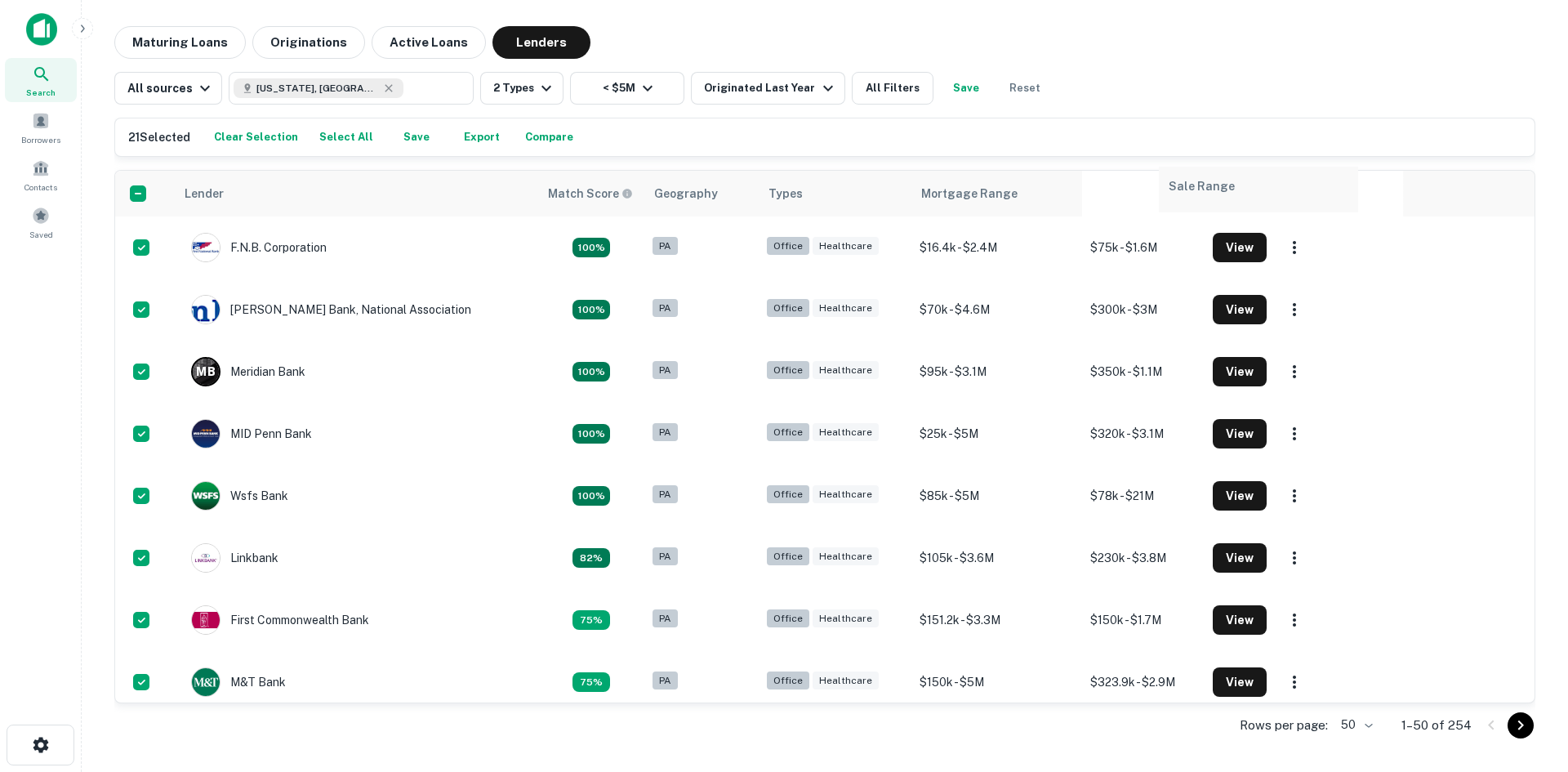
drag, startPoint x: 1187, startPoint y: 192, endPoint x: 1173, endPoint y: 194, distance: 14.1
click at [1173, 194] on tr "Lender Match Score Geography Types Mortgage Range Sale Range" at bounding box center [825, 193] width 1420 height 45
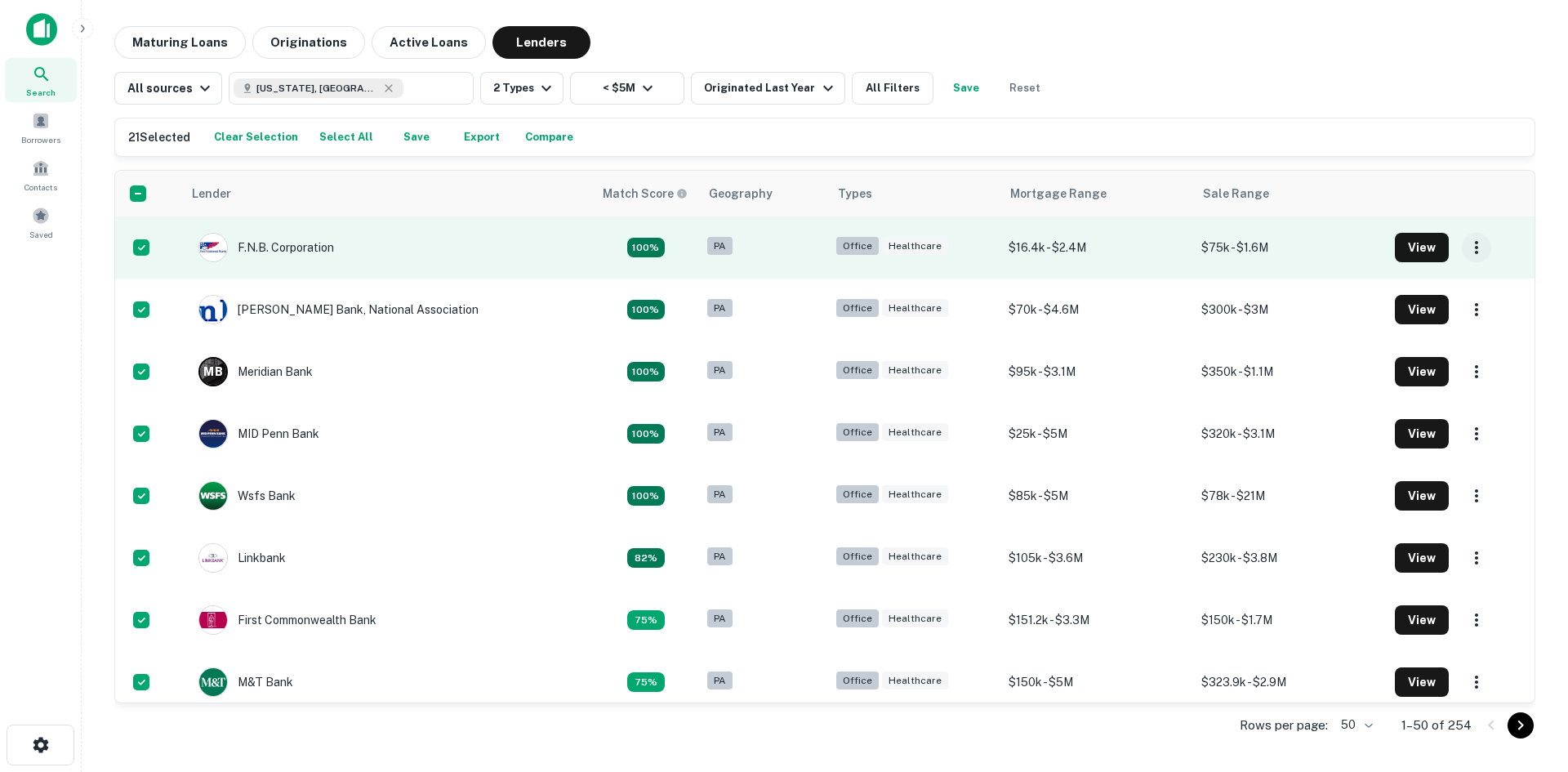
click at [1467, 243] on icon "button" at bounding box center [1476, 247] width 20 height 20
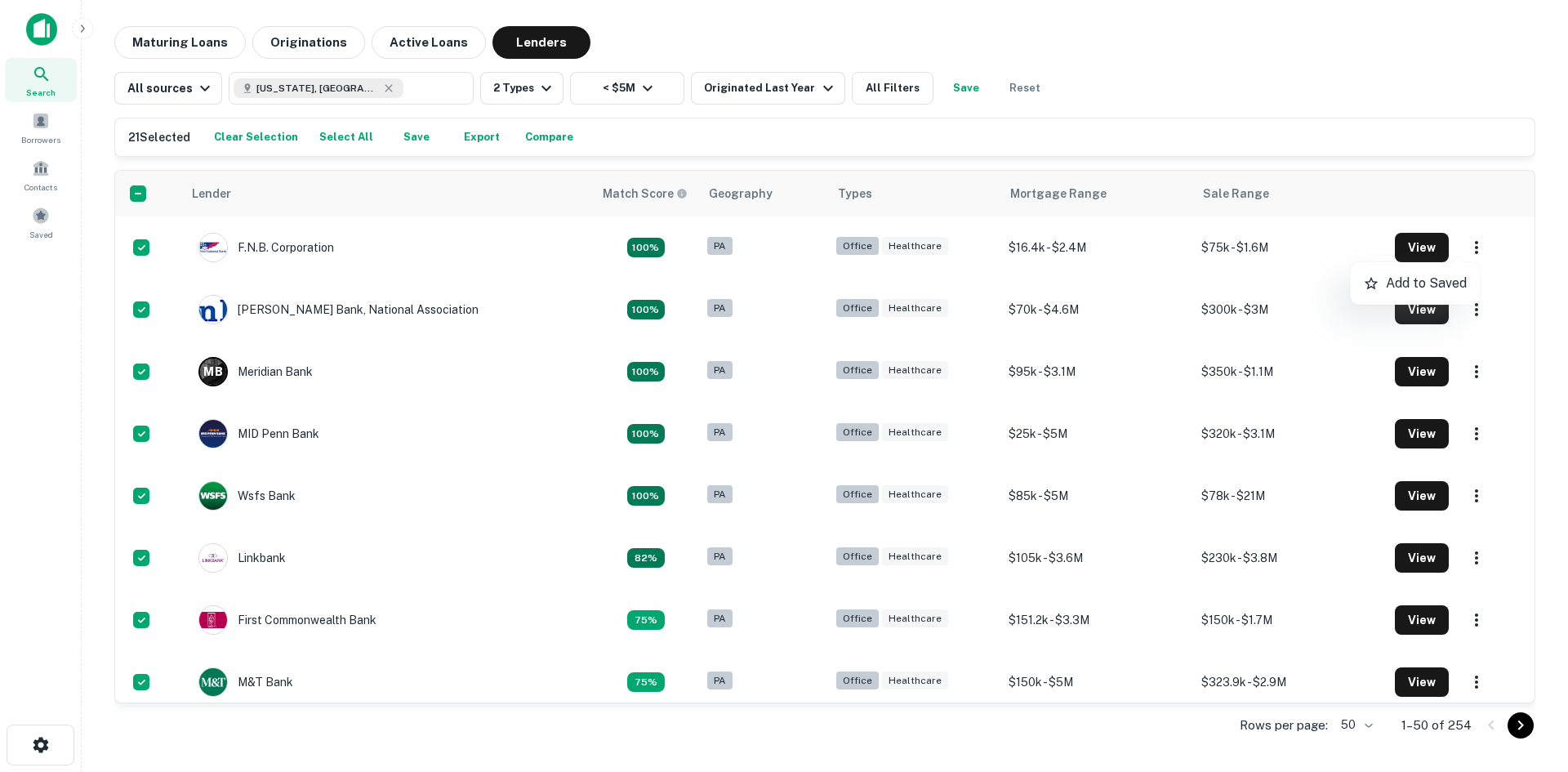
click at [1458, 243] on div at bounding box center [784, 386] width 1568 height 772
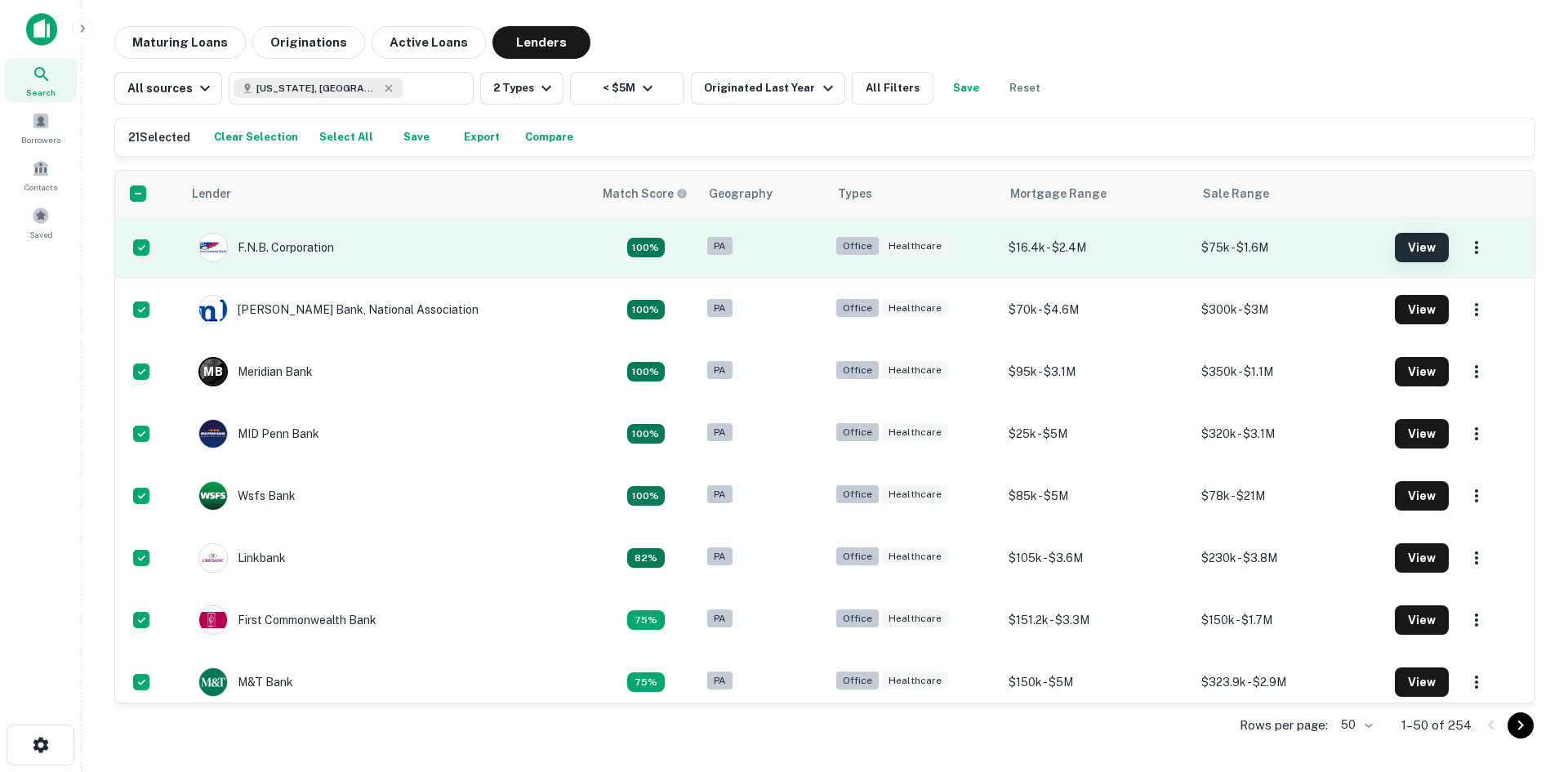
click at [1413, 250] on button "View" at bounding box center [1421, 248] width 54 height 29
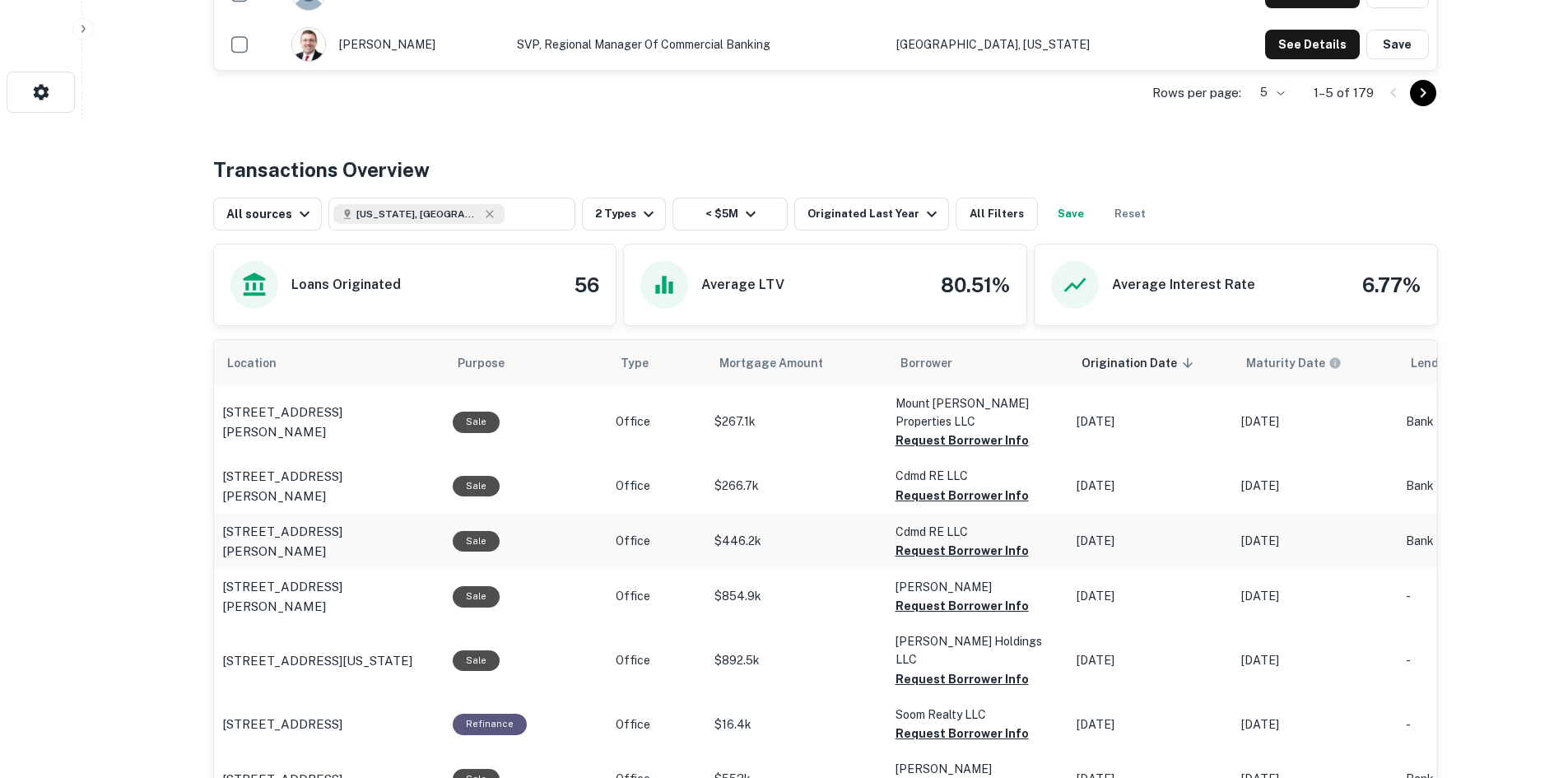
scroll to position [82, 0]
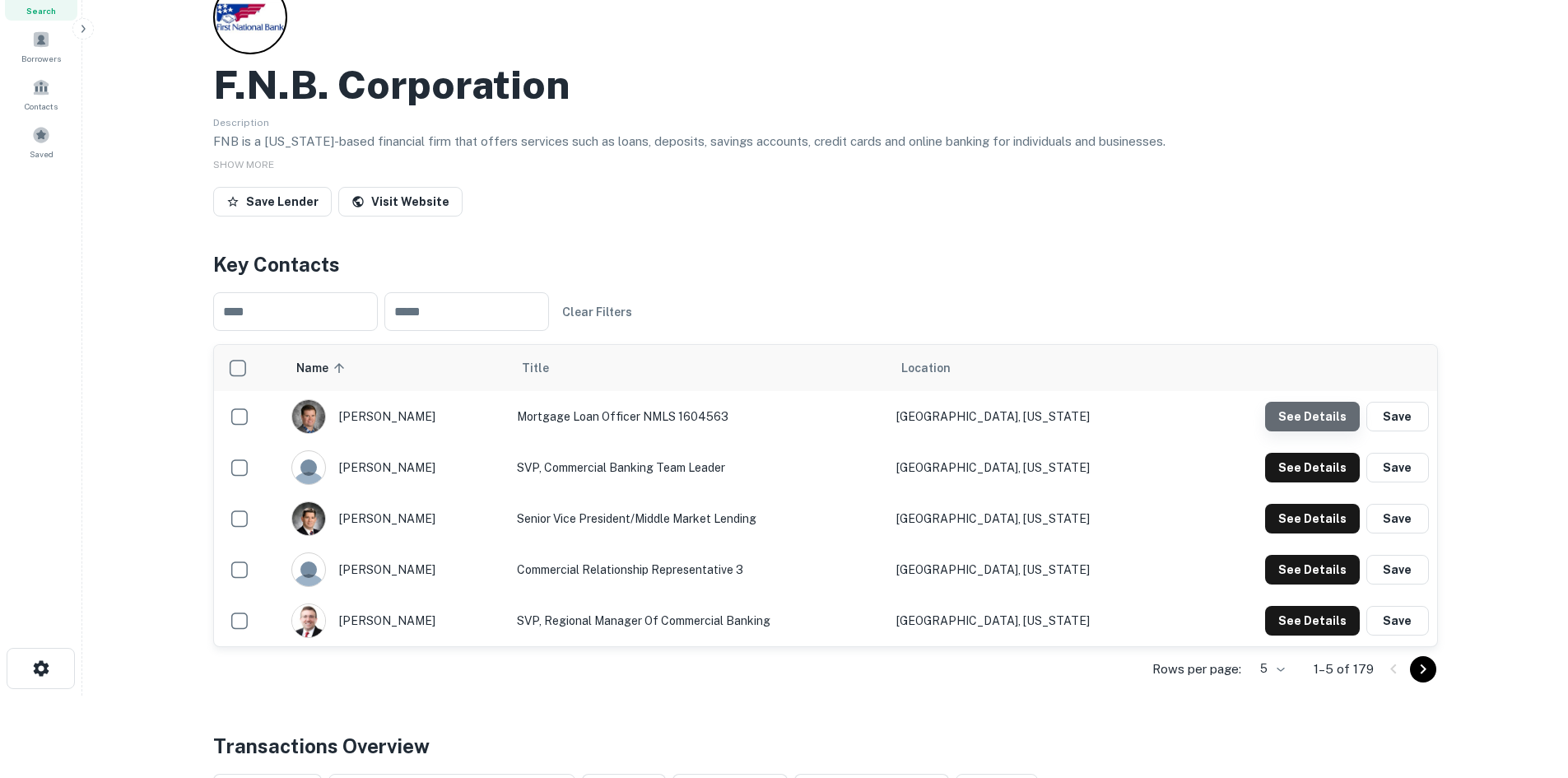
click at [1335, 414] on button "See Details" at bounding box center [1312, 417] width 95 height 29
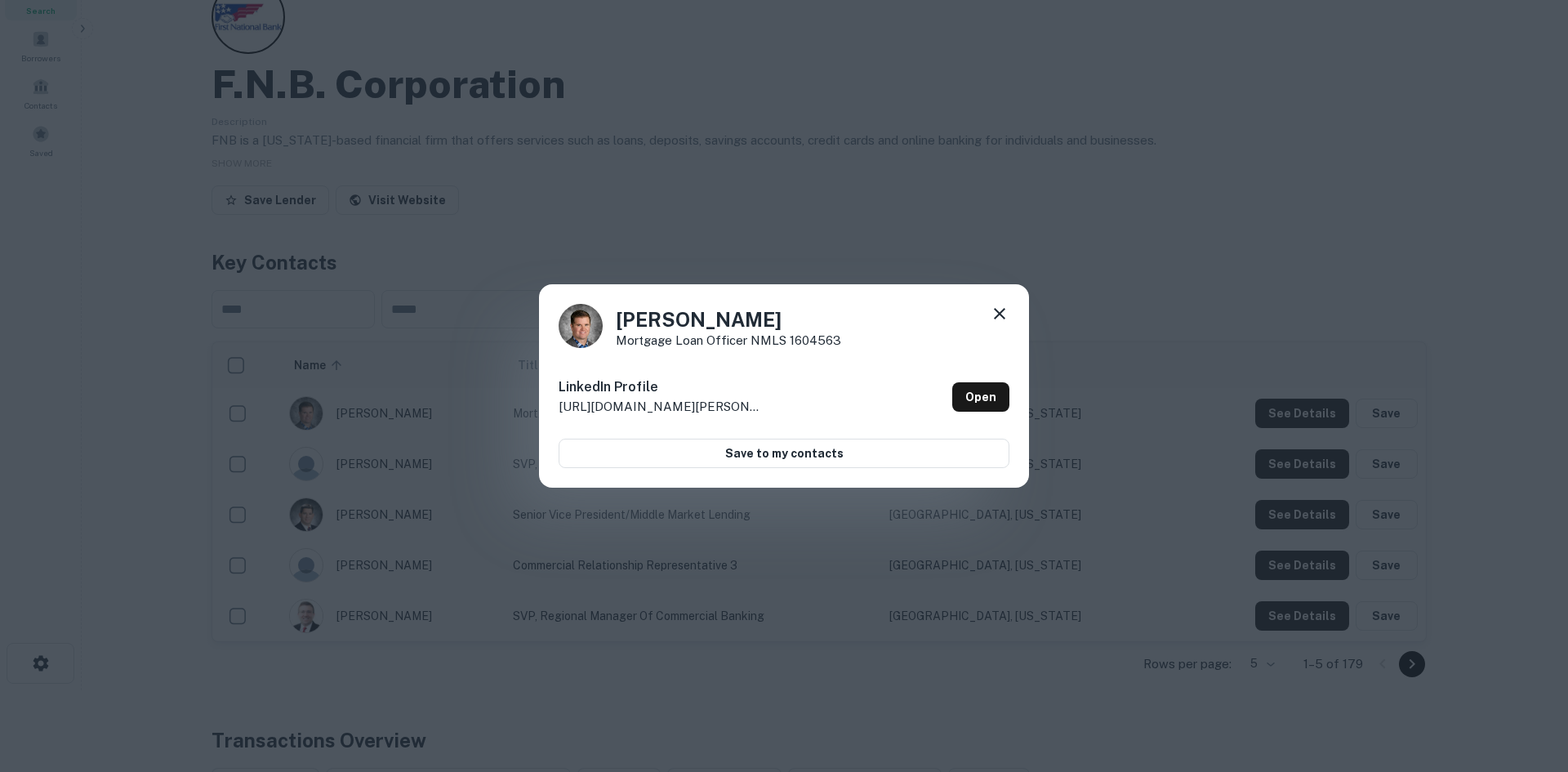
click at [995, 315] on icon at bounding box center [1000, 313] width 20 height 20
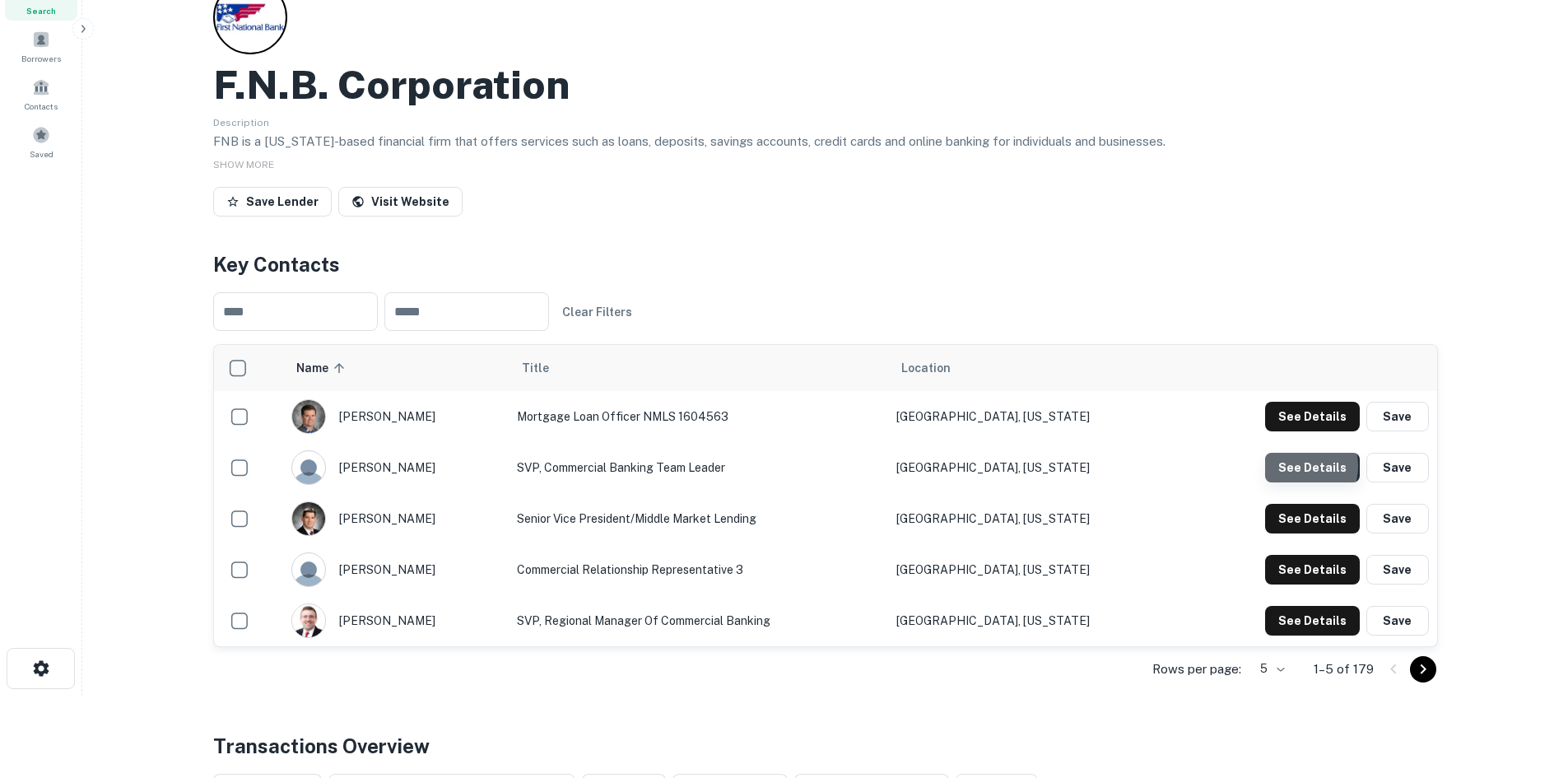
click at [1299, 431] on button "See Details" at bounding box center [1312, 417] width 95 height 29
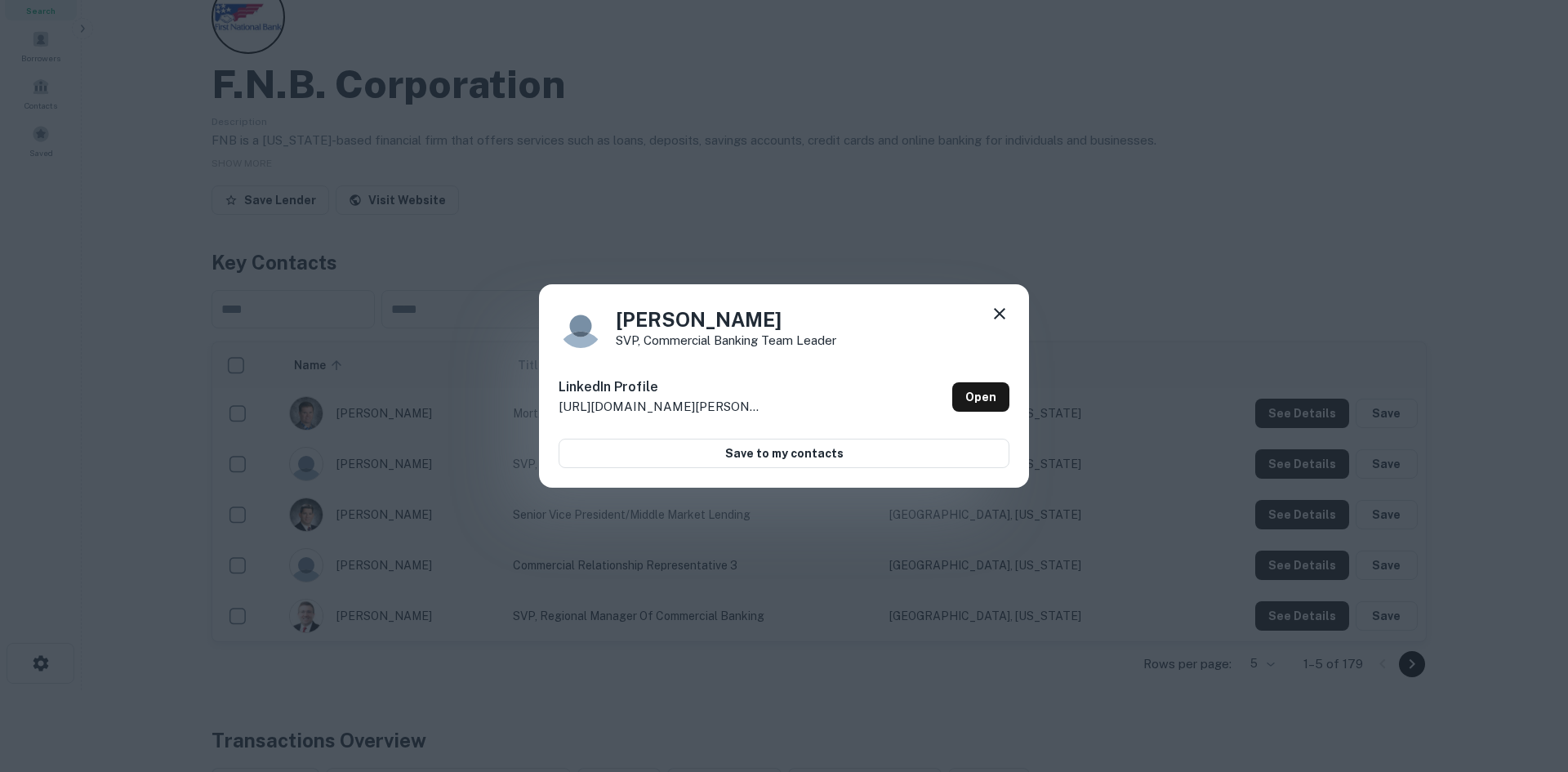
click at [1001, 317] on icon at bounding box center [1000, 313] width 11 height 11
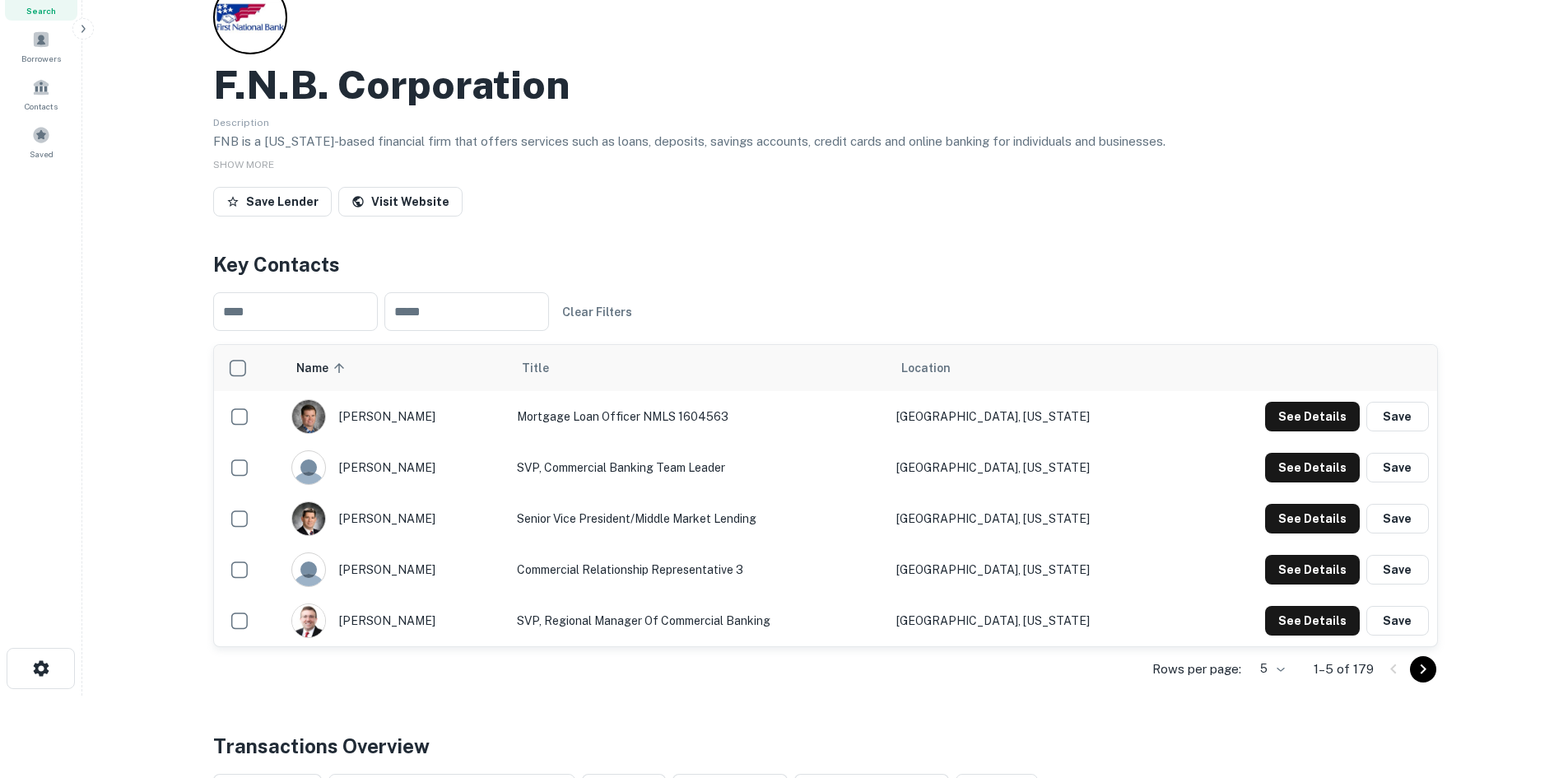
scroll to position [0, 0]
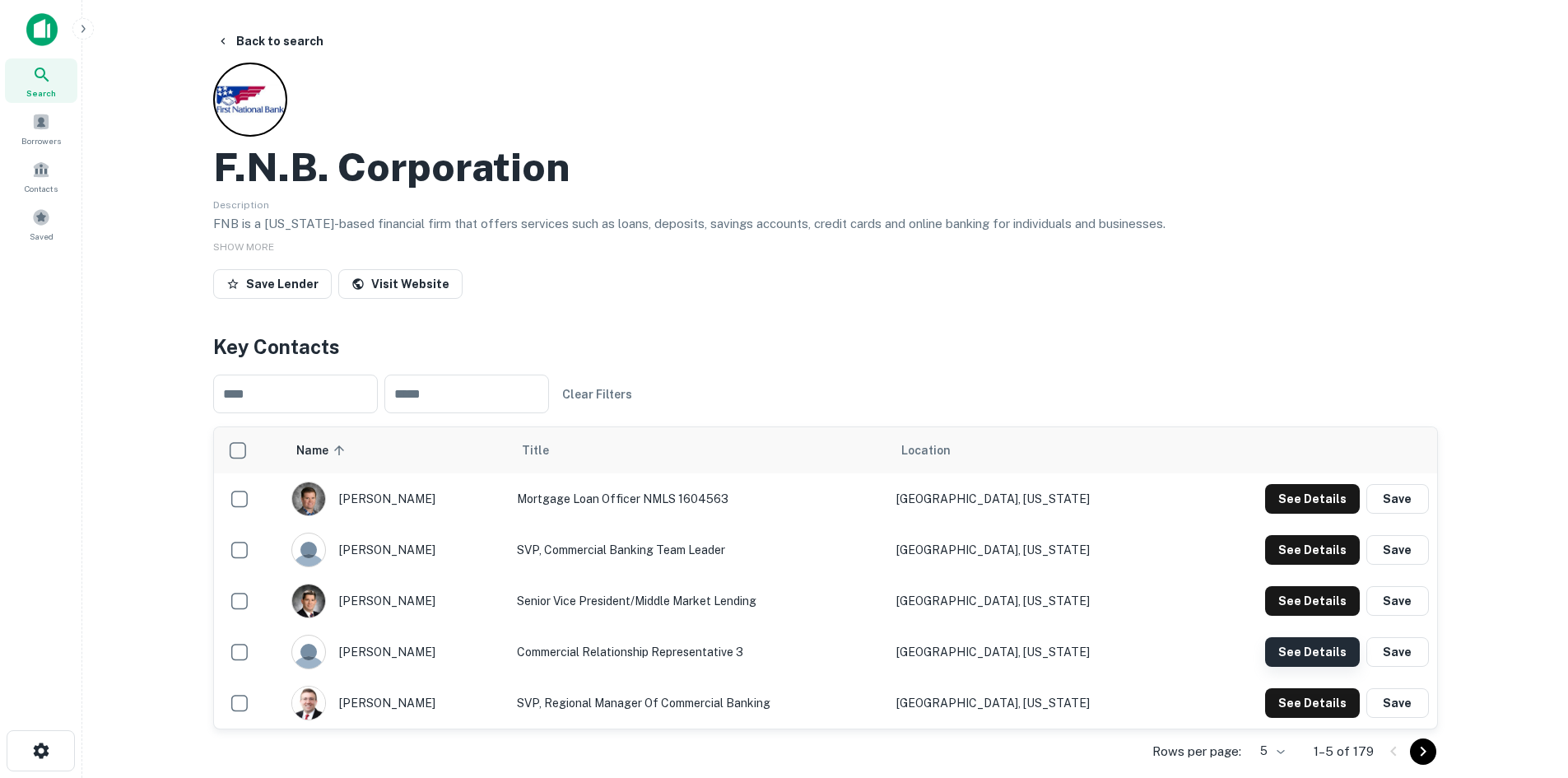
click at [1316, 514] on button "See Details" at bounding box center [1312, 499] width 95 height 29
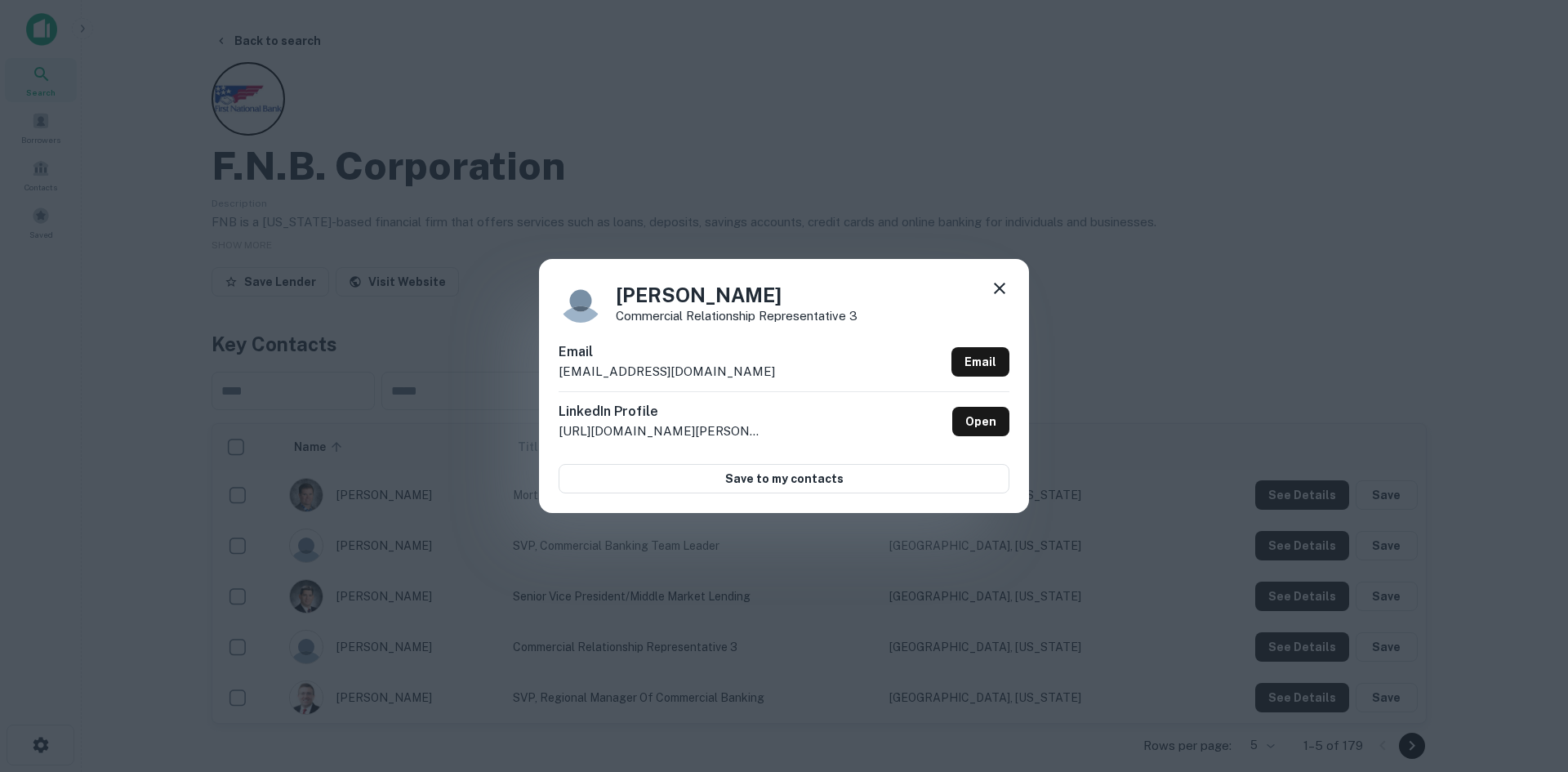
click at [1002, 289] on icon at bounding box center [1000, 288] width 20 height 20
